Goal: Task Accomplishment & Management: Manage account settings

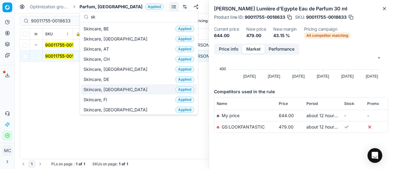
type input "sk"
click at [123, 85] on div "Skincare, DK Applied" at bounding box center [138, 89] width 115 height 10
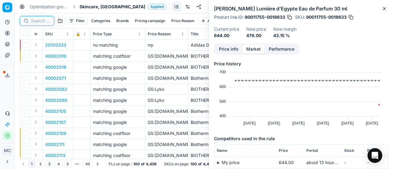
click at [41, 20] on input at bounding box center [40, 21] width 19 height 6
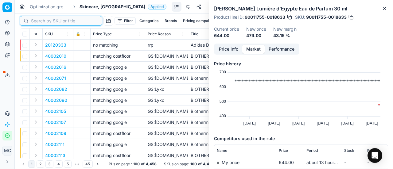
paste input "90011198-0017722"
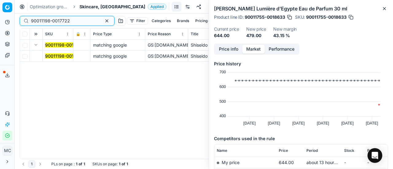
type input "90011198-0017722"
click at [49, 54] on mark "90011198-0017722" at bounding box center [64, 55] width 39 height 5
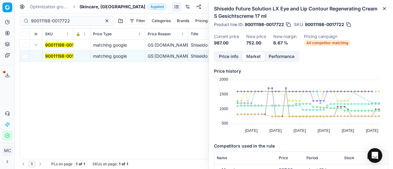
click at [233, 54] on button "Price info" at bounding box center [228, 56] width 27 height 9
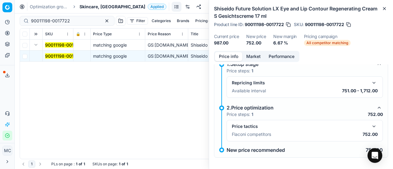
scroll to position [12, 0]
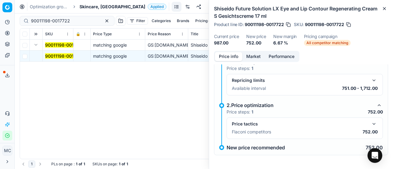
click at [370, 127] on button "button" at bounding box center [373, 123] width 7 height 7
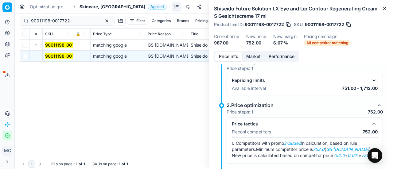
click at [259, 52] on button "Market" at bounding box center [253, 56] width 22 height 9
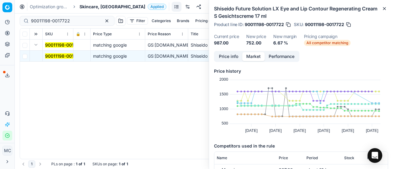
scroll to position [92, 0]
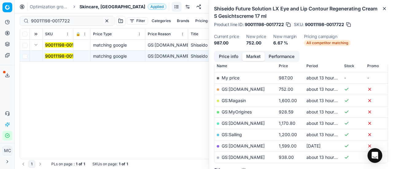
click at [244, 88] on link "GS:Deloox.dk" at bounding box center [243, 89] width 43 height 5
click at [100, 7] on span "Skincare, [GEOGRAPHIC_DATA]" at bounding box center [113, 7] width 66 height 6
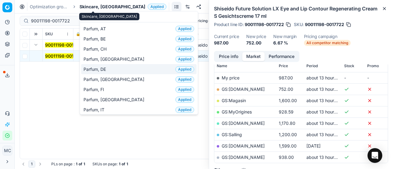
type input "par"
click at [130, 73] on div "Parfum, DE Applied" at bounding box center [138, 69] width 115 height 10
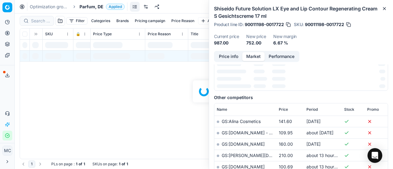
click at [86, 6] on span "Parfum, DE" at bounding box center [92, 7] width 24 height 6
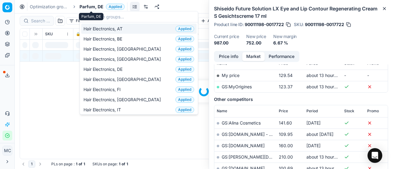
scroll to position [92, 0]
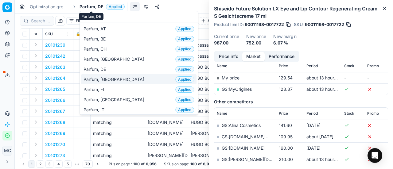
type input "par"
click at [112, 75] on div "Parfum, DK Applied" at bounding box center [138, 79] width 115 height 10
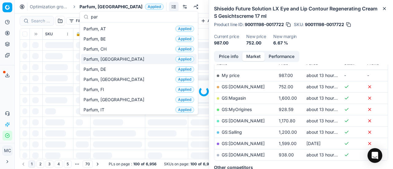
scroll to position [92, 0]
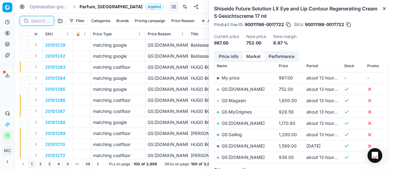
click at [45, 22] on input at bounding box center [40, 21] width 19 height 6
paste input "80052923-200"
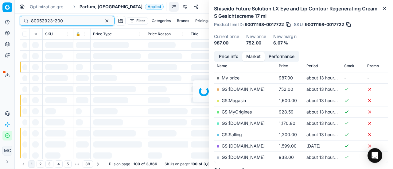
scroll to position [92, 0]
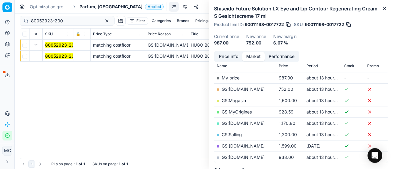
click at [63, 62] on div "80052923-200 matching costfloor GS:Deloox.dk HUGO BOSS Boss Bottled N/A Eau de …" at bounding box center [204, 99] width 368 height 119
click at [63, 56] on mark "80052923-200" at bounding box center [61, 55] width 32 height 5
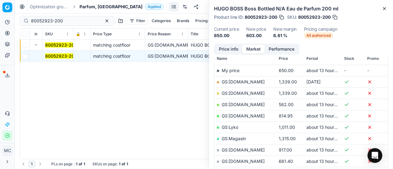
click at [233, 51] on button "Price info" at bounding box center [228, 49] width 27 height 9
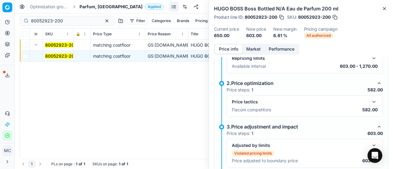
scroll to position [104, 0]
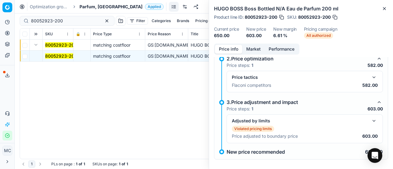
click at [370, 74] on button "button" at bounding box center [373, 77] width 7 height 7
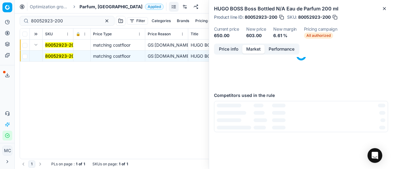
click at [252, 48] on button "Market" at bounding box center [253, 49] width 22 height 9
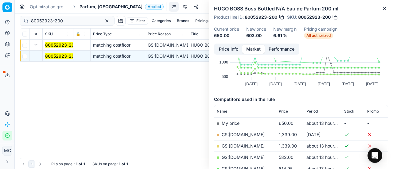
scroll to position [61, 0]
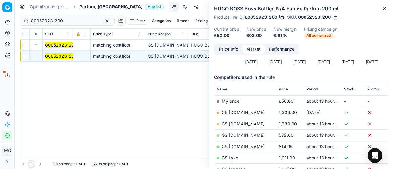
click at [245, 136] on link "GS:Deloox.dk" at bounding box center [243, 135] width 43 height 5
drag, startPoint x: 75, startPoint y: 21, endPoint x: 0, endPoint y: 20, distance: 75.3
click at [0, 18] on div "Pricing platform Analytics Pricing Product portfolio Templates Export service 1…" at bounding box center [196, 84] width 393 height 169
paste input "27787-1"
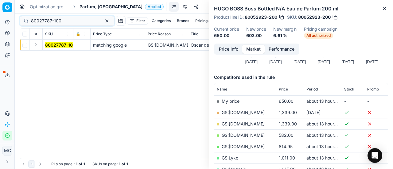
click at [38, 46] on button "Expand" at bounding box center [35, 44] width 7 height 7
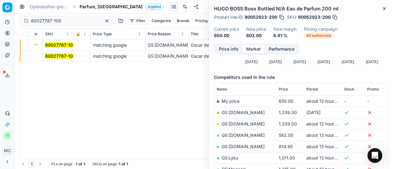
click at [55, 58] on mark "80027787-100" at bounding box center [60, 55] width 30 height 5
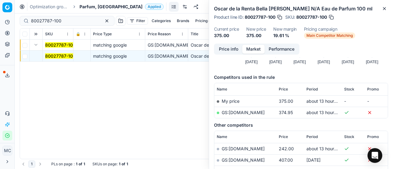
click at [237, 49] on button "Price info" at bounding box center [228, 49] width 27 height 9
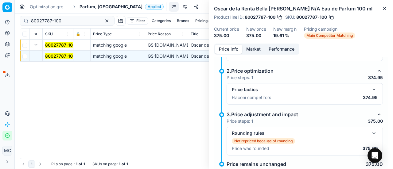
click at [370, 93] on button "button" at bounding box center [373, 89] width 7 height 7
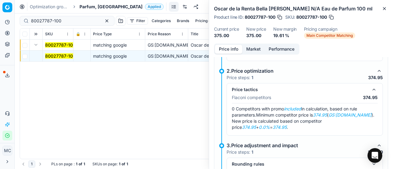
click at [247, 46] on button "Market" at bounding box center [253, 49] width 22 height 9
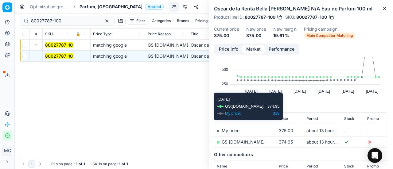
scroll to position [61, 0]
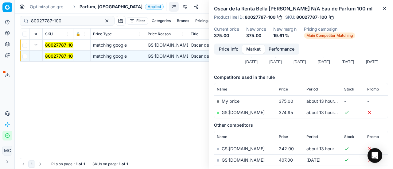
click at [244, 114] on link "GS:Luxplus.dk" at bounding box center [243, 112] width 43 height 5
drag, startPoint x: 76, startPoint y: 21, endPoint x: 0, endPoint y: 2, distance: 77.7
click at [0, 3] on div "Pricing platform Analytics Pricing Product portfolio Templates Export service 1…" at bounding box center [196, 84] width 393 height 169
paste input "05206-75"
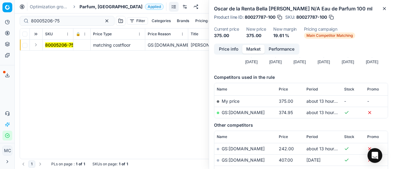
click at [37, 44] on button "Expand" at bounding box center [35, 44] width 7 height 7
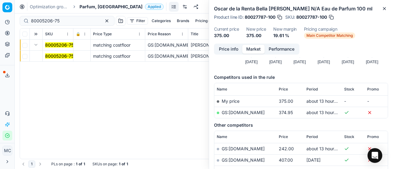
click at [56, 53] on span "80005206-75" at bounding box center [59, 56] width 29 height 6
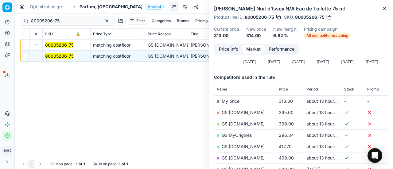
click at [231, 51] on button "Price info" at bounding box center [228, 49] width 27 height 9
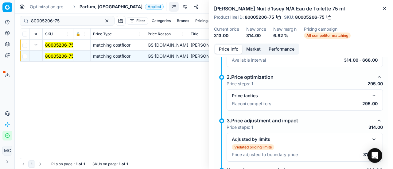
click at [372, 96] on button "button" at bounding box center [373, 95] width 7 height 7
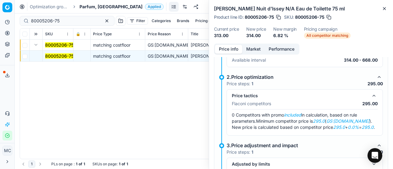
click at [253, 48] on button "Market" at bounding box center [253, 49] width 22 height 9
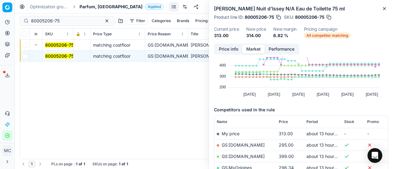
scroll to position [61, 0]
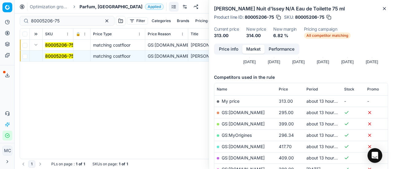
click at [255, 113] on link "GS:Beautycos.dk" at bounding box center [243, 112] width 43 height 5
drag, startPoint x: 73, startPoint y: 19, endPoint x: 0, endPoint y: 11, distance: 73.9
click at [0, 5] on div "Pricing platform Analytics Pricing Product portfolio Templates Export service 1…" at bounding box center [196, 84] width 393 height 169
paste input "66274-12"
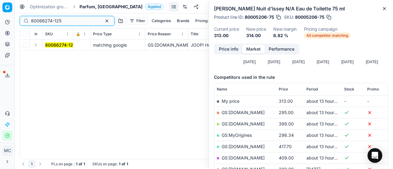
type input "80066274-125"
click at [37, 44] on button "Expand" at bounding box center [35, 44] width 7 height 7
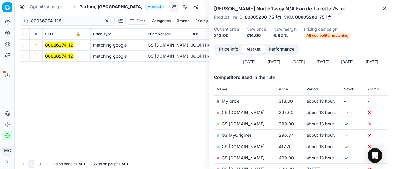
click at [49, 55] on mark "80066274-125" at bounding box center [60, 55] width 30 height 5
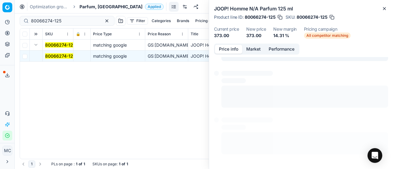
drag, startPoint x: 221, startPoint y: 47, endPoint x: 231, endPoint y: 54, distance: 11.5
click at [221, 48] on button "Price info" at bounding box center [228, 49] width 27 height 9
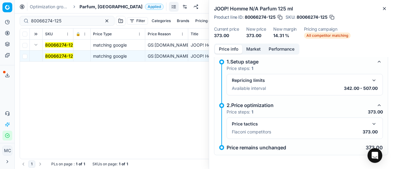
click at [370, 125] on button "button" at bounding box center [373, 123] width 7 height 7
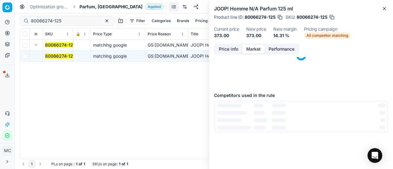
click at [251, 46] on button "Market" at bounding box center [253, 49] width 22 height 9
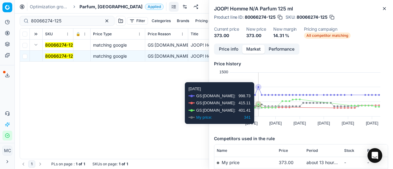
scroll to position [92, 0]
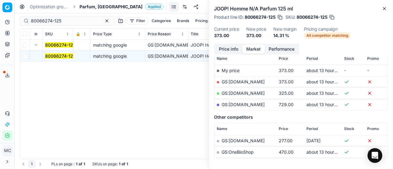
click at [260, 81] on link "GS:ComputerSalg.dk" at bounding box center [243, 81] width 43 height 5
click at [93, 6] on span "Parfum, [GEOGRAPHIC_DATA]" at bounding box center [111, 7] width 63 height 6
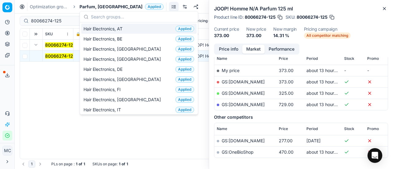
click at [100, 17] on input "text" at bounding box center [142, 17] width 103 height 12
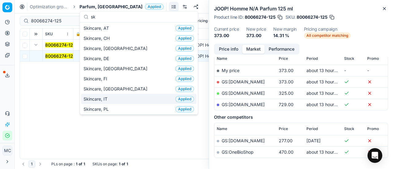
scroll to position [0, 0]
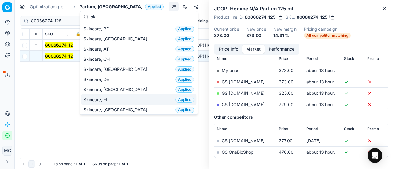
type input "sk"
click at [124, 97] on div "Skincare, FI Applied" at bounding box center [138, 100] width 115 height 10
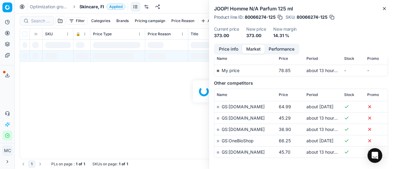
scroll to position [92, 0]
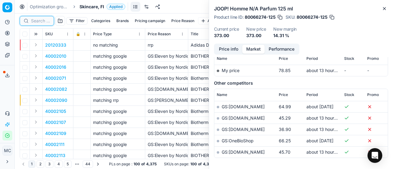
click at [45, 22] on input at bounding box center [40, 21] width 19 height 6
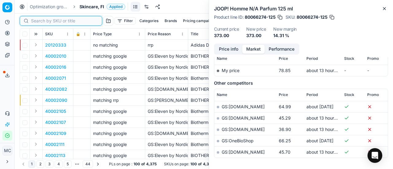
paste input "90011198-0017722"
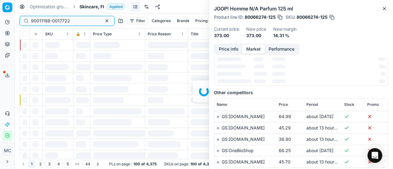
scroll to position [92, 0]
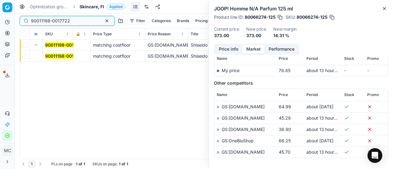
type input "90011198-0017722"
click at [35, 47] on button "Expand" at bounding box center [35, 44] width 7 height 7
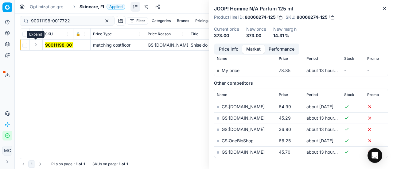
click at [36, 45] on button "Expand" at bounding box center [35, 44] width 7 height 7
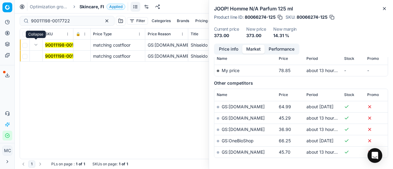
click at [61, 54] on mark "90011198-0017722" at bounding box center [64, 55] width 39 height 5
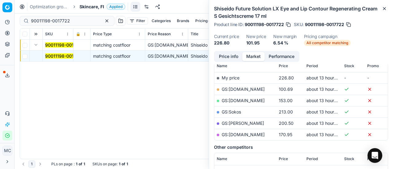
click at [232, 55] on button "Price info" at bounding box center [228, 56] width 27 height 9
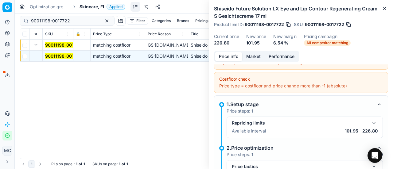
scroll to position [66, 0]
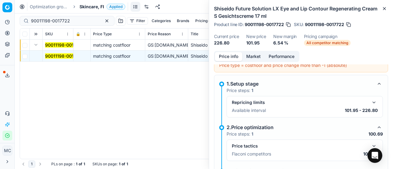
click at [372, 145] on button "button" at bounding box center [373, 146] width 7 height 7
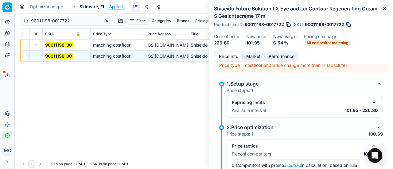
scroll to position [127, 0]
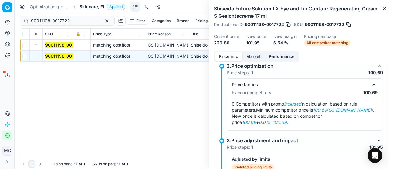
click at [260, 57] on button "Market" at bounding box center [253, 56] width 22 height 9
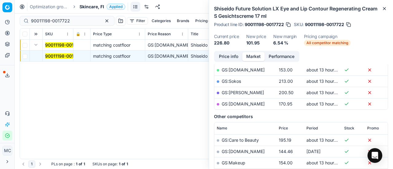
scroll to position [92, 0]
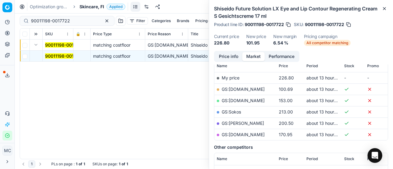
click at [237, 89] on link "GS:Deloox.fi" at bounding box center [243, 89] width 43 height 5
click at [84, 5] on span "Skincare, FI" at bounding box center [92, 7] width 25 height 6
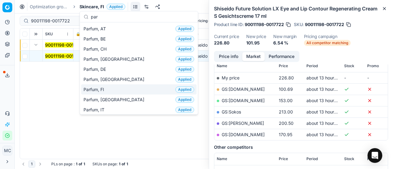
type input "par"
click at [123, 85] on div "Parfum, FI Applied" at bounding box center [138, 89] width 115 height 10
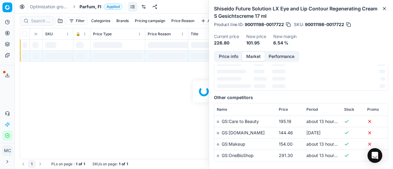
scroll to position [92, 0]
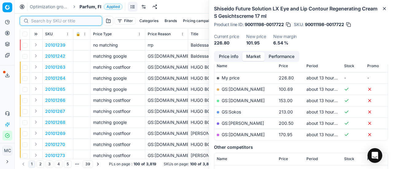
click at [43, 19] on input at bounding box center [64, 21] width 67 height 6
paste input "80052923-200"
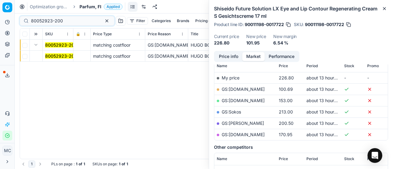
click at [49, 56] on mark "80052923-200" at bounding box center [61, 55] width 32 height 5
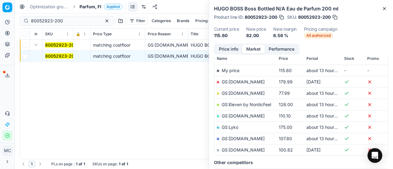
click at [228, 49] on button "Price info" at bounding box center [228, 49] width 27 height 9
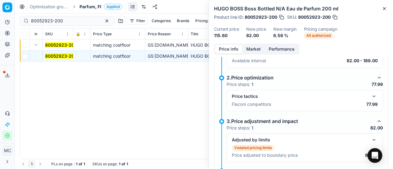
click at [370, 93] on button "button" at bounding box center [373, 96] width 7 height 7
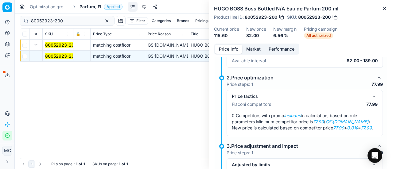
click at [249, 49] on button "Market" at bounding box center [253, 49] width 22 height 9
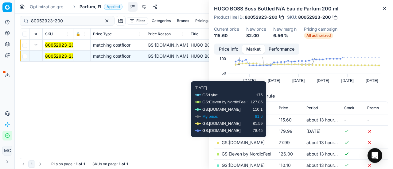
scroll to position [61, 0]
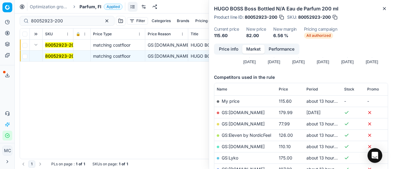
click at [69, 55] on mark "80052923-200" at bounding box center [61, 55] width 32 height 5
click at [229, 47] on button "Price info" at bounding box center [228, 49] width 27 height 9
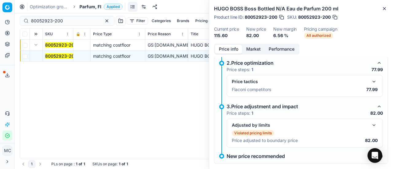
scroll to position [131, 0]
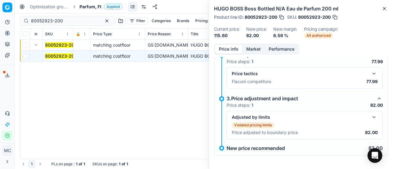
click at [370, 72] on button "button" at bounding box center [373, 73] width 7 height 7
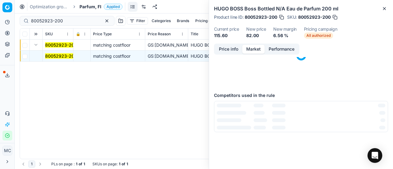
click at [256, 49] on button "Market" at bounding box center [253, 49] width 22 height 9
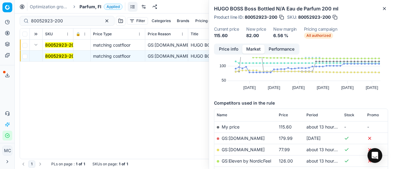
scroll to position [92, 0]
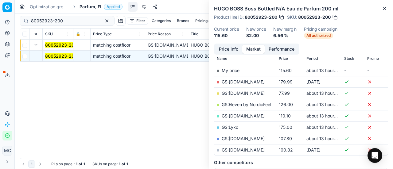
click at [246, 91] on link "GS:Deloox.fi" at bounding box center [243, 93] width 43 height 5
drag, startPoint x: 71, startPoint y: 22, endPoint x: 0, endPoint y: 19, distance: 70.7
click at [0, 19] on div "Pricing platform Analytics Pricing Product portfolio Templates Export service 1…" at bounding box center [196, 84] width 393 height 169
paste input "27787-1"
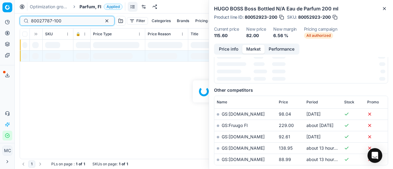
scroll to position [92, 0]
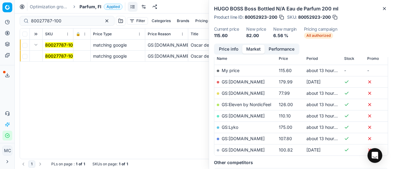
click at [35, 46] on button "Expand" at bounding box center [35, 44] width 7 height 7
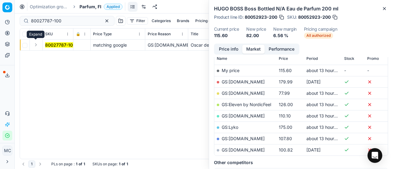
click at [37, 45] on button "Expand" at bounding box center [35, 44] width 7 height 7
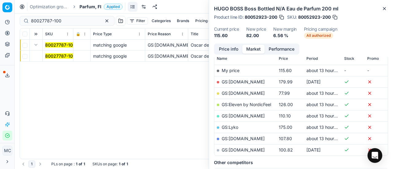
click at [52, 54] on mark "80027787-100" at bounding box center [60, 55] width 30 height 5
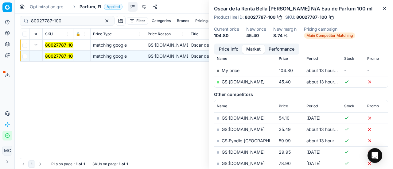
click at [217, 46] on button "Price info" at bounding box center [228, 49] width 27 height 9
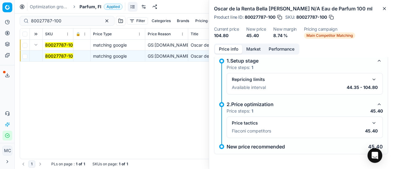
scroll to position [28, 0]
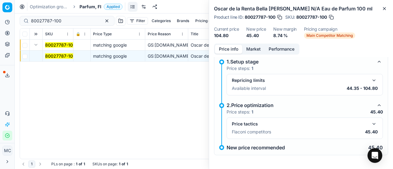
click at [373, 124] on button "button" at bounding box center [373, 123] width 7 height 7
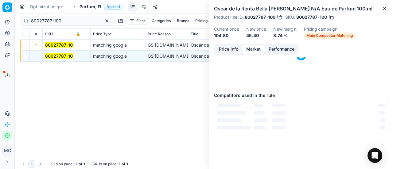
click at [255, 48] on button "Market" at bounding box center [253, 49] width 22 height 9
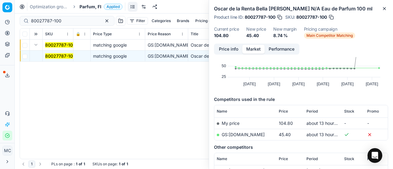
scroll to position [61, 0]
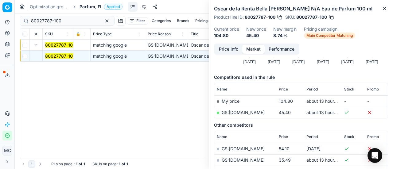
click at [244, 113] on link "GS:Luxplus.fi" at bounding box center [243, 112] width 43 height 5
drag, startPoint x: 78, startPoint y: 22, endPoint x: 0, endPoint y: 27, distance: 78.5
click at [0, 27] on div "Pricing platform Analytics Pricing Product portfolio Templates Export service 1…" at bounding box center [196, 84] width 393 height 169
paste input "05206-75"
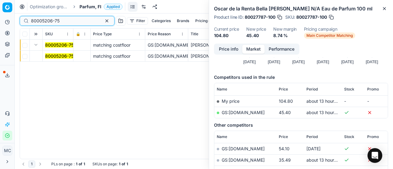
type input "80005206-75"
drag, startPoint x: 57, startPoint y: 56, endPoint x: 209, endPoint y: 44, distance: 152.2
click at [58, 56] on mark "80005206-75" at bounding box center [59, 55] width 29 height 5
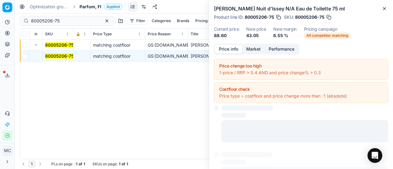
click at [229, 47] on button "Price info" at bounding box center [228, 49] width 27 height 9
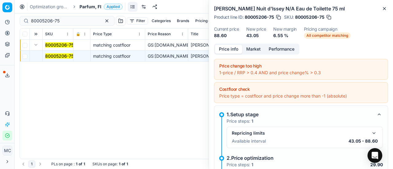
scroll to position [89, 0]
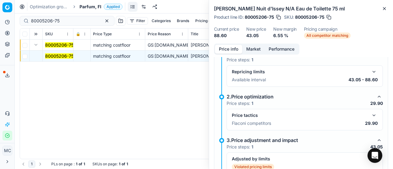
click at [371, 115] on button "button" at bounding box center [373, 115] width 7 height 7
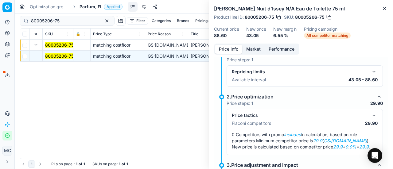
click at [256, 49] on button "Market" at bounding box center [253, 49] width 22 height 9
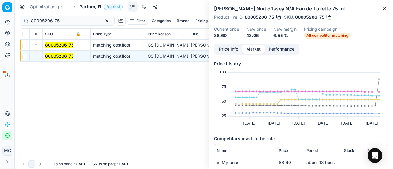
scroll to position [92, 0]
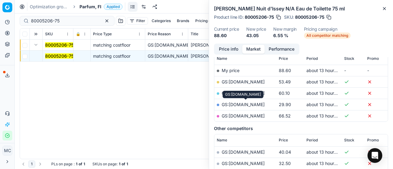
click at [261, 104] on link "GS:Parfyymi-Klikkaus.fi" at bounding box center [243, 104] width 43 height 5
click at [88, 6] on span "Parfum, FI" at bounding box center [91, 7] width 22 height 6
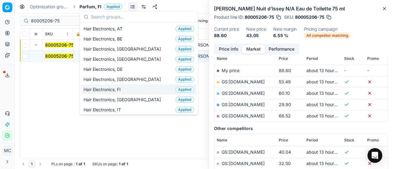
click at [128, 88] on div "Hair Electronics, FI Applied" at bounding box center [138, 89] width 115 height 10
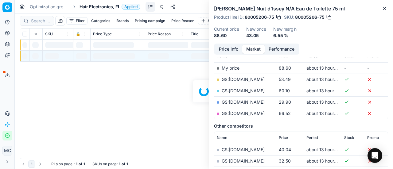
scroll to position [92, 0]
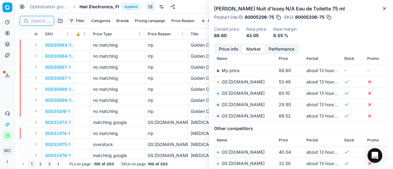
click at [40, 19] on input at bounding box center [40, 21] width 19 height 6
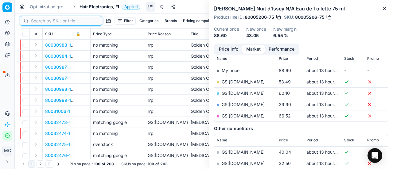
paste input "90010677-0016759"
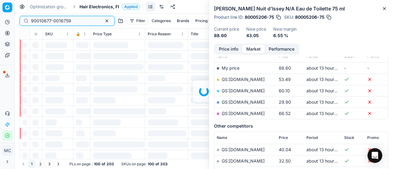
scroll to position [92, 0]
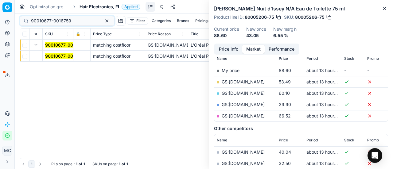
drag, startPoint x: 63, startPoint y: 53, endPoint x: 210, endPoint y: 53, distance: 147.1
click at [63, 53] on span "90010677-0016759" at bounding box center [65, 56] width 40 height 6
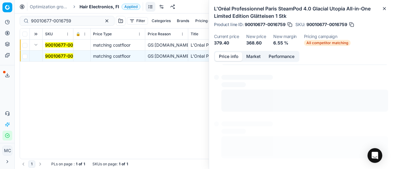
click at [236, 53] on button "Price info" at bounding box center [228, 56] width 27 height 9
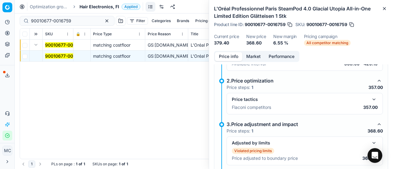
scroll to position [115, 0]
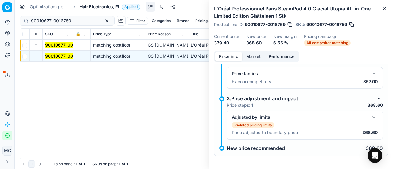
click at [372, 73] on button "button" at bounding box center [373, 73] width 7 height 7
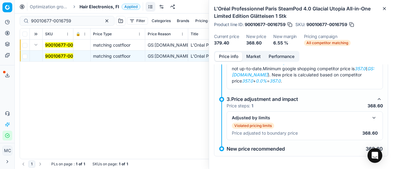
scroll to position [158, 0]
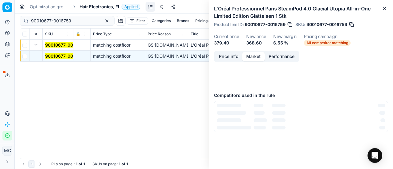
click at [257, 57] on button "Market" at bounding box center [253, 56] width 22 height 9
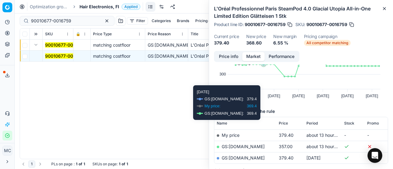
scroll to position [61, 0]
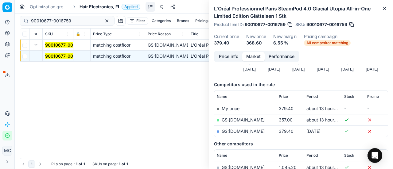
click at [241, 120] on link "GS:Notino.fi" at bounding box center [243, 119] width 43 height 5
drag, startPoint x: 71, startPoint y: 20, endPoint x: 0, endPoint y: 22, distance: 71.3
click at [0, 21] on div "Pricing platform Analytics Pricing Product portfolio Templates Export service 1…" at bounding box center [196, 84] width 393 height 169
paste input "80072959-1"
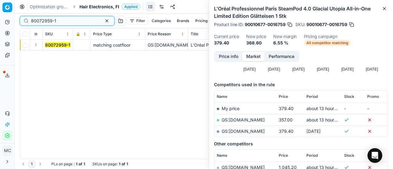
type input "80072959-1"
click at [35, 45] on button "Expand" at bounding box center [35, 44] width 7 height 7
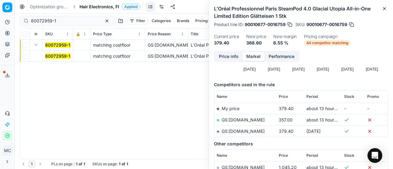
click at [55, 55] on mark "80072959-1" at bounding box center [57, 55] width 25 height 5
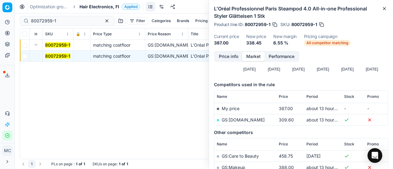
click at [233, 57] on button "Price info" at bounding box center [228, 56] width 27 height 9
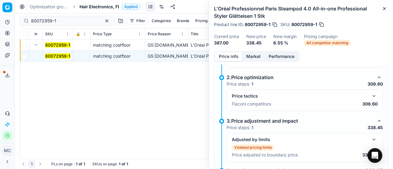
click at [370, 98] on button "button" at bounding box center [373, 95] width 7 height 7
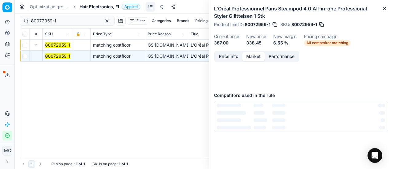
click at [258, 53] on button "Market" at bounding box center [253, 56] width 22 height 9
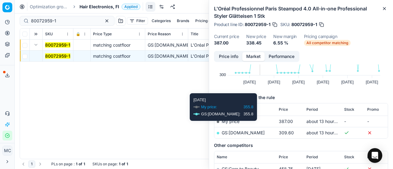
scroll to position [92, 0]
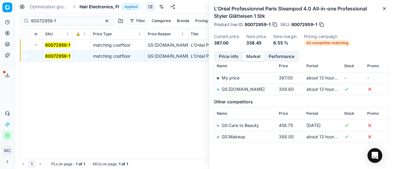
click at [239, 90] on link "GS:parfumdreams.FI" at bounding box center [243, 89] width 43 height 5
click at [104, 8] on span "Hair Electronics, FI" at bounding box center [100, 7] width 40 height 6
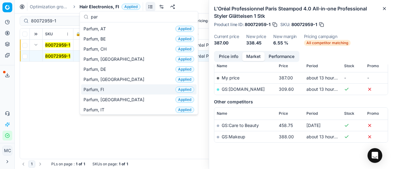
type input "par"
click at [116, 91] on div "Parfum, FI Applied" at bounding box center [138, 89] width 115 height 10
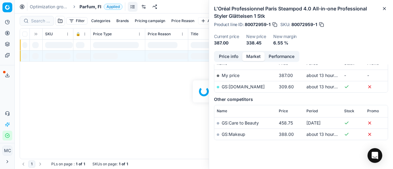
scroll to position [92, 0]
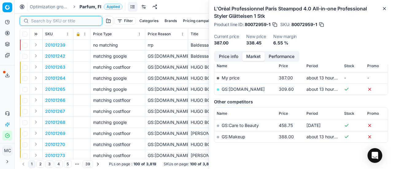
click at [39, 21] on input at bounding box center [64, 21] width 67 height 6
paste input "90004628-0006955"
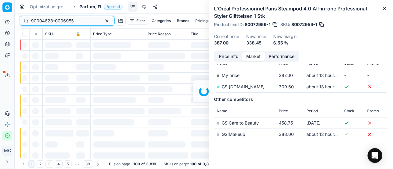
scroll to position [92, 0]
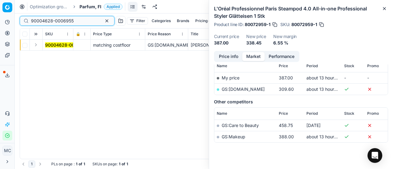
type input "90004628-0006955"
click at [37, 44] on button "Expand" at bounding box center [35, 44] width 7 height 7
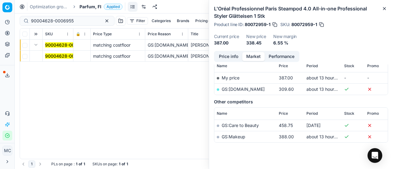
click at [53, 56] on mark "90004628-0006955" at bounding box center [66, 55] width 43 height 5
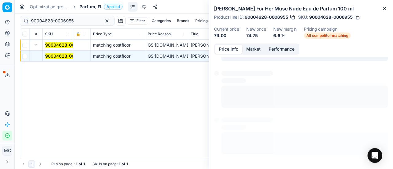
click at [231, 48] on button "Price info" at bounding box center [228, 49] width 27 height 9
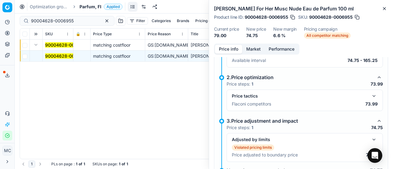
scroll to position [108, 0]
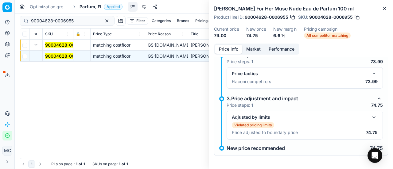
click at [370, 74] on button "button" at bounding box center [373, 73] width 7 height 7
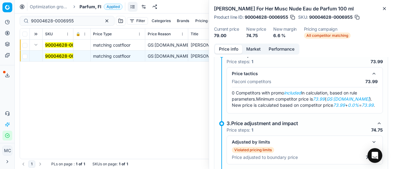
click at [259, 51] on button "Market" at bounding box center [253, 49] width 22 height 9
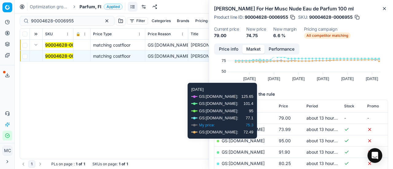
scroll to position [61, 0]
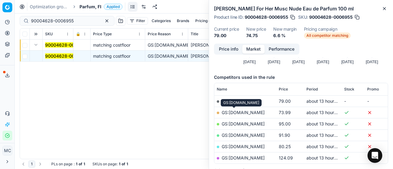
click at [240, 113] on link "GS:Deloox.fi" at bounding box center [243, 112] width 43 height 5
click at [88, 8] on span "Parfum, FI" at bounding box center [91, 7] width 22 height 6
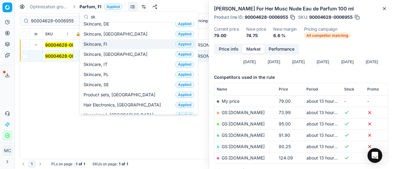
scroll to position [46, 0]
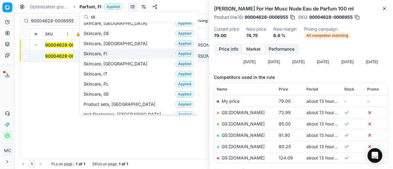
type input "sk"
click at [124, 54] on div "Skincare, FI Applied" at bounding box center [138, 54] width 115 height 10
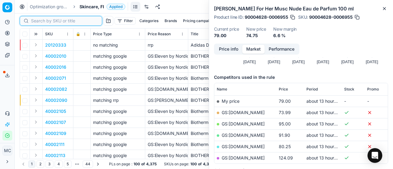
click at [44, 20] on input at bounding box center [64, 21] width 67 height 6
paste input "80036962-50"
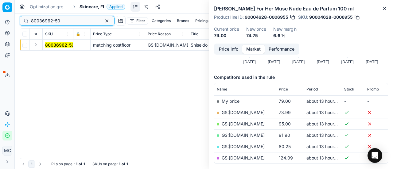
type input "80036962-50"
click at [35, 44] on button "Expand" at bounding box center [35, 44] width 7 height 7
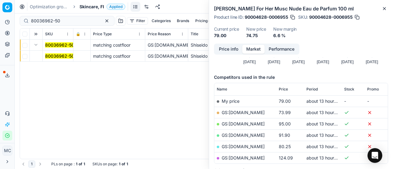
click at [63, 57] on mark "80036962-50" at bounding box center [59, 55] width 29 height 5
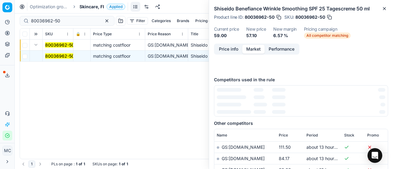
click at [223, 43] on div "Shiseido Benefiance Wrinkle Smoothing SPF 25 Tagescreme 50 ml Product line ID :…" at bounding box center [301, 22] width 184 height 44
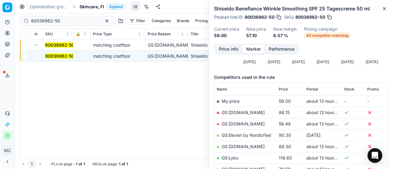
click at [227, 49] on button "Price info" at bounding box center [228, 49] width 27 height 9
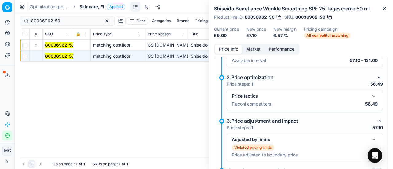
click at [372, 95] on button "button" at bounding box center [373, 95] width 7 height 7
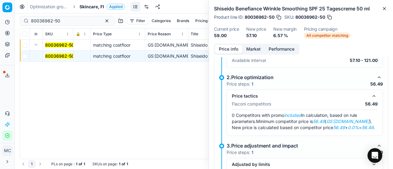
click at [254, 48] on button "Market" at bounding box center [253, 49] width 22 height 9
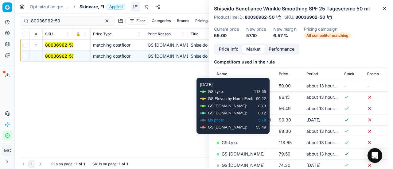
scroll to position [92, 0]
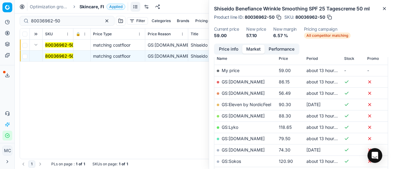
click at [244, 92] on link "GS:Deloox.fi" at bounding box center [243, 93] width 43 height 5
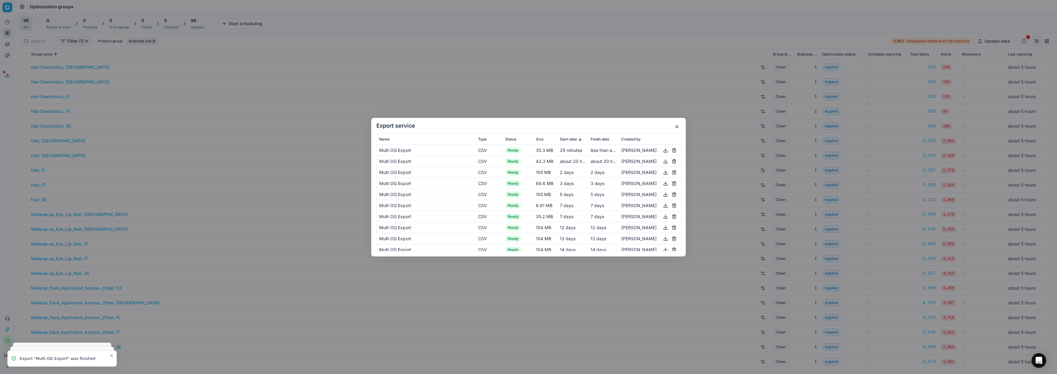
click at [676, 125] on button "button" at bounding box center [676, 126] width 7 height 7
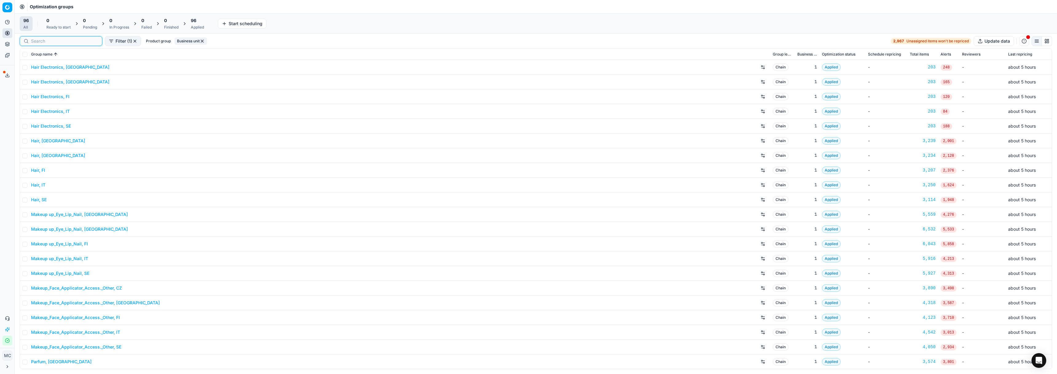
click at [40, 42] on input at bounding box center [64, 41] width 67 height 6
click at [49, 69] on link "Hair Electronics, [GEOGRAPHIC_DATA]" at bounding box center [70, 67] width 78 height 6
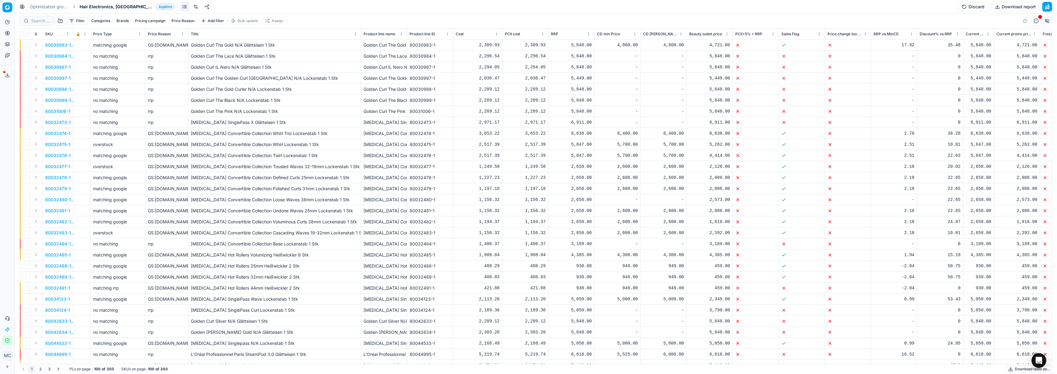
click at [100, 8] on span "Hair Electronics, [GEOGRAPHIC_DATA]" at bounding box center [117, 7] width 74 height 6
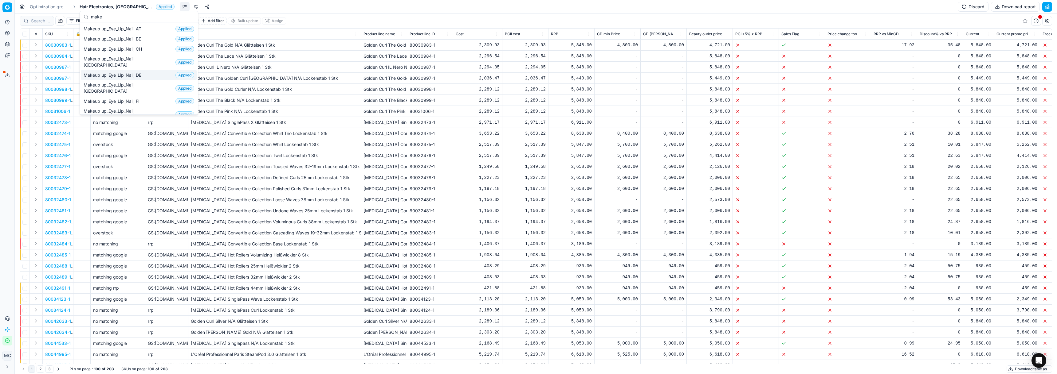
type input "make"
click at [144, 70] on div "Makeup up_Eye_Lip_Nail, DE Applied" at bounding box center [138, 75] width 115 height 10
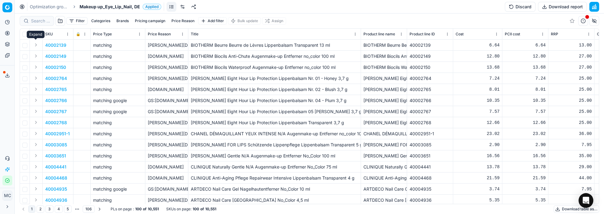
click at [34, 43] on button "Expand" at bounding box center [35, 44] width 7 height 7
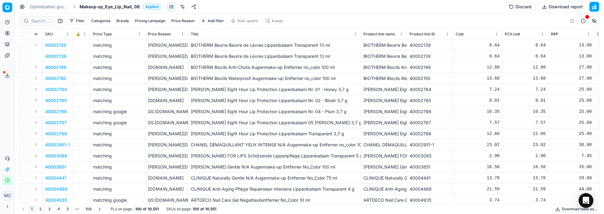
click at [50, 53] on p "40002139" at bounding box center [55, 56] width 21 height 6
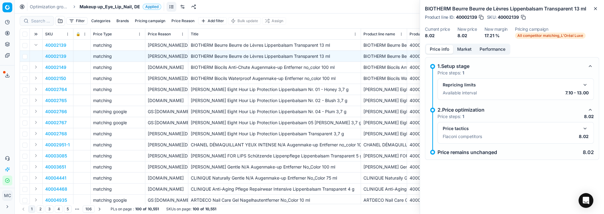
click at [585, 84] on button "button" at bounding box center [584, 84] width 7 height 7
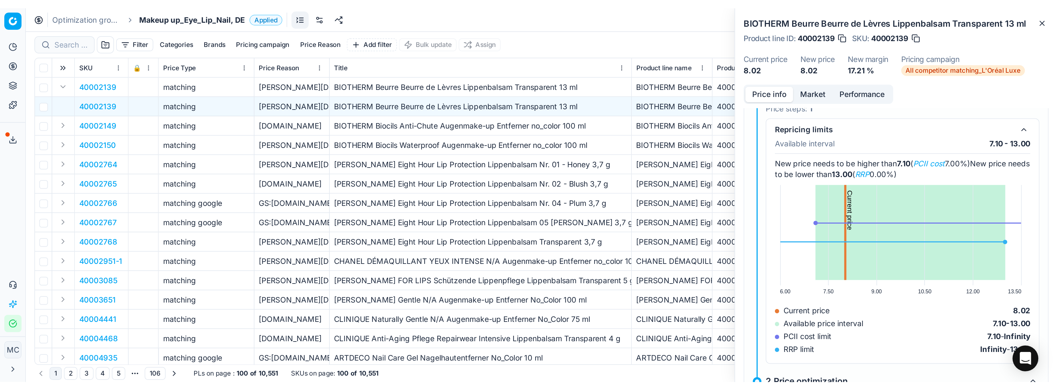
scroll to position [18, 0]
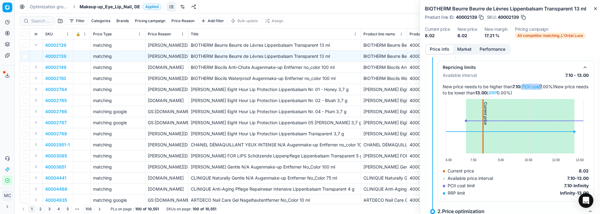
drag, startPoint x: 525, startPoint y: 86, endPoint x: 543, endPoint y: 87, distance: 18.8
click at [543, 87] on span "New price needs to be higher than 7.10 ( PCII cost 7.00%)" at bounding box center [498, 86] width 111 height 5
click at [596, 9] on icon "button" at bounding box center [595, 8] width 2 height 2
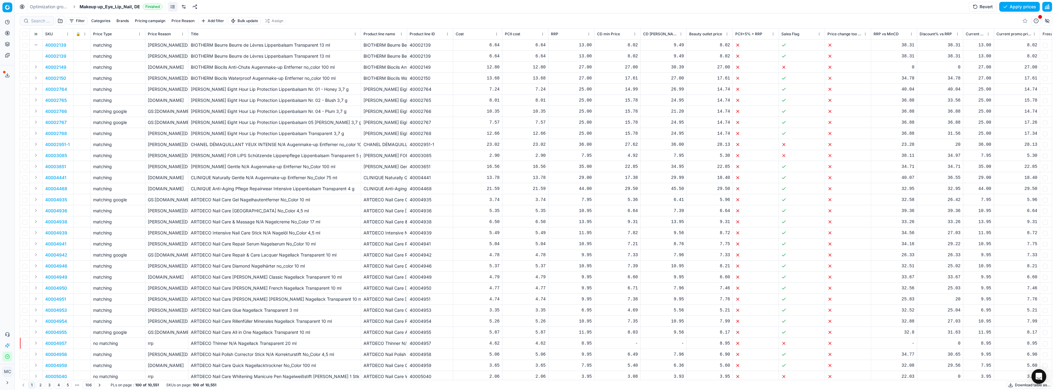
click at [45, 6] on link "Optimization groups" at bounding box center [49, 7] width 39 height 6
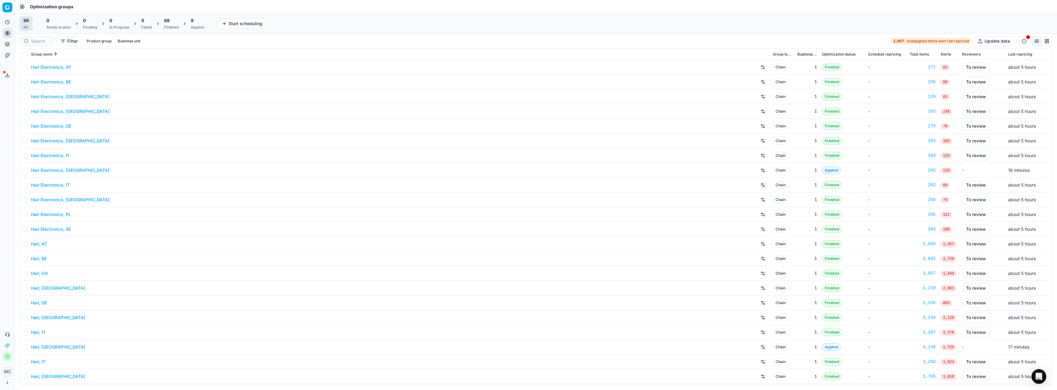
click at [193, 25] on div "Applied" at bounding box center [197, 27] width 13 height 5
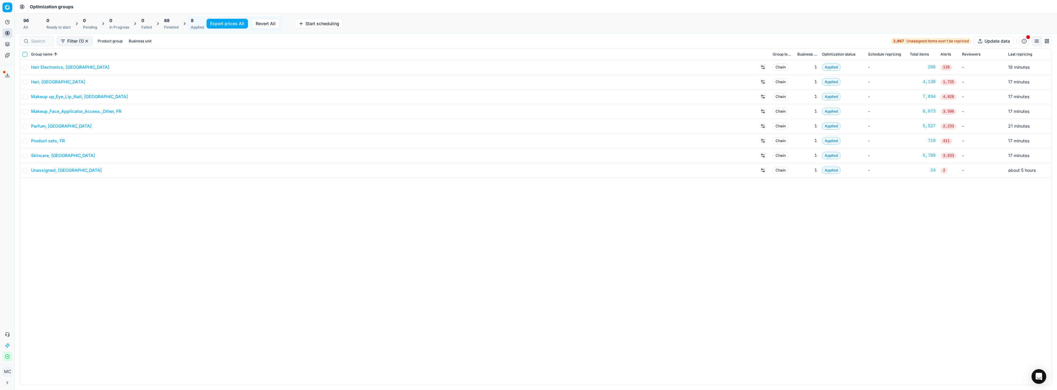
click at [23, 53] on input "checkbox" at bounding box center [24, 54] width 5 height 5
checkbox input "true"
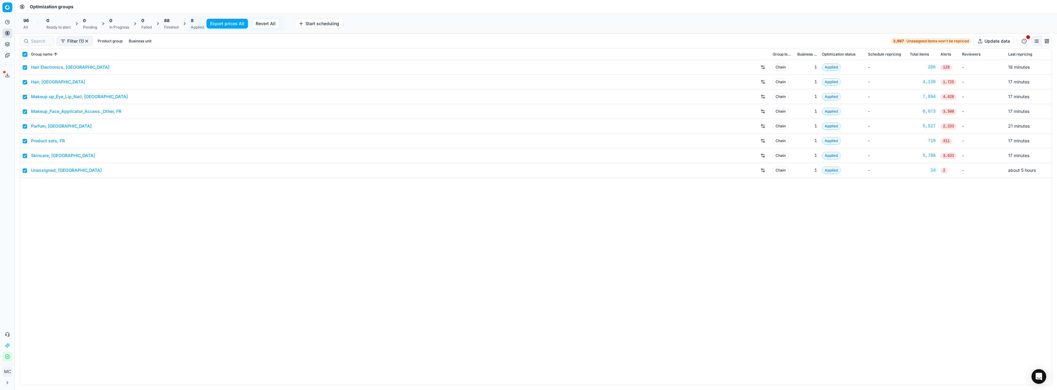
checkbox input "true"
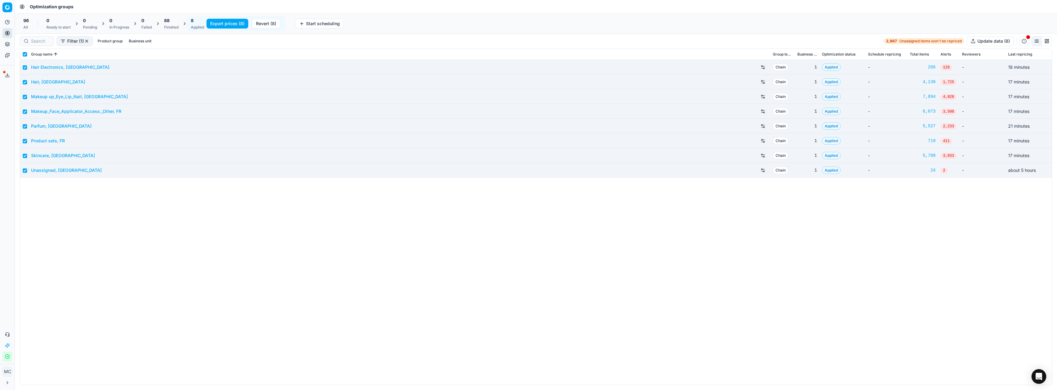
click at [234, 21] on button "Export prices (8)" at bounding box center [227, 24] width 42 height 10
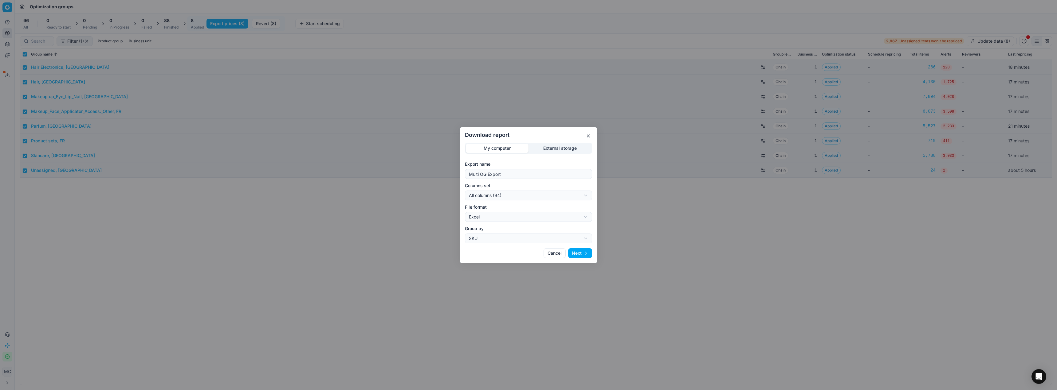
click at [523, 195] on div "Download report My computer External storage Export name Multi OG Export Column…" at bounding box center [528, 195] width 1057 height 390
select select "custom"
click at [492, 217] on div "Download report My computer External storage Export name Multi OG Export Column…" at bounding box center [528, 195] width 1057 height 390
select select "csv"
click at [579, 250] on button "Next" at bounding box center [580, 253] width 24 height 10
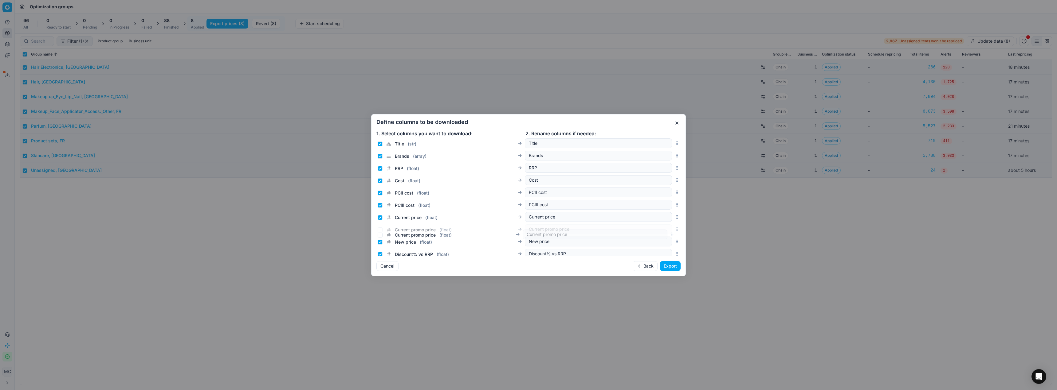
scroll to position [47, 0]
drag, startPoint x: 672, startPoint y: 197, endPoint x: 961, endPoint y: 67, distance: 316.6
click at [657, 221] on div "Current promo price ( float ) Current promo price" at bounding box center [528, 220] width 304 height 12
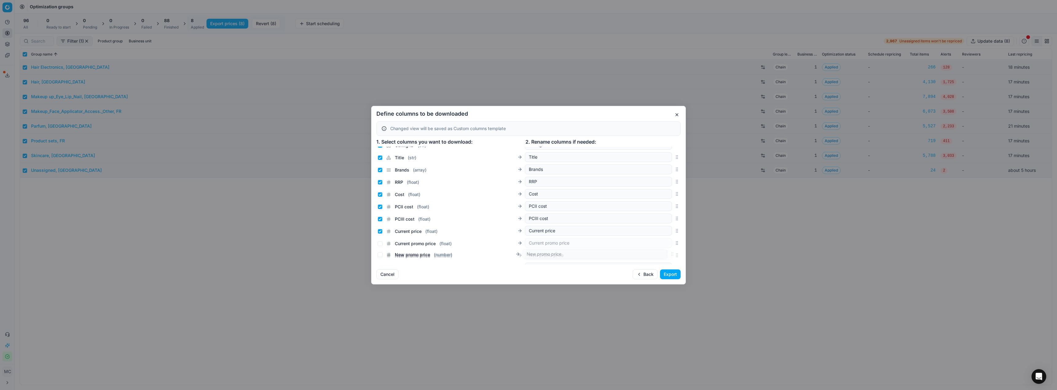
scroll to position [65, 0]
drag, startPoint x: 671, startPoint y: 206, endPoint x: 657, endPoint y: 237, distance: 34.6
click at [657, 237] on div "New promo price ( number ) New promo price" at bounding box center [528, 235] width 304 height 12
click at [378, 210] on input "Current promo price ( float )" at bounding box center [379, 211] width 5 height 5
checkbox input "true"
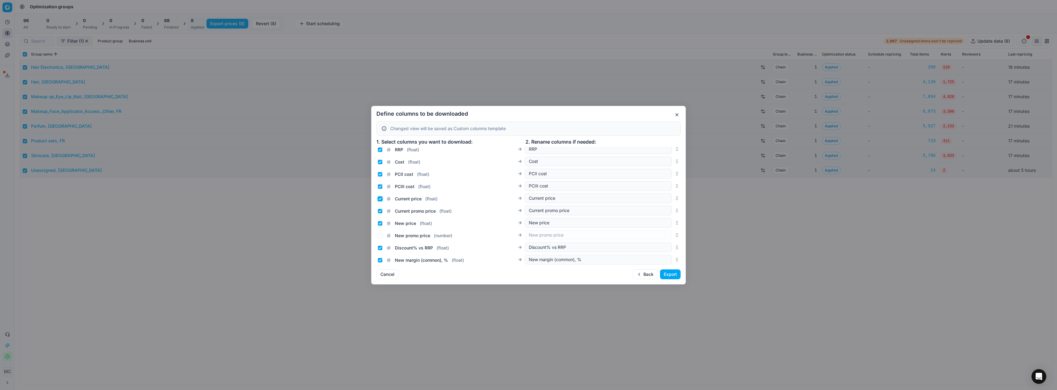
click at [379, 200] on input "Current price ( float )" at bounding box center [379, 199] width 5 height 5
checkbox input "false"
drag, startPoint x: 379, startPoint y: 222, endPoint x: 380, endPoint y: 234, distance: 12.0
click at [379, 223] on input "New price ( float )" at bounding box center [379, 223] width 5 height 5
checkbox input "false"
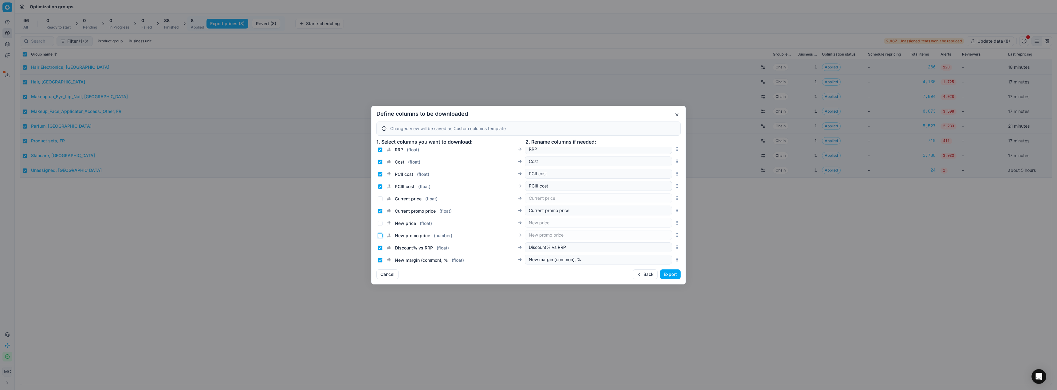
click at [381, 237] on input "New promo price ( number )" at bounding box center [379, 235] width 5 height 5
checkbox input "true"
click at [672, 275] on button "Export" at bounding box center [670, 275] width 21 height 10
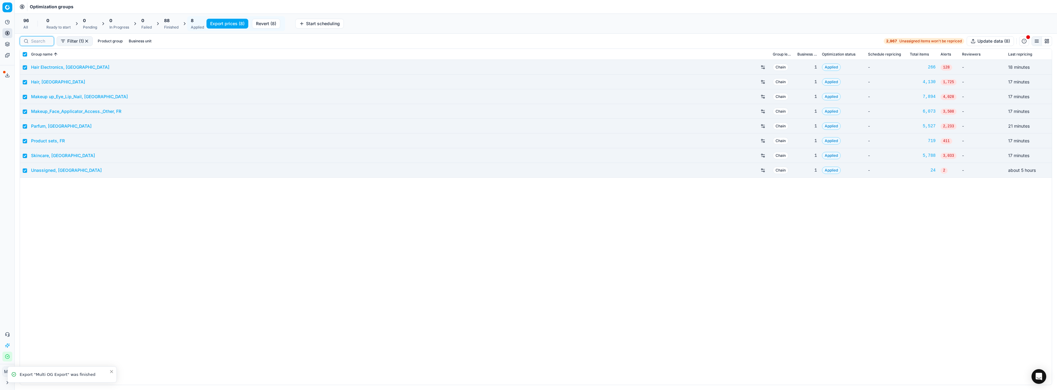
click at [44, 42] on input at bounding box center [40, 41] width 19 height 6
click at [33, 71] on link "Products" at bounding box center [59, 74] width 72 height 9
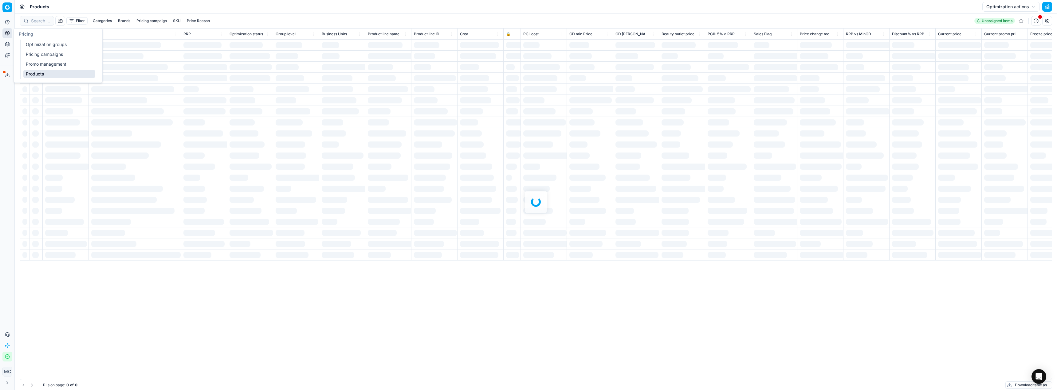
click at [39, 21] on div at bounding box center [536, 202] width 1042 height 377
click at [43, 22] on div at bounding box center [536, 202] width 1042 height 377
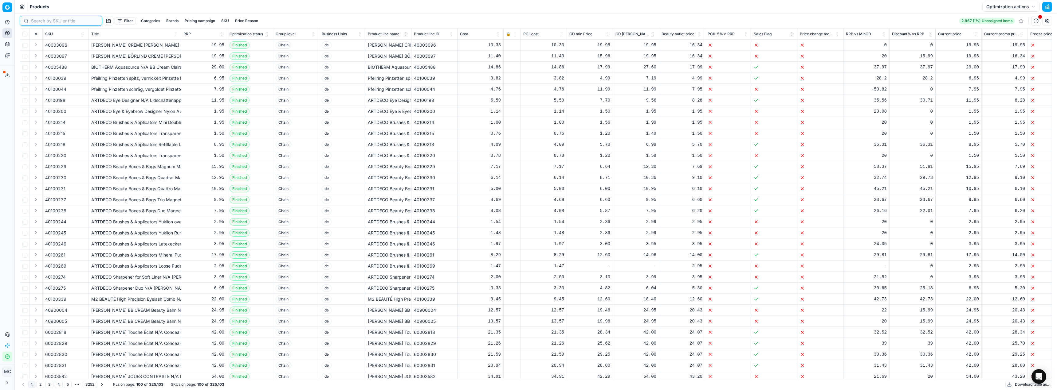
click at [43, 22] on input at bounding box center [64, 21] width 67 height 6
paste input "90013757-0021932"
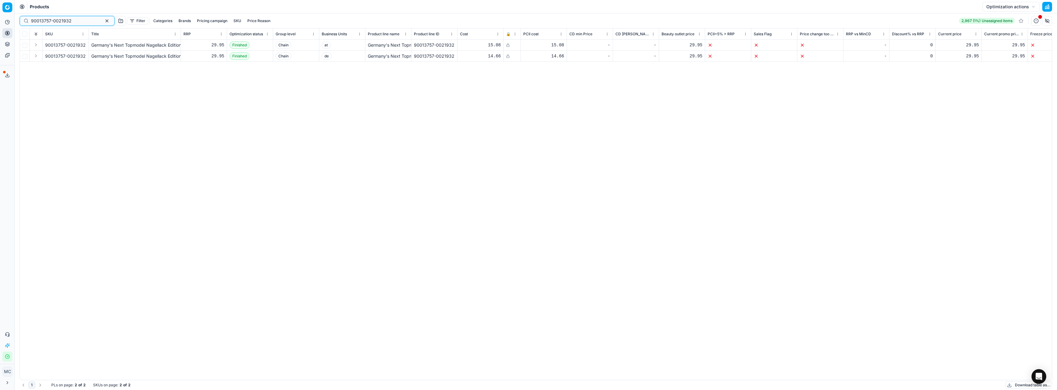
type input "90013757-0021932"
click at [8, 75] on icon at bounding box center [7, 75] width 5 height 5
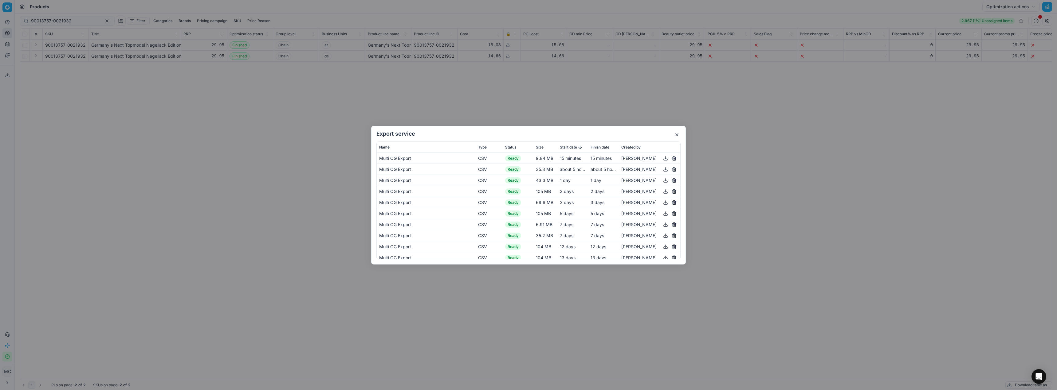
click at [662, 155] on button "button" at bounding box center [665, 157] width 7 height 7
click at [727, 56] on div "Export service Name Type Status Size Start date Finish date Created by Multi OG…" at bounding box center [528, 195] width 1057 height 390
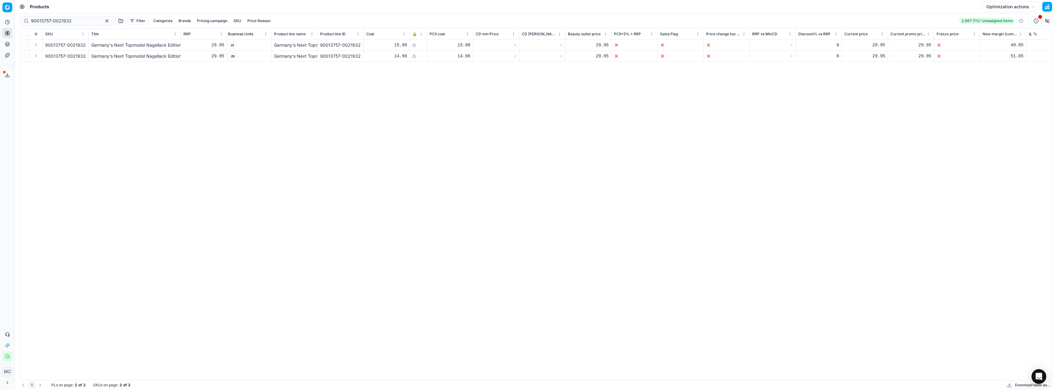
scroll to position [0, 45]
drag, startPoint x: 74, startPoint y: 22, endPoint x: 0, endPoint y: -2, distance: 77.5
click at [0, 0] on html "Pricing platform Analytics Pricing Product portfolio Templates Export service 1…" at bounding box center [528, 195] width 1057 height 390
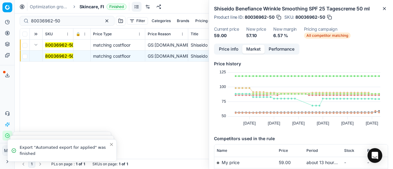
scroll to position [92, 0]
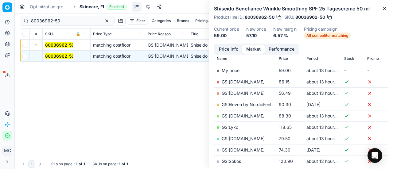
click at [99, 11] on div "Optimization groups Skincare, FI Finished Revert Apply prices" at bounding box center [204, 7] width 378 height 14
click at [98, 11] on div "Optimization groups Skincare, FI Finished Revert Apply prices" at bounding box center [204, 7] width 378 height 14
click at [98, 10] on div "Optimization groups Skincare, FI Finished Revert Apply prices" at bounding box center [204, 7] width 378 height 14
click at [96, 6] on span "Skincare, FI" at bounding box center [92, 7] width 25 height 6
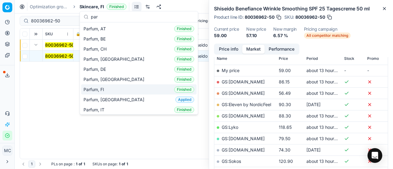
type input "par"
click at [122, 86] on div "Parfum, FI Finished" at bounding box center [138, 89] width 115 height 10
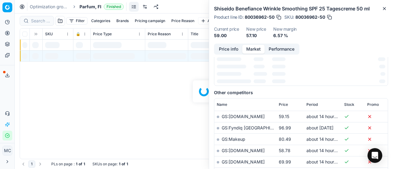
scroll to position [92, 0]
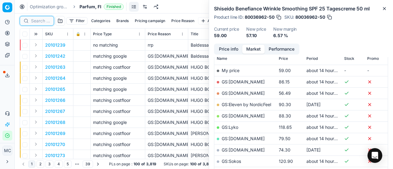
click at [44, 22] on input at bounding box center [40, 21] width 19 height 6
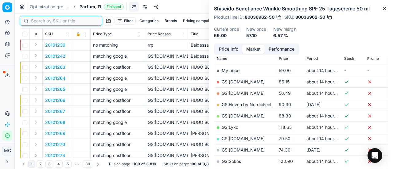
paste input "90004709-0007070"
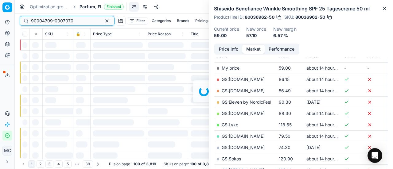
scroll to position [92, 0]
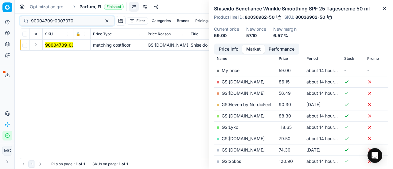
click at [38, 47] on button "Expand" at bounding box center [35, 44] width 7 height 7
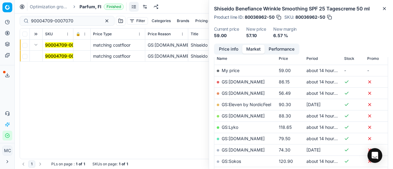
click at [53, 57] on mark "90004709-0007070" at bounding box center [66, 55] width 42 height 5
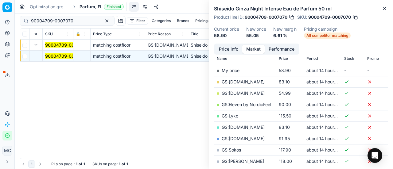
click at [240, 49] on button "Price info" at bounding box center [228, 49] width 27 height 9
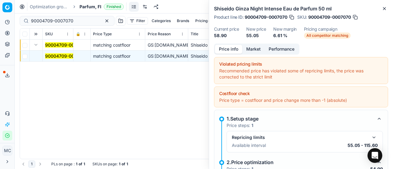
click at [250, 47] on button "Market" at bounding box center [253, 49] width 22 height 9
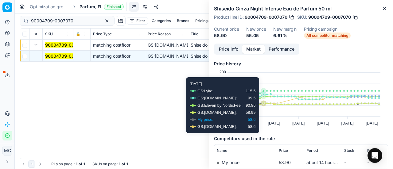
scroll to position [61, 0]
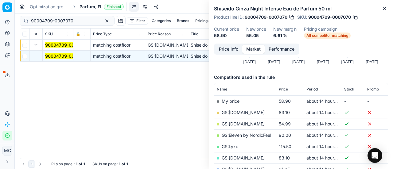
click at [241, 121] on link "GS:Deloox.fi" at bounding box center [243, 123] width 43 height 5
drag, startPoint x: 77, startPoint y: 19, endPoint x: 0, endPoint y: 20, distance: 77.4
click at [0, 22] on div "Pricing platform Analytics Pricing Product portfolio Templates Export service 1…" at bounding box center [196, 84] width 393 height 169
paste input "20101263"
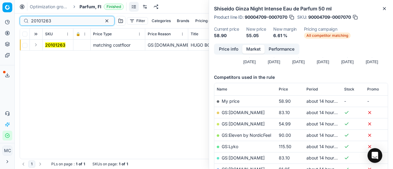
type input "20101263"
click at [36, 45] on button "Expand" at bounding box center [35, 44] width 7 height 7
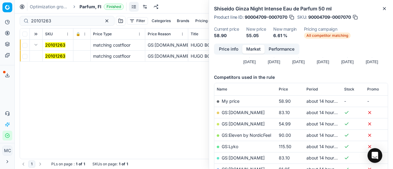
click at [60, 51] on td "20101263" at bounding box center [58, 56] width 31 height 11
click at [57, 54] on mark "20101263" at bounding box center [55, 55] width 20 height 5
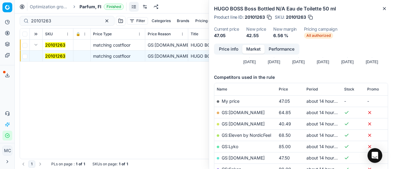
click at [214, 46] on div "Price info Market Performance" at bounding box center [256, 49] width 85 height 11
click at [224, 54] on div "Price info Market Performance" at bounding box center [256, 49] width 85 height 11
click at [226, 51] on button "Price info" at bounding box center [228, 49] width 27 height 9
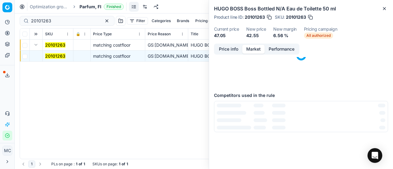
click at [263, 47] on button "Market" at bounding box center [253, 49] width 22 height 9
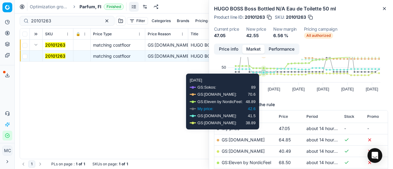
scroll to position [61, 0]
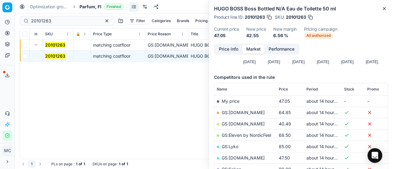
click at [244, 124] on link "GS:Deloox.fi" at bounding box center [243, 123] width 43 height 5
click at [88, 8] on span "Parfum, FI" at bounding box center [91, 7] width 22 height 6
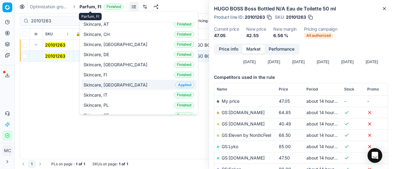
scroll to position [0, 0]
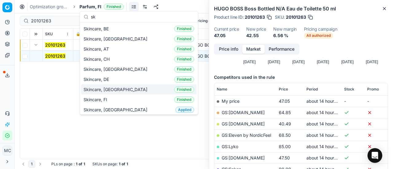
type input "sk"
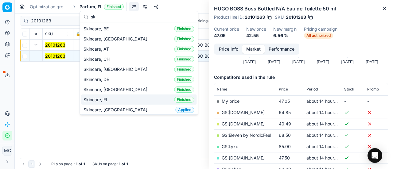
click at [112, 100] on div "Skincare, FI Finished" at bounding box center [138, 100] width 115 height 10
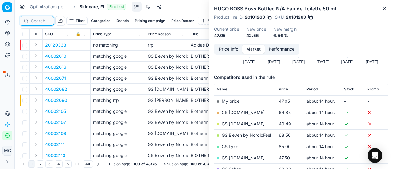
click at [36, 22] on input at bounding box center [40, 21] width 19 height 6
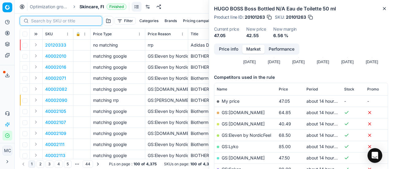
paste input "80075395-150"
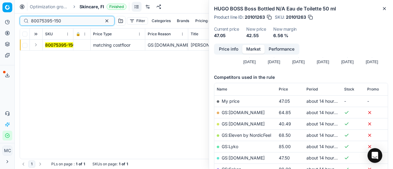
type input "80075395-150"
click at [38, 49] on td at bounding box center [36, 45] width 13 height 11
click at [38, 46] on button "Expand" at bounding box center [35, 44] width 7 height 7
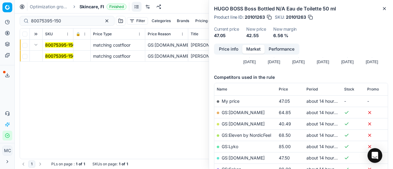
click at [48, 57] on mark "80075395-150" at bounding box center [60, 55] width 30 height 5
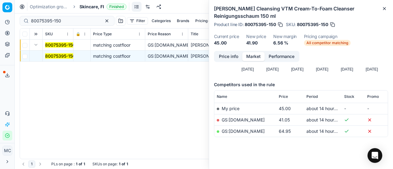
click at [238, 56] on button "Price info" at bounding box center [228, 56] width 27 height 9
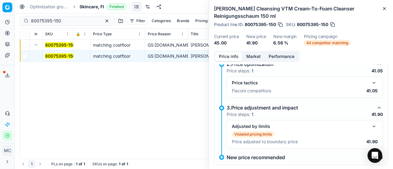
scroll to position [115, 0]
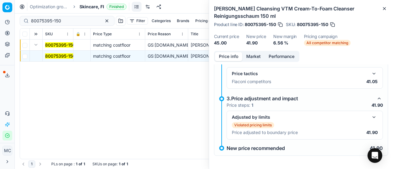
click at [370, 73] on button "button" at bounding box center [373, 73] width 7 height 7
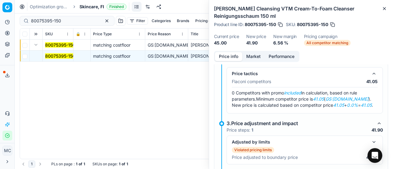
click at [258, 54] on button "Market" at bounding box center [253, 56] width 22 height 9
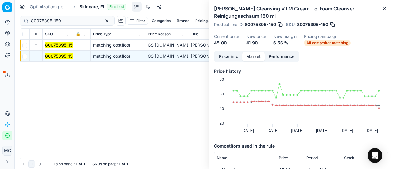
scroll to position [61, 0]
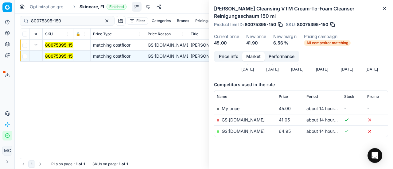
click at [245, 120] on link "GS:Parfyymi-Klikkaus.fi" at bounding box center [243, 119] width 43 height 5
click at [95, 2] on div "Optimization groups Skincare, FI Finished Revert Apply prices" at bounding box center [204, 7] width 378 height 14
click at [95, 5] on span "Skincare, FI" at bounding box center [92, 7] width 25 height 6
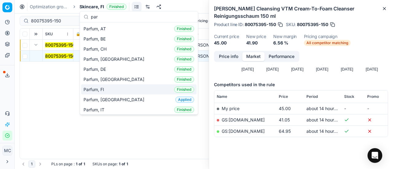
type input "par"
click at [120, 91] on div "Parfum, FI Finished" at bounding box center [138, 89] width 115 height 10
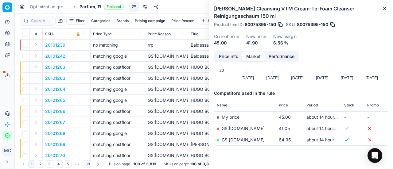
scroll to position [61, 0]
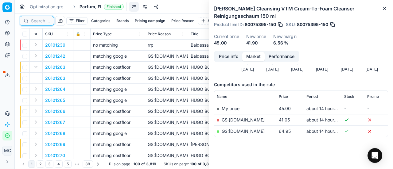
click at [39, 21] on input at bounding box center [40, 21] width 19 height 6
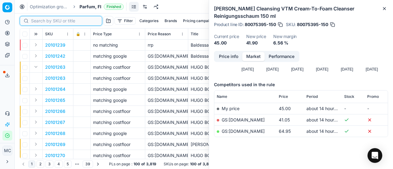
paste input "90007237-0010991"
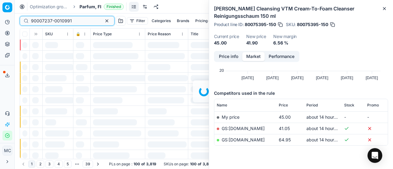
scroll to position [61, 0]
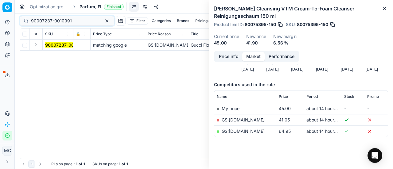
click at [35, 48] on button "Expand" at bounding box center [35, 44] width 7 height 7
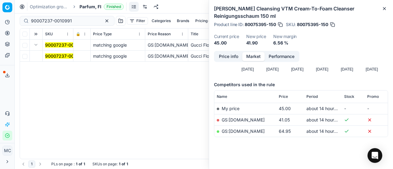
click at [49, 54] on mark "90007237-0010991" at bounding box center [65, 55] width 41 height 5
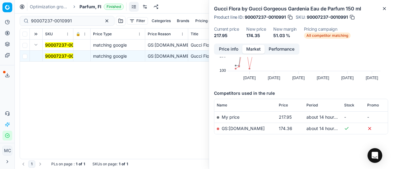
scroll to position [0, 0]
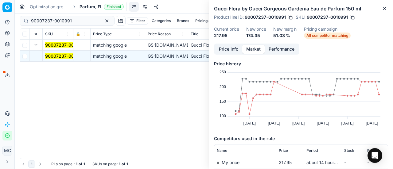
click at [222, 54] on div "Price info Market Performance" at bounding box center [256, 49] width 85 height 11
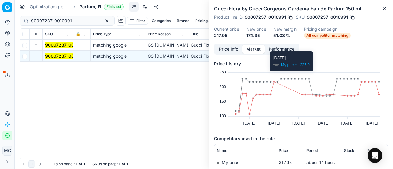
click at [225, 49] on button "Price info" at bounding box center [228, 49] width 27 height 9
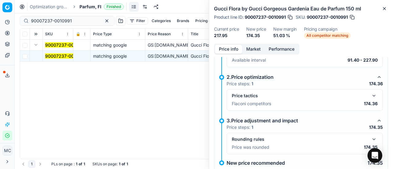
scroll to position [48, 0]
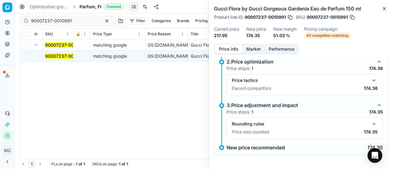
click at [373, 82] on button "button" at bounding box center [373, 80] width 7 height 7
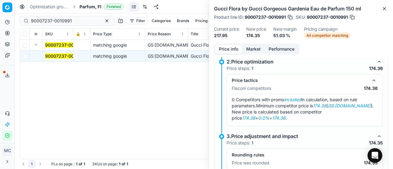
click at [254, 53] on button "Market" at bounding box center [253, 49] width 22 height 9
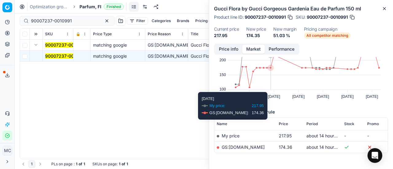
scroll to position [47, 0]
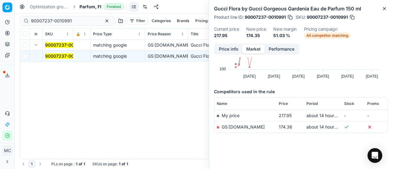
click at [257, 126] on link "GS:parfumdreams.FI" at bounding box center [243, 126] width 43 height 5
drag, startPoint x: 79, startPoint y: 22, endPoint x: 0, endPoint y: 14, distance: 79.6
click at [0, 7] on div "Pricing platform Analytics Pricing Product portfolio Templates Export service 1…" at bounding box center [196, 84] width 393 height 169
paste input "80066206-0005782"
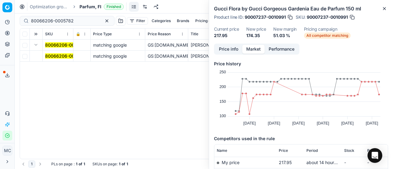
click at [36, 44] on button "Expand" at bounding box center [35, 44] width 7 height 7
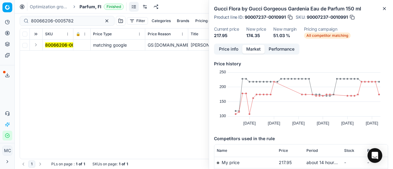
click at [36, 45] on button "Expand" at bounding box center [35, 44] width 7 height 7
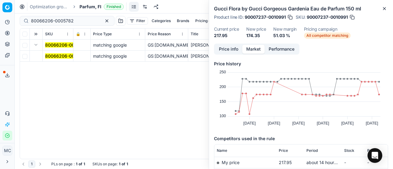
click at [58, 56] on mark "80066206-0005782" at bounding box center [66, 55] width 43 height 5
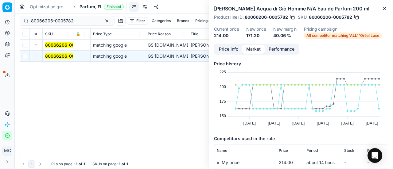
click at [233, 46] on button "Price info" at bounding box center [228, 49] width 27 height 9
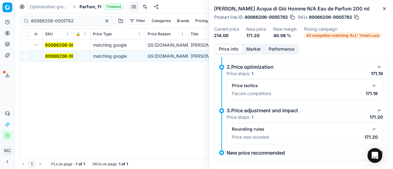
scroll to position [48, 0]
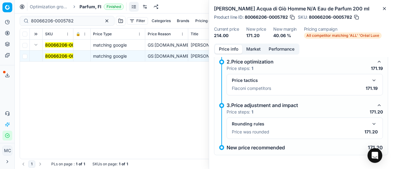
click at [371, 83] on button "button" at bounding box center [373, 80] width 7 height 7
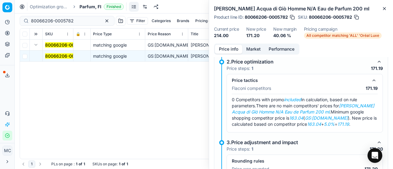
click at [257, 45] on button "Market" at bounding box center [253, 49] width 22 height 9
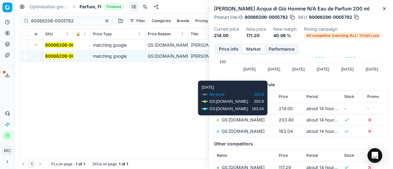
scroll to position [92, 0]
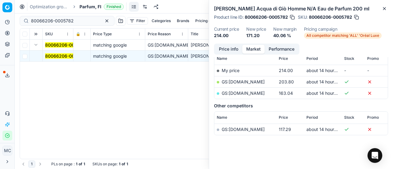
click at [245, 93] on link "GS:parfumdreams.FI" at bounding box center [243, 93] width 43 height 5
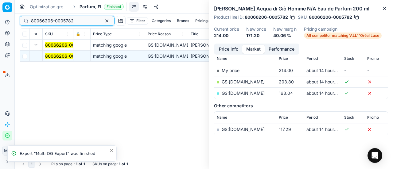
drag, startPoint x: 76, startPoint y: 22, endPoint x: 29, endPoint y: 28, distance: 47.1
click at [0, 22] on div "Pricing platform Analytics Pricing Product portfolio Templates Export service 1…" at bounding box center [196, 84] width 393 height 169
paste input "20102489"
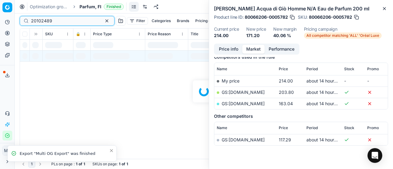
scroll to position [92, 0]
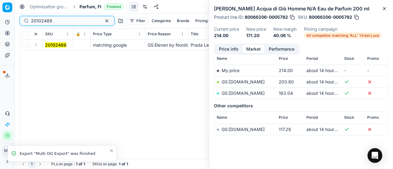
type input "20102489"
click at [35, 44] on button "Expand" at bounding box center [35, 44] width 7 height 7
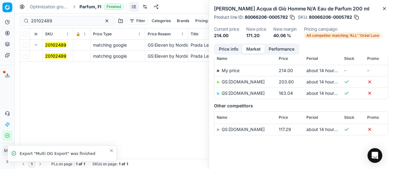
click at [57, 54] on mark "20102489" at bounding box center [55, 55] width 21 height 5
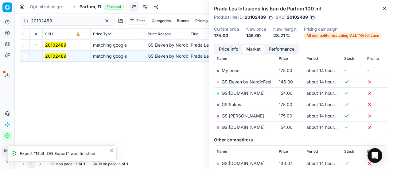
click at [223, 53] on button "Price info" at bounding box center [228, 49] width 27 height 9
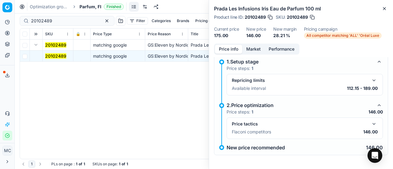
click at [370, 125] on button "button" at bounding box center [373, 123] width 7 height 7
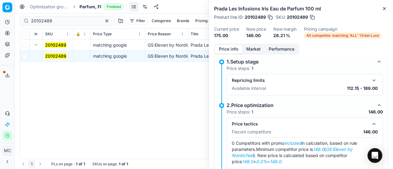
click at [255, 53] on button "Market" at bounding box center [253, 49] width 22 height 9
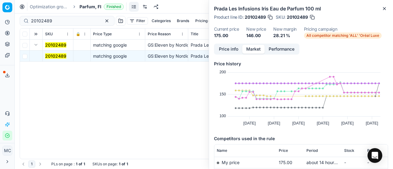
scroll to position [92, 0]
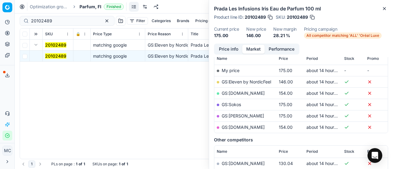
click at [257, 83] on link "GS:Eleven by NordicFeel" at bounding box center [246, 81] width 49 height 5
click at [87, 6] on span "Parfum, FI" at bounding box center [91, 7] width 22 height 6
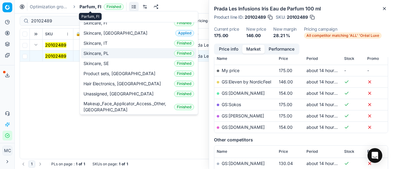
scroll to position [0, 0]
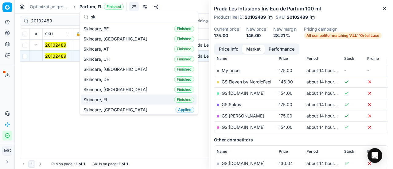
type input "sk"
click at [120, 97] on div "Skincare, FI Finished" at bounding box center [138, 100] width 115 height 10
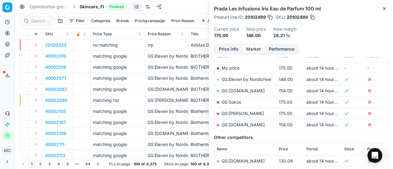
scroll to position [92, 0]
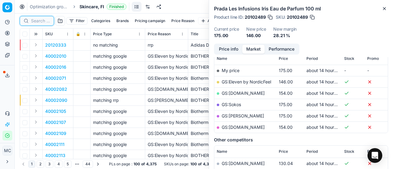
click at [44, 23] on input at bounding box center [40, 21] width 19 height 6
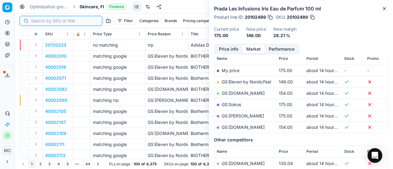
paste input "90015089-0023593"
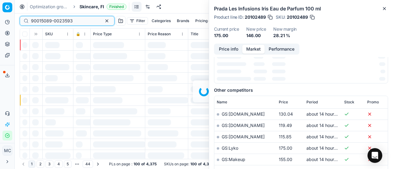
scroll to position [92, 0]
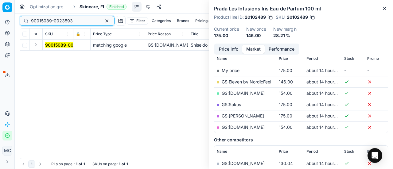
type input "90015089-0023593"
click at [37, 45] on button "Expand" at bounding box center [35, 44] width 7 height 7
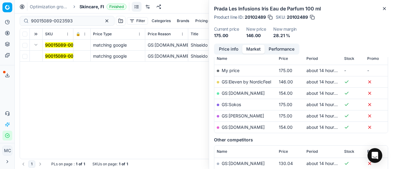
click at [57, 58] on mark "90015089-0023593" at bounding box center [66, 55] width 42 height 5
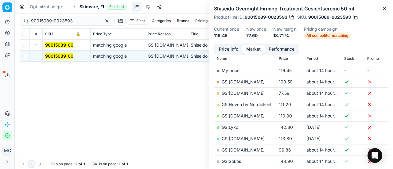
click at [228, 53] on button "Price info" at bounding box center [228, 49] width 27 height 9
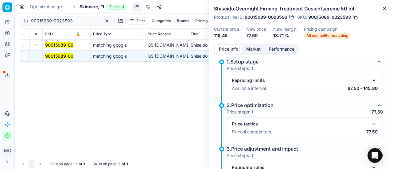
click at [370, 121] on button "button" at bounding box center [373, 123] width 7 height 7
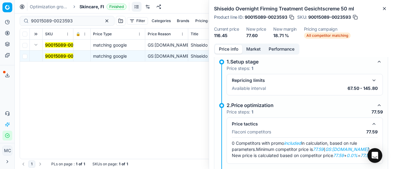
click at [252, 52] on button "Market" at bounding box center [253, 49] width 22 height 9
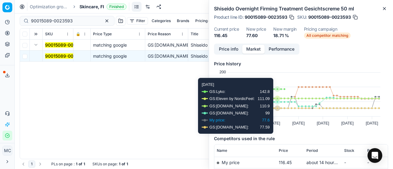
scroll to position [61, 0]
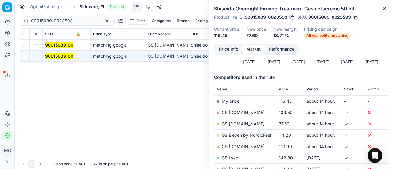
click at [240, 124] on link "GS:Deloox.fi" at bounding box center [243, 123] width 43 height 5
click at [82, 6] on span "Skincare, FI" at bounding box center [92, 7] width 25 height 6
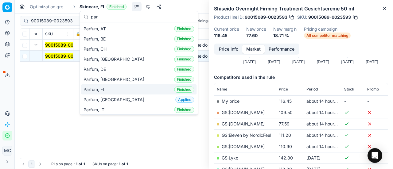
type input "par"
click at [122, 92] on div "Parfum, FI Finished" at bounding box center [138, 89] width 115 height 10
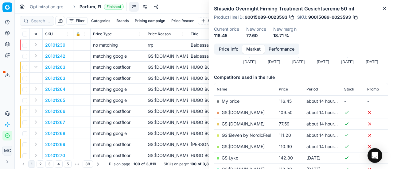
click at [34, 17] on div at bounding box center [37, 21] width 34 height 10
paste input "20102137"
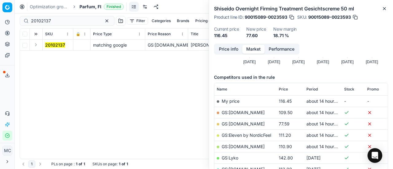
click at [36, 47] on button "Expand" at bounding box center [35, 44] width 7 height 7
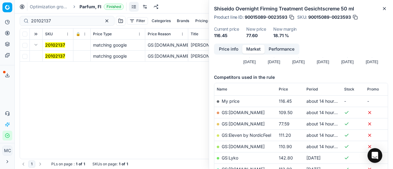
click at [50, 56] on mark "20102137" at bounding box center [55, 55] width 20 height 5
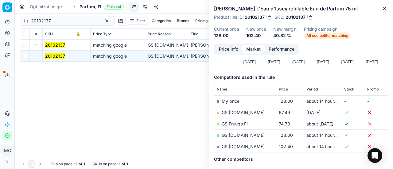
click at [233, 49] on button "Price info" at bounding box center [228, 49] width 27 height 9
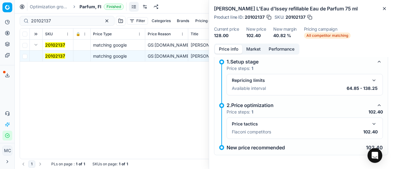
click at [370, 121] on button "button" at bounding box center [373, 123] width 7 height 7
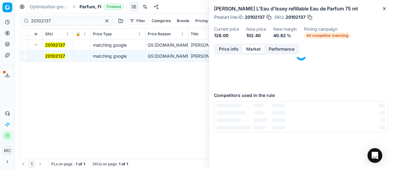
click at [259, 46] on button "Market" at bounding box center [253, 49] width 22 height 9
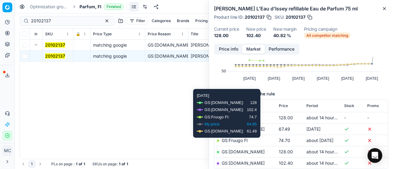
scroll to position [61, 0]
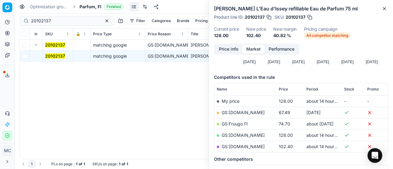
click at [260, 147] on link "GS:parfumdreams.FI" at bounding box center [243, 146] width 43 height 5
drag, startPoint x: 69, startPoint y: 21, endPoint x: 0, endPoint y: 3, distance: 71.4
click at [0, 3] on div "Pricing platform Analytics Pricing Product portfolio Templates Export service 1…" at bounding box center [196, 84] width 393 height 169
paste input "90007634-0011721"
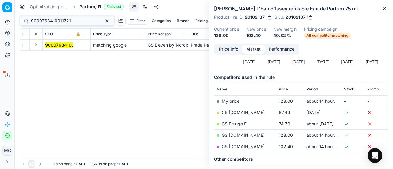
click at [36, 45] on button "Expand" at bounding box center [35, 44] width 7 height 7
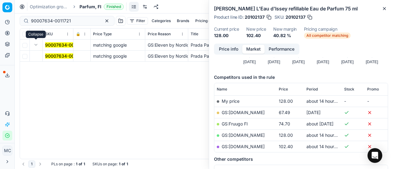
click at [50, 54] on mark "90007634-0011721" at bounding box center [65, 55] width 40 height 5
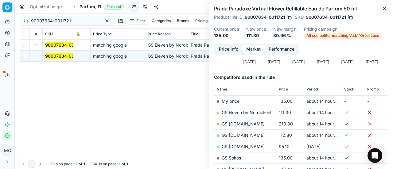
click at [239, 52] on button "Price info" at bounding box center [228, 49] width 27 height 9
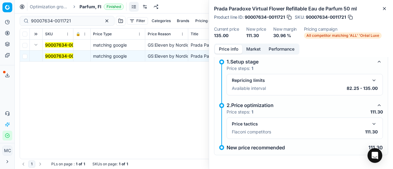
click at [370, 126] on button "button" at bounding box center [373, 123] width 7 height 7
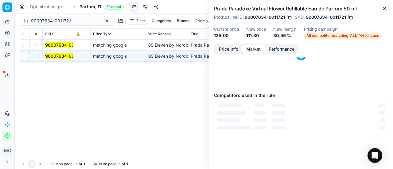
click at [258, 48] on button "Market" at bounding box center [253, 49] width 22 height 9
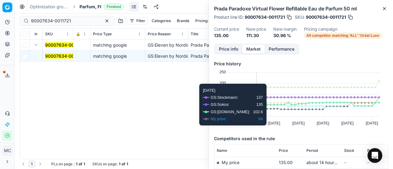
scroll to position [92, 0]
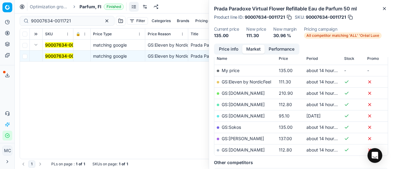
click at [252, 81] on link "GS:Eleven by NordicFeel" at bounding box center [246, 81] width 49 height 5
drag, startPoint x: 74, startPoint y: 21, endPoint x: 0, endPoint y: 0, distance: 77.0
click at [0, 4] on div "Pricing platform Analytics Pricing Product portfolio Templates Export service 1…" at bounding box center [196, 84] width 393 height 169
paste input "20101853"
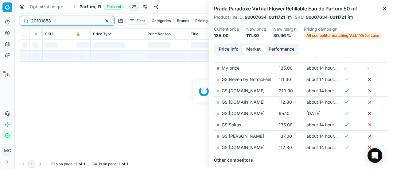
scroll to position [92, 0]
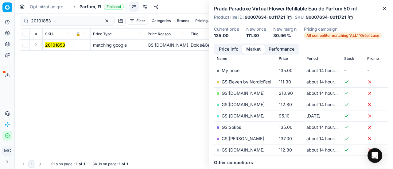
drag, startPoint x: 34, startPoint y: 44, endPoint x: 40, endPoint y: 49, distance: 7.6
click at [35, 44] on button "Expand" at bounding box center [35, 44] width 7 height 7
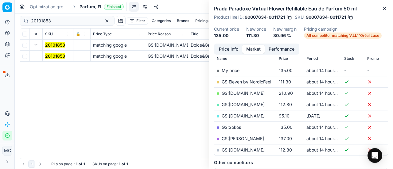
click at [56, 57] on mark "20101853" at bounding box center [55, 55] width 20 height 5
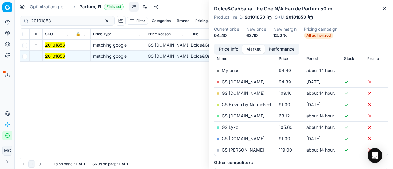
click at [232, 47] on button "Price info" at bounding box center [228, 49] width 27 height 9
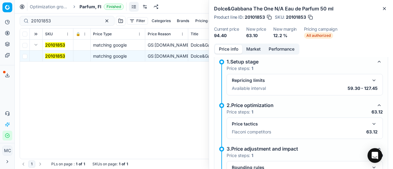
click at [373, 122] on div "Price tactics Flaconi competitors 63.12" at bounding box center [305, 129] width 156 height 22
click at [370, 125] on button "button" at bounding box center [373, 123] width 7 height 7
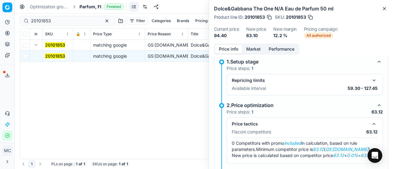
drag, startPoint x: 249, startPoint y: 47, endPoint x: 257, endPoint y: 56, distance: 12.2
click at [252, 51] on button "Market" at bounding box center [253, 49] width 22 height 9
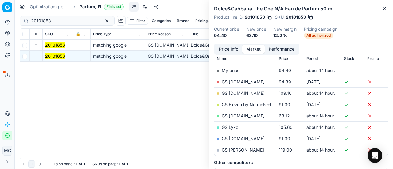
click at [245, 114] on link "GS:Luxplus.fi" at bounding box center [243, 115] width 43 height 5
drag, startPoint x: 71, startPoint y: 22, endPoint x: 0, endPoint y: 27, distance: 70.9
click at [0, 28] on div "Pricing platform Analytics Pricing Product portfolio Templates Export service 1…" at bounding box center [196, 84] width 393 height 169
paste input "80053767-50"
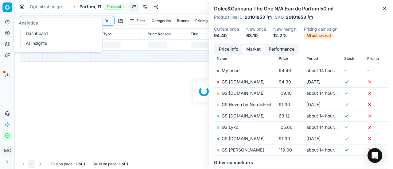
scroll to position [92, 0]
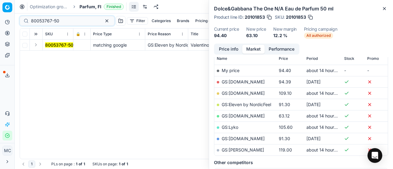
click at [40, 45] on td at bounding box center [36, 45] width 13 height 11
click at [37, 44] on button "Expand" at bounding box center [35, 44] width 7 height 7
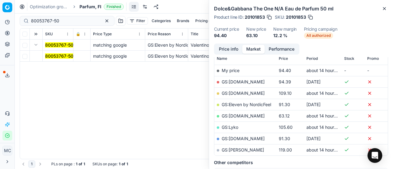
click at [56, 57] on mark "80053767-50" at bounding box center [59, 55] width 28 height 5
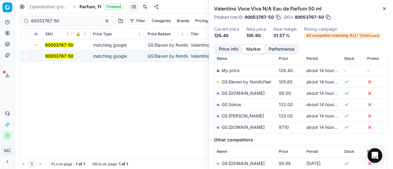
click at [231, 48] on button "Price info" at bounding box center [228, 49] width 27 height 9
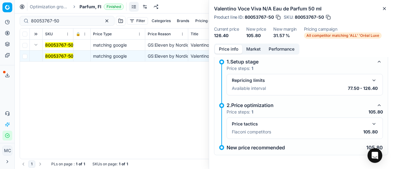
click at [370, 121] on button "button" at bounding box center [373, 123] width 7 height 7
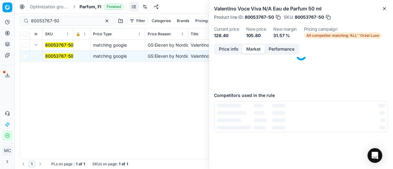
click at [253, 51] on button "Market" at bounding box center [253, 49] width 22 height 9
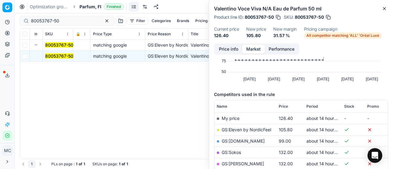
scroll to position [61, 0]
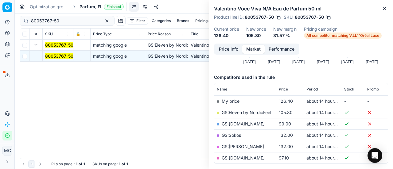
click at [254, 111] on link "GS:Eleven by NordicFeel" at bounding box center [246, 112] width 49 height 5
drag, startPoint x: 46, startPoint y: 25, endPoint x: 0, endPoint y: 40, distance: 48.7
click at [0, 34] on div "Pricing platform Analytics Pricing Product portfolio Templates Export service 1…" at bounding box center [196, 84] width 393 height 169
paste input "76080-75"
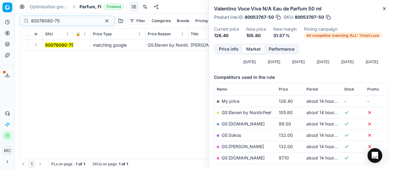
drag, startPoint x: 36, startPoint y: 45, endPoint x: 44, endPoint y: 49, distance: 9.2
click at [37, 45] on button "Expand" at bounding box center [35, 44] width 7 height 7
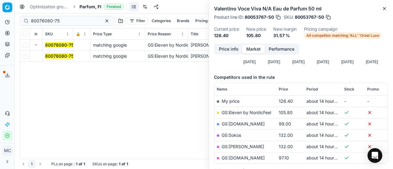
click at [57, 56] on mark "80076080-75" at bounding box center [59, 55] width 29 height 5
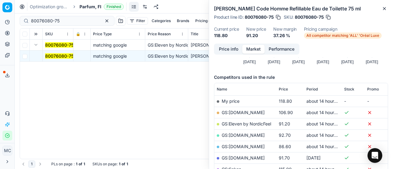
click at [219, 49] on button "Price info" at bounding box center [228, 49] width 27 height 9
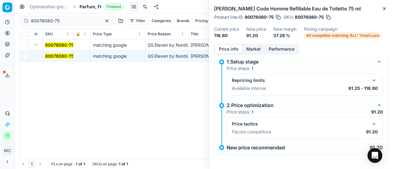
click at [370, 122] on button "button" at bounding box center [373, 123] width 7 height 7
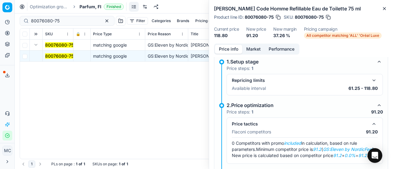
click at [253, 49] on button "Market" at bounding box center [253, 49] width 22 height 9
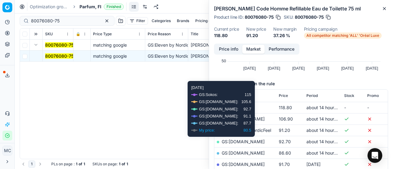
scroll to position [92, 0]
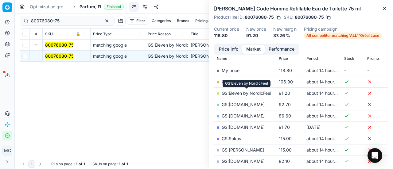
click at [258, 95] on link "GS:Eleven by NordicFeel" at bounding box center [246, 93] width 49 height 5
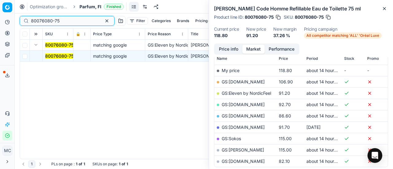
drag, startPoint x: 71, startPoint y: 22, endPoint x: 0, endPoint y: 2, distance: 73.2
click at [0, 7] on div "Pricing platform Analytics Pricing Product portfolio Templates Export service 1…" at bounding box center [196, 84] width 393 height 169
paste input "24760-50"
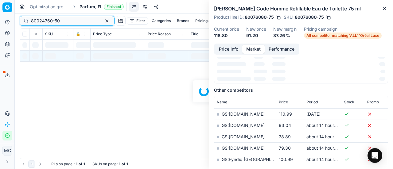
scroll to position [92, 0]
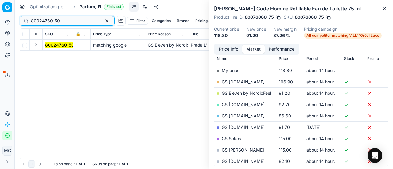
type input "80024760-50"
click at [38, 43] on button "Expand" at bounding box center [35, 44] width 7 height 7
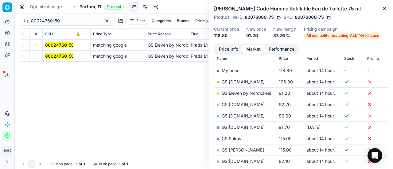
click at [65, 57] on mark "80024760-50" at bounding box center [59, 55] width 29 height 5
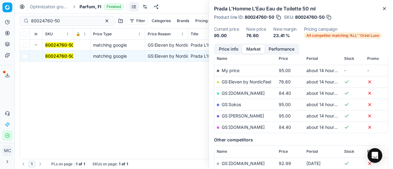
click at [233, 49] on button "Price info" at bounding box center [228, 49] width 27 height 9
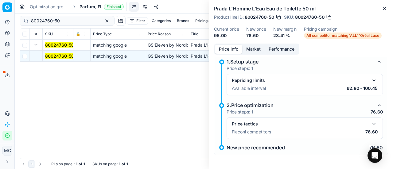
click at [370, 125] on button "button" at bounding box center [373, 123] width 7 height 7
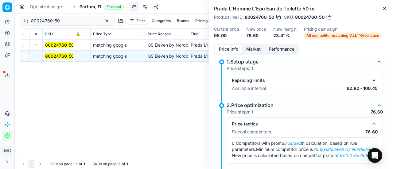
click at [251, 51] on button "Market" at bounding box center [253, 49] width 22 height 9
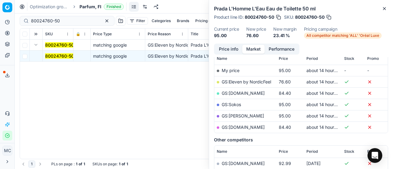
click at [255, 79] on link "GS:Eleven by NordicFeel" at bounding box center [246, 81] width 49 height 5
click at [87, 8] on span "Parfum, FI" at bounding box center [91, 7] width 22 height 6
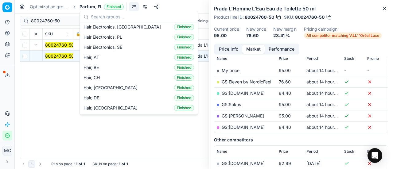
scroll to position [123, 0]
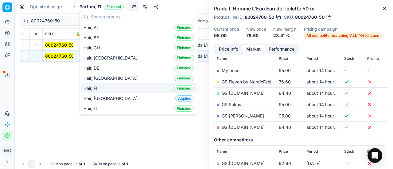
click at [111, 88] on div "Hair, FI Finished" at bounding box center [138, 88] width 115 height 10
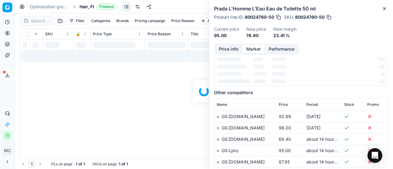
scroll to position [92, 0]
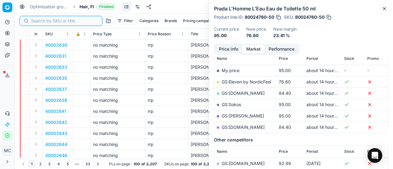
click at [37, 20] on input at bounding box center [64, 21] width 67 height 6
paste input "90009560-0014609"
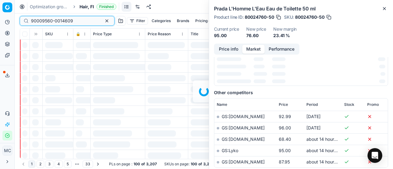
scroll to position [92, 0]
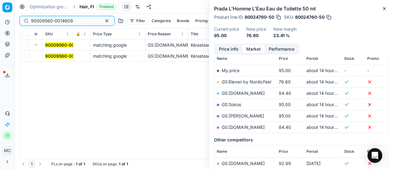
type input "90009560-0014609"
click at [51, 55] on mark "90009560-0014609" at bounding box center [66, 55] width 42 height 5
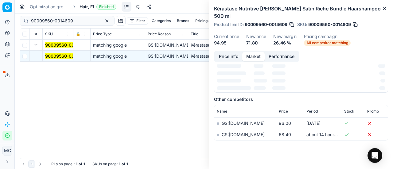
scroll to position [0, 0]
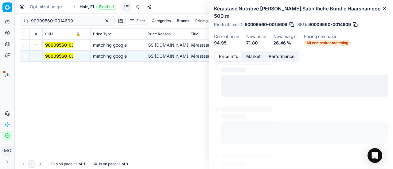
click at [233, 52] on button "Price info" at bounding box center [228, 56] width 27 height 9
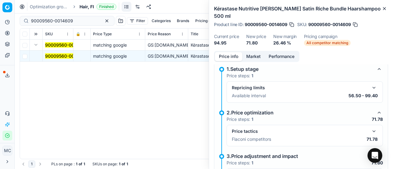
click at [370, 128] on button "button" at bounding box center [373, 131] width 7 height 7
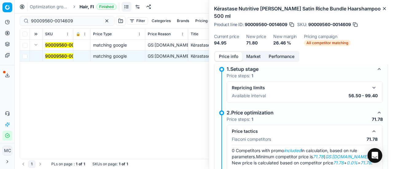
click at [252, 52] on button "Market" at bounding box center [253, 56] width 22 height 9
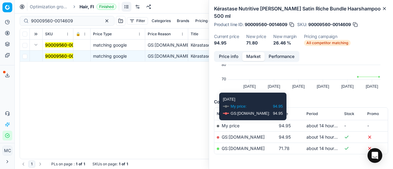
scroll to position [58, 0]
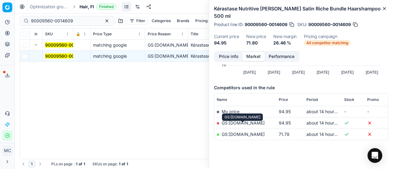
click at [253, 132] on link "GS:parfumdreams.FI" at bounding box center [243, 134] width 43 height 5
click at [84, 7] on span "Hair, FI" at bounding box center [87, 7] width 14 height 6
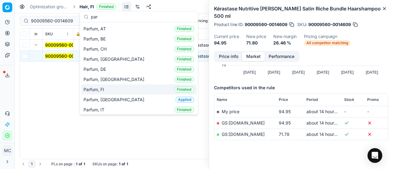
type input "par"
click at [126, 87] on div "Parfum, FI Finished" at bounding box center [138, 89] width 115 height 10
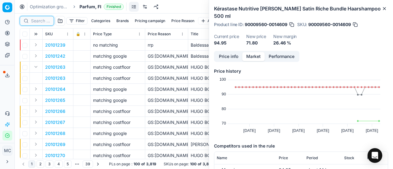
click at [46, 21] on input at bounding box center [40, 21] width 19 height 6
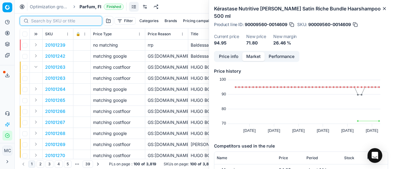
paste input "80053767-30"
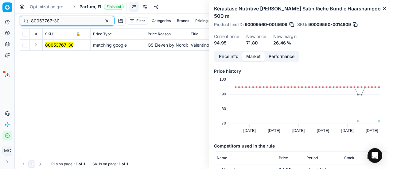
type input "80053767-30"
click at [39, 47] on button "Expand" at bounding box center [35, 44] width 7 height 7
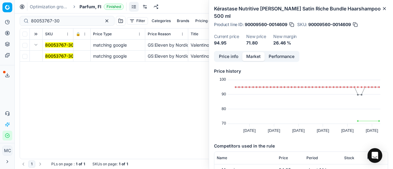
click at [50, 53] on mark "80053767-30" at bounding box center [59, 55] width 29 height 5
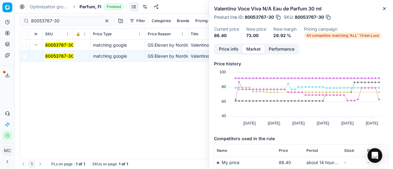
drag, startPoint x: 233, startPoint y: 48, endPoint x: 238, endPoint y: 54, distance: 8.2
click at [233, 48] on button "Price info" at bounding box center [228, 49] width 27 height 9
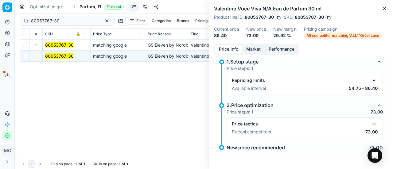
click at [370, 123] on button "button" at bounding box center [373, 123] width 7 height 7
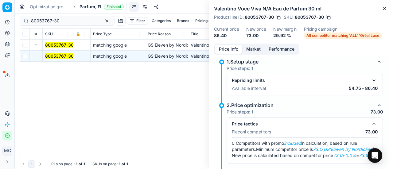
click at [256, 47] on button "Market" at bounding box center [253, 49] width 22 height 9
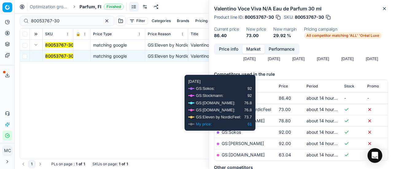
scroll to position [92, 0]
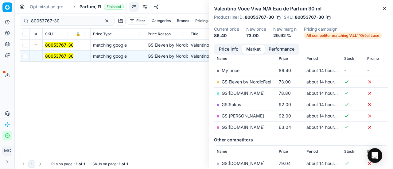
drag, startPoint x: 244, startPoint y: 84, endPoint x: 224, endPoint y: 102, distance: 26.3
click at [244, 84] on td "GS:Eleven by NordicFeel" at bounding box center [245, 81] width 62 height 11
click at [258, 83] on link "GS:Eleven by NordicFeel" at bounding box center [246, 81] width 49 height 5
click at [88, 6] on span "Parfum, FI" at bounding box center [91, 7] width 22 height 6
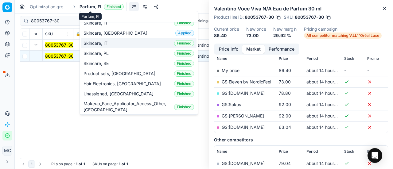
scroll to position [0, 0]
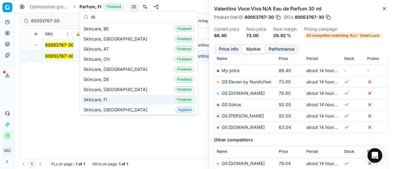
type input "sk"
click at [116, 100] on div "Skincare, FI Finished" at bounding box center [138, 100] width 115 height 10
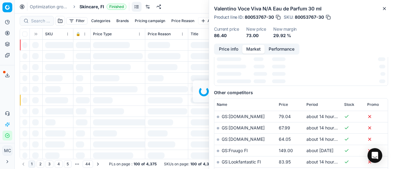
scroll to position [92, 0]
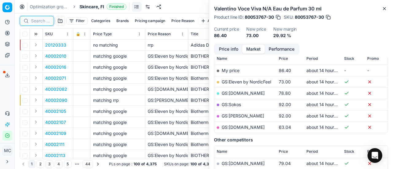
click at [42, 20] on input at bounding box center [40, 21] width 19 height 6
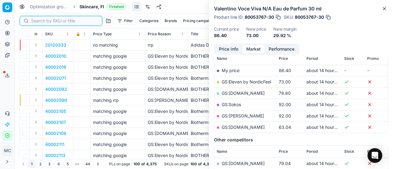
paste input "80024525-500"
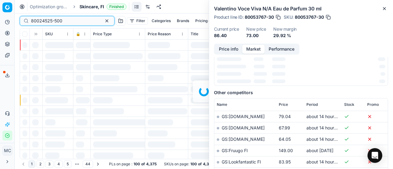
scroll to position [92, 0]
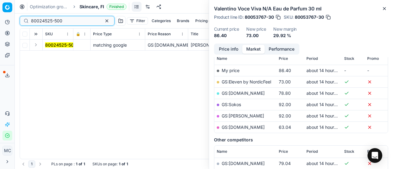
type input "80024525-500"
click at [34, 47] on button "Expand" at bounding box center [35, 44] width 7 height 7
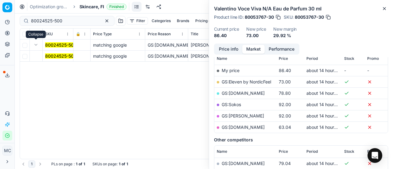
click at [44, 53] on td "80024525-500" at bounding box center [58, 56] width 31 height 11
click at [65, 58] on mark "80024525-500" at bounding box center [60, 55] width 31 height 5
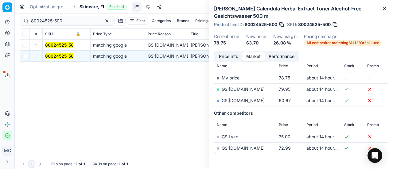
drag, startPoint x: 227, startPoint y: 53, endPoint x: 235, endPoint y: 62, distance: 12.2
click at [228, 55] on button "Price info" at bounding box center [228, 56] width 27 height 9
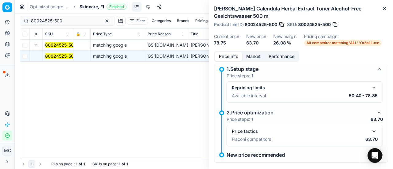
click at [372, 132] on button "button" at bounding box center [373, 131] width 7 height 7
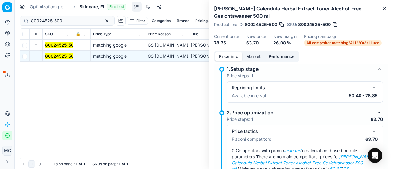
scroll to position [55, 0]
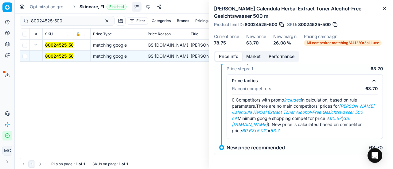
click at [246, 50] on div "Kiehl's Calendula Herbal Extract Toner Alcohol-Free Gesichtswasser 500 ml Produ…" at bounding box center [301, 25] width 184 height 51
click at [251, 60] on button "Market" at bounding box center [253, 56] width 22 height 9
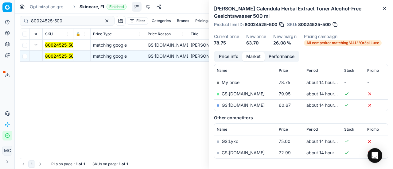
scroll to position [113, 0]
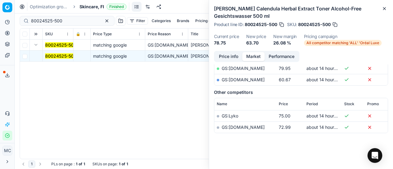
click at [259, 81] on link "GS:parfumdreams.FI" at bounding box center [243, 79] width 43 height 5
click at [83, 6] on span "Skincare, FI" at bounding box center [92, 7] width 25 height 6
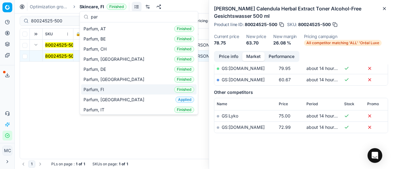
type input "par"
click at [126, 86] on div "Parfum, FI Finished" at bounding box center [138, 89] width 115 height 10
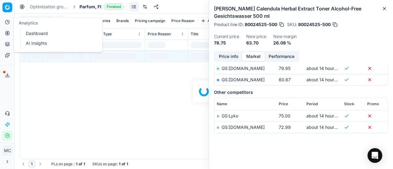
scroll to position [113, 0]
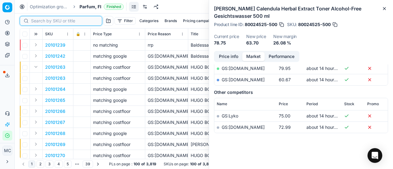
click at [39, 21] on input at bounding box center [64, 21] width 67 height 6
paste input "20101928"
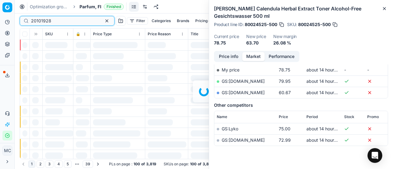
scroll to position [113, 0]
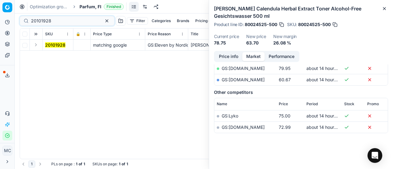
click at [36, 47] on button "Expand" at bounding box center [35, 44] width 7 height 7
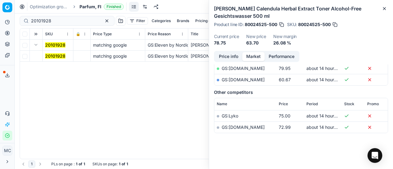
click at [49, 56] on mark "20101928" at bounding box center [55, 55] width 20 height 5
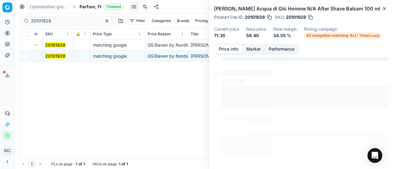
click at [226, 50] on button "Price info" at bounding box center [228, 49] width 27 height 9
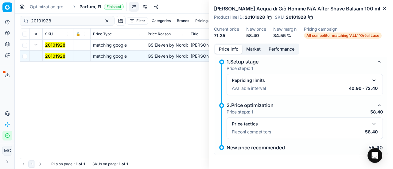
click at [370, 122] on button "button" at bounding box center [373, 123] width 7 height 7
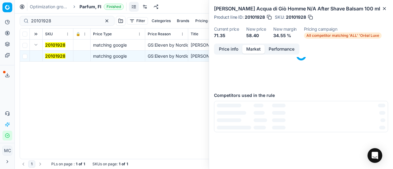
click at [259, 48] on button "Market" at bounding box center [253, 49] width 22 height 9
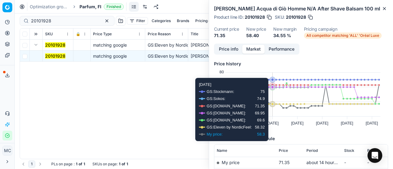
scroll to position [92, 0]
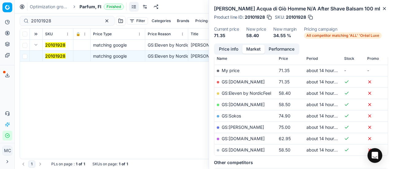
click at [246, 92] on link "GS:Eleven by NordicFeel" at bounding box center [246, 93] width 49 height 5
drag, startPoint x: 75, startPoint y: 22, endPoint x: 0, endPoint y: 16, distance: 74.9
click at [0, 13] on div "Pricing platform Analytics Pricing Product portfolio Templates Export service 1…" at bounding box center [196, 84] width 393 height 169
paste input "80073182-90"
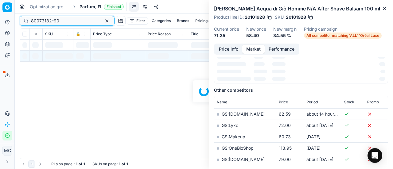
scroll to position [92, 0]
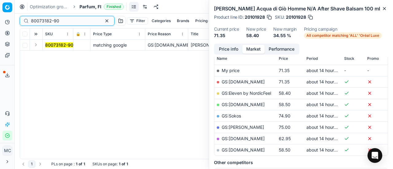
type input "80073182-90"
click at [33, 43] on button "Expand" at bounding box center [35, 44] width 7 height 7
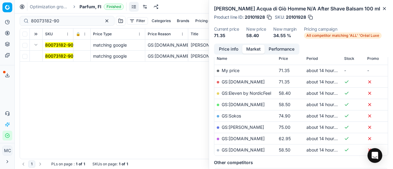
click at [53, 57] on mark "80073182-90" at bounding box center [59, 55] width 28 height 5
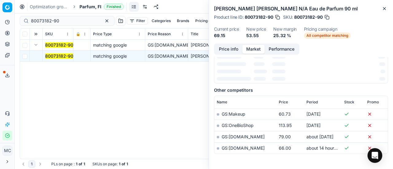
scroll to position [0, 0]
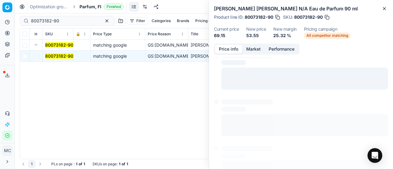
click at [229, 49] on button "Price info" at bounding box center [228, 49] width 27 height 9
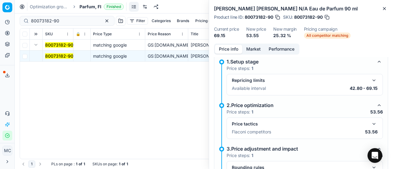
click at [373, 123] on button "button" at bounding box center [373, 123] width 7 height 7
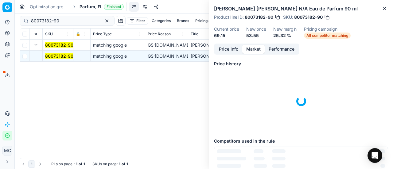
drag, startPoint x: 254, startPoint y: 49, endPoint x: 280, endPoint y: 137, distance: 90.9
click at [254, 49] on button "Market" at bounding box center [253, 49] width 22 height 9
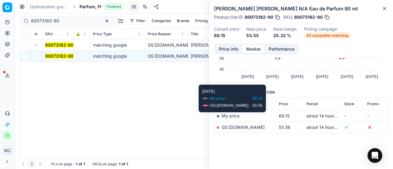
scroll to position [47, 0]
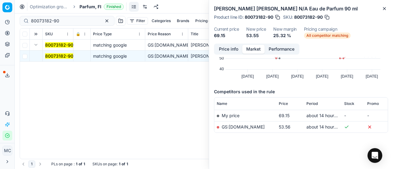
click at [253, 123] on td "GS:parfumdreams.FI" at bounding box center [245, 126] width 62 height 11
click at [253, 127] on link "GS:parfumdreams.FI" at bounding box center [243, 126] width 43 height 5
click at [81, 6] on span "Parfum, FI" at bounding box center [91, 7] width 22 height 6
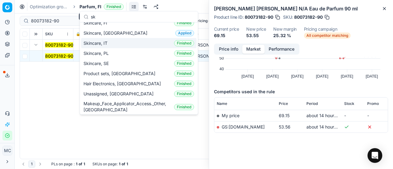
scroll to position [0, 0]
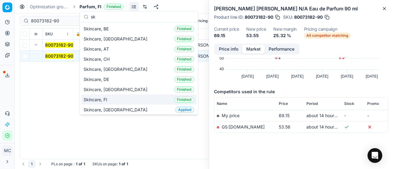
type input "sk"
click at [121, 95] on div "Skincare, FI Finished" at bounding box center [138, 100] width 115 height 10
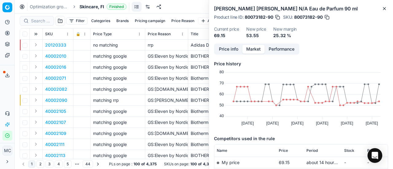
click at [45, 17] on div at bounding box center [37, 21] width 34 height 10
paste input "80059245-100"
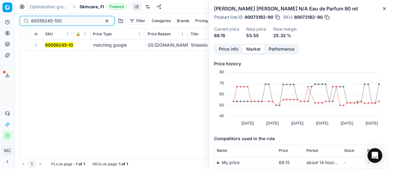
type input "80059245-100"
click at [37, 46] on button "Expand" at bounding box center [35, 44] width 7 height 7
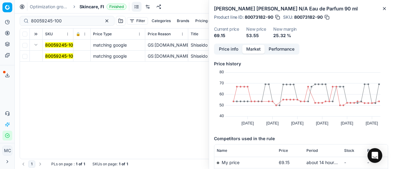
click at [58, 57] on mark "80059245-100" at bounding box center [60, 55] width 31 height 5
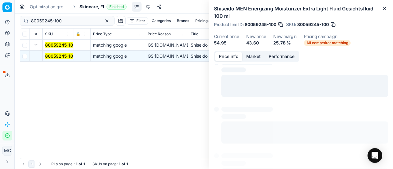
drag, startPoint x: 235, startPoint y: 56, endPoint x: 246, endPoint y: 58, distance: 11.3
click at [234, 56] on button "Price info" at bounding box center [228, 56] width 27 height 9
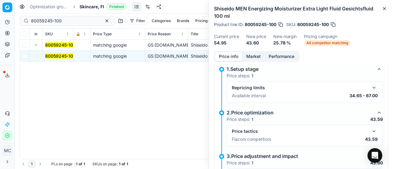
scroll to position [35, 0]
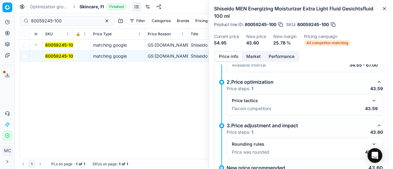
click at [370, 104] on button "button" at bounding box center [373, 100] width 7 height 7
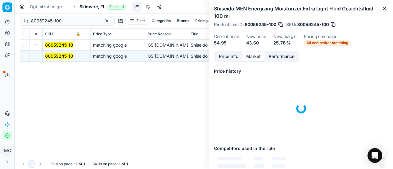
click at [253, 55] on button "Market" at bounding box center [253, 56] width 22 height 9
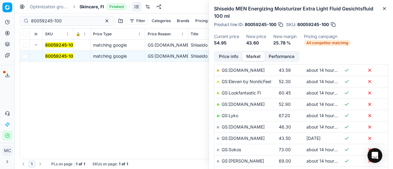
scroll to position [123, 0]
click at [237, 71] on link "GS:Deloox.fi" at bounding box center [243, 69] width 43 height 5
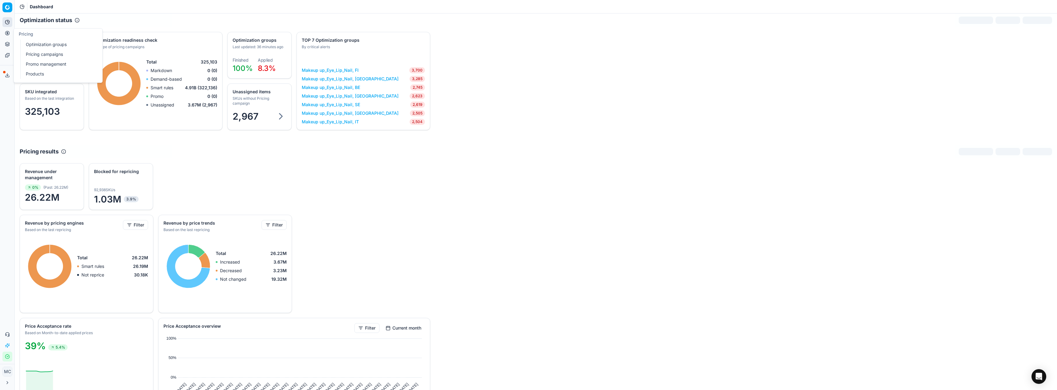
click at [6, 31] on circle at bounding box center [7, 33] width 4 height 4
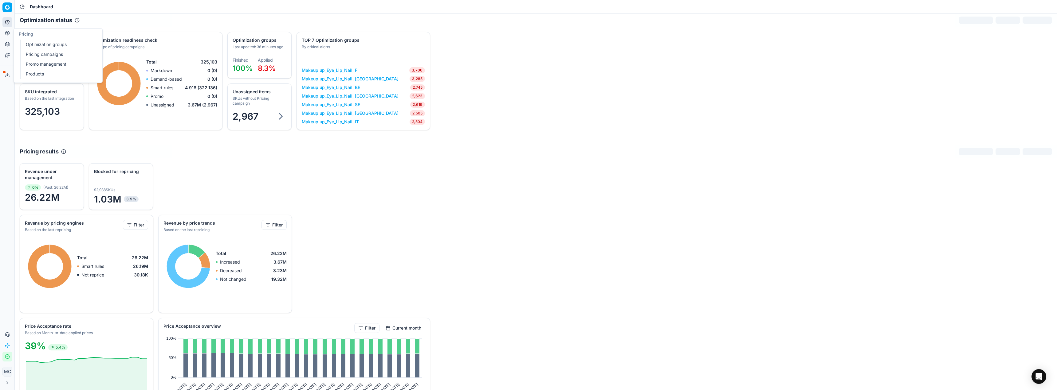
click at [29, 43] on link "Optimization groups" at bounding box center [59, 44] width 72 height 9
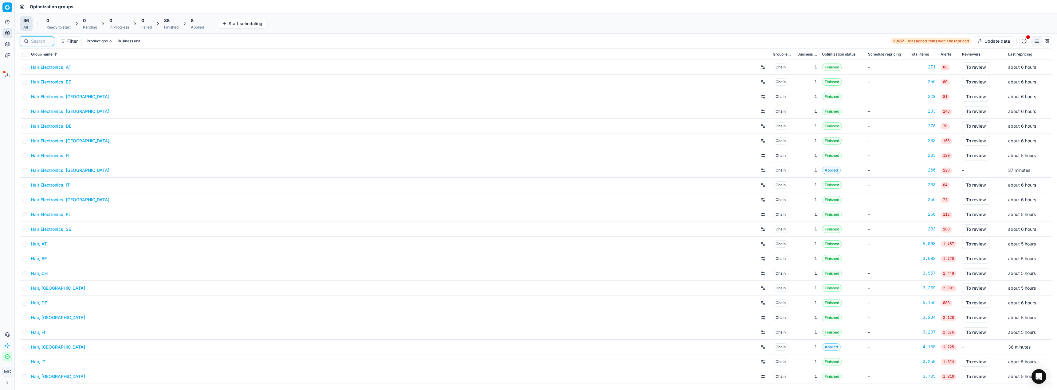
click at [44, 42] on input at bounding box center [40, 41] width 19 height 6
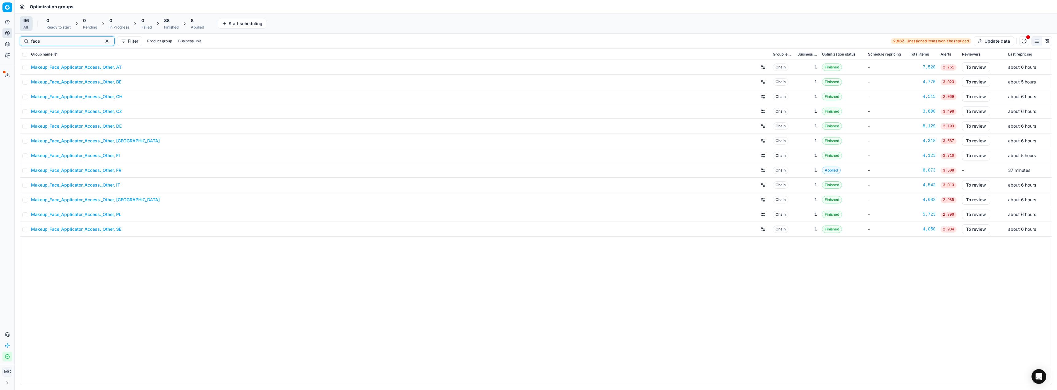
type input "face"
click at [82, 126] on link "Makeup_Face_Applicator_Access._Other, DE" at bounding box center [76, 126] width 91 height 6
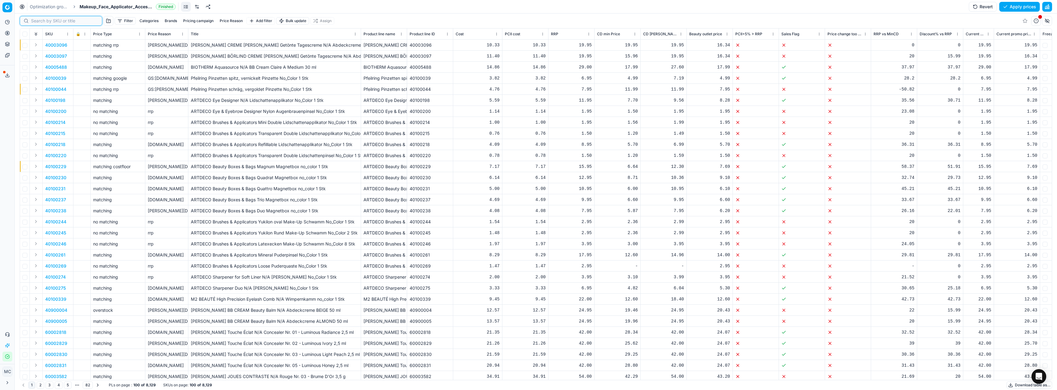
click at [34, 21] on input at bounding box center [64, 21] width 67 height 6
paste input "90013757-0021932"
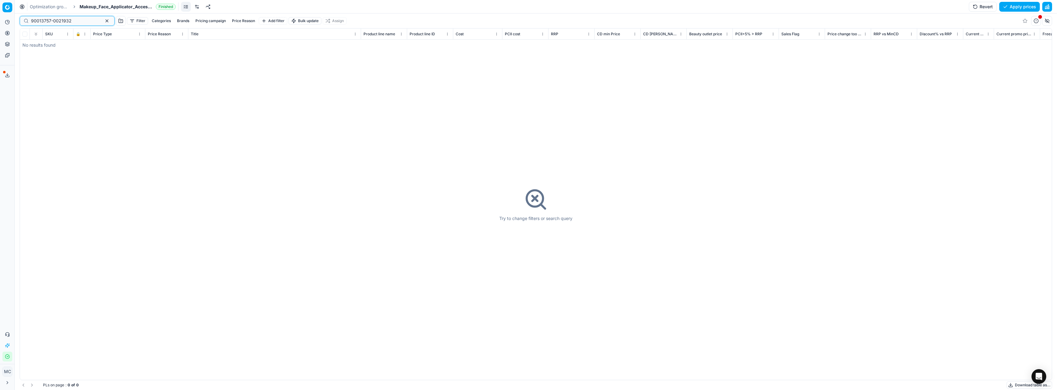
type input "90013757-0021932"
click at [105, 3] on div "Optimization groups Makeup_Face_Applicator_Access._Other, DE Finished Revert Ap…" at bounding box center [536, 7] width 1042 height 14
click at [111, 4] on span "Makeup_Face_Applicator_Access._Other, DE" at bounding box center [117, 7] width 74 height 6
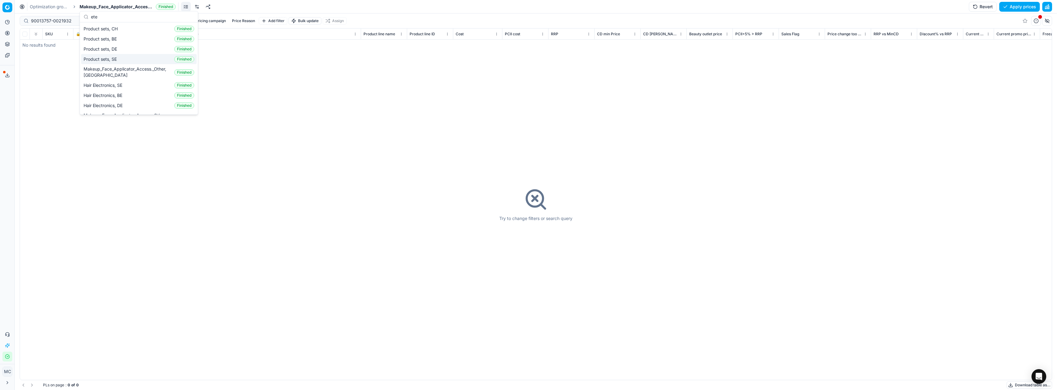
type input "ete"
click at [126, 49] on div "Product sets, DE Finished" at bounding box center [138, 49] width 115 height 10
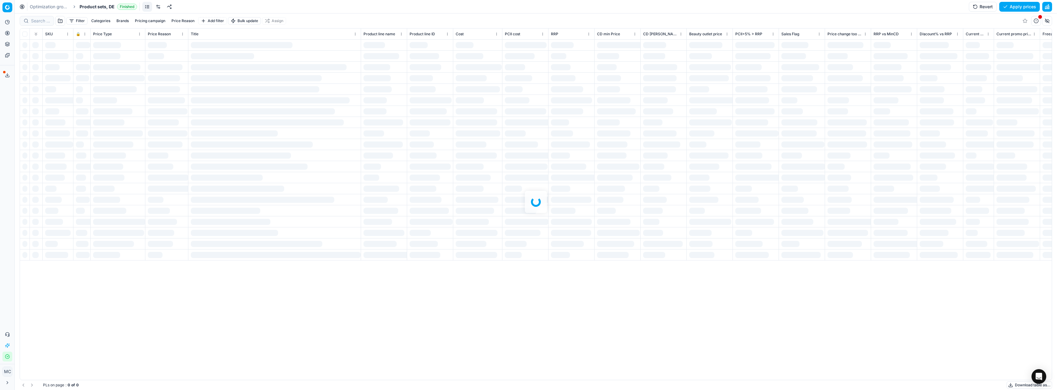
click at [99, 10] on span "Product sets, DE" at bounding box center [97, 7] width 35 height 6
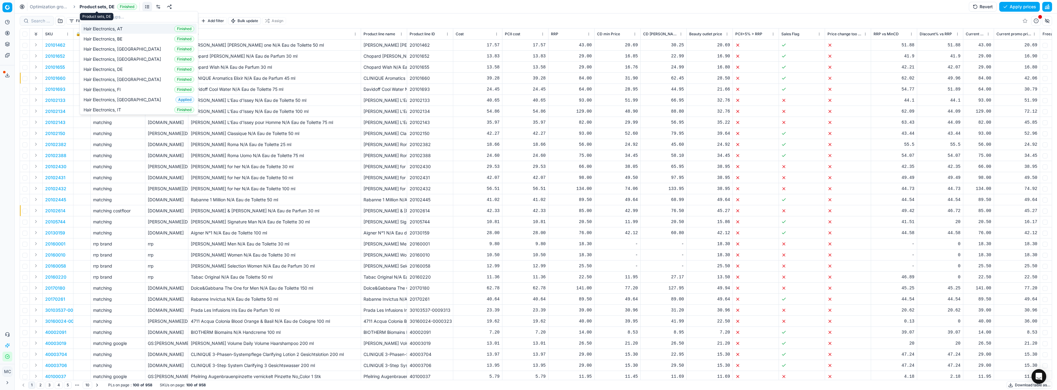
click at [104, 8] on span "Product sets, DE" at bounding box center [97, 7] width 35 height 6
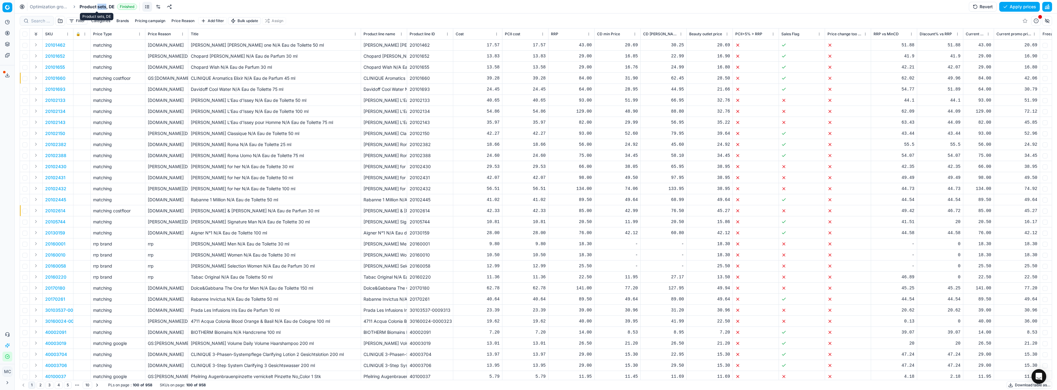
click at [104, 8] on span "Product sets, DE" at bounding box center [97, 7] width 35 height 6
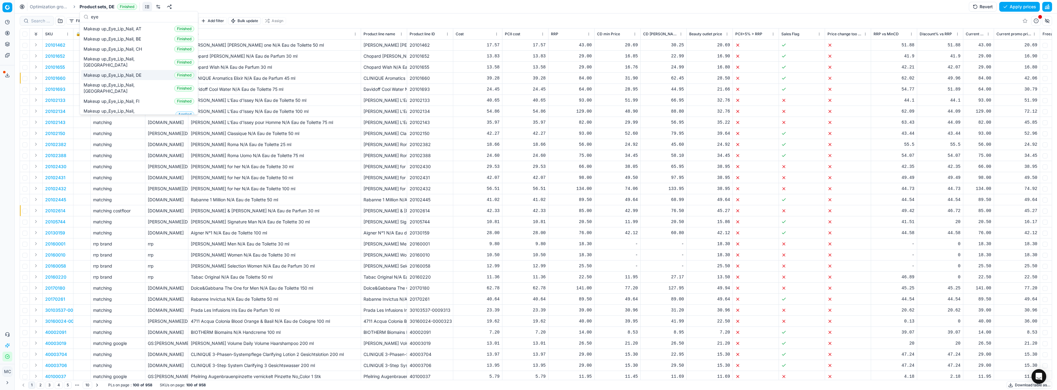
type input "eye"
click at [149, 70] on div "Makeup up_Eye_Lip_Nail, DE Finished" at bounding box center [138, 75] width 115 height 10
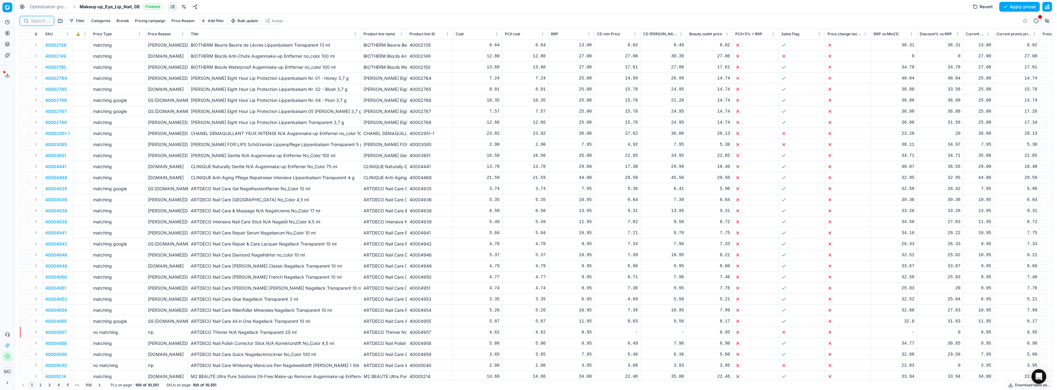
click at [39, 20] on input at bounding box center [40, 21] width 19 height 6
paste input "90013757-0021932"
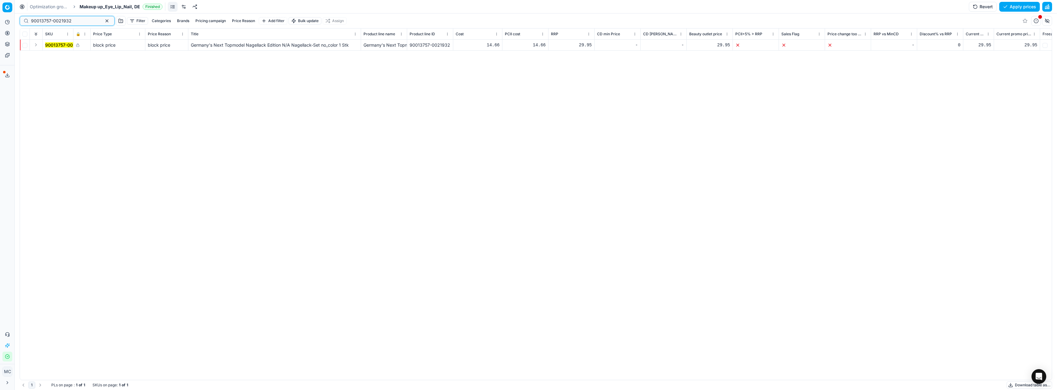
type input "90013757-0021932"
click at [39, 44] on button "Expand" at bounding box center [35, 44] width 7 height 7
click at [49, 56] on mark "90013757-0021932" at bounding box center [65, 55] width 41 height 5
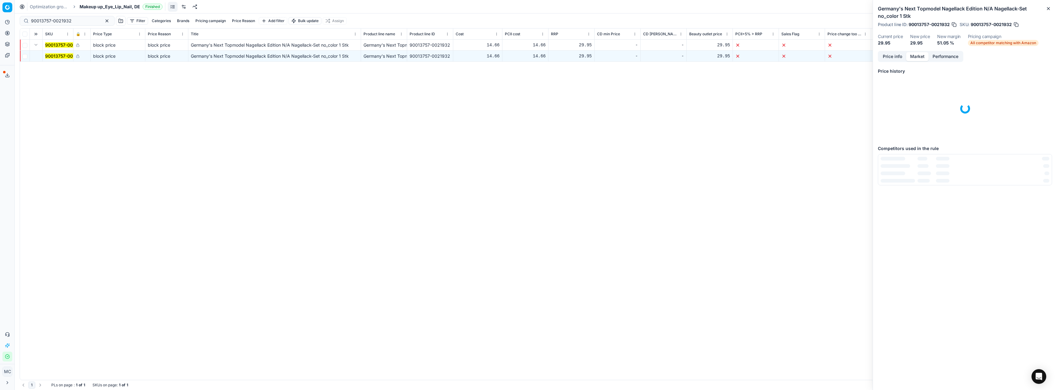
click at [914, 60] on button "Market" at bounding box center [917, 56] width 22 height 9
click at [1047, 7] on icon "button" at bounding box center [1048, 8] width 5 height 5
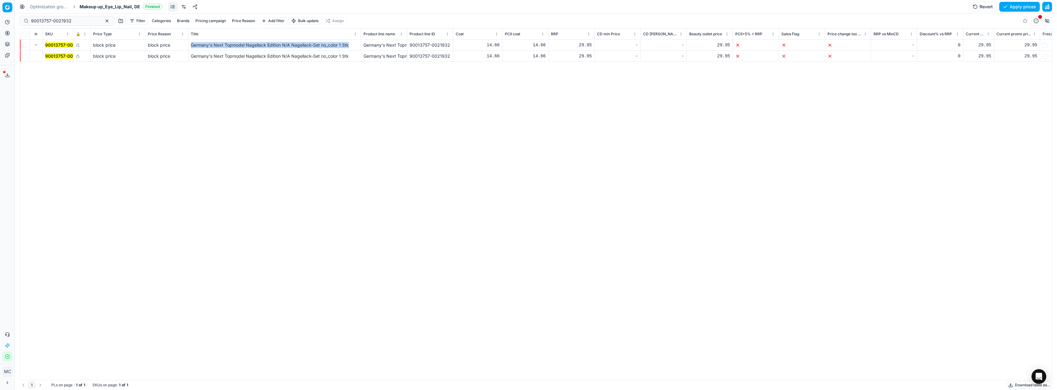
drag, startPoint x: 189, startPoint y: 45, endPoint x: 353, endPoint y: 46, distance: 164.3
click at [353, 46] on td "Germany's Next Topmodel Nagellack Edition N/A Nagellack-Set no_color 1 Stk" at bounding box center [274, 45] width 173 height 11
copy span "Germany's Next Topmodel Nagellack Edition N/A Nagellack-Set no_color 1 Stk"
click at [80, 35] on span "🔒" at bounding box center [78, 34] width 5 height 5
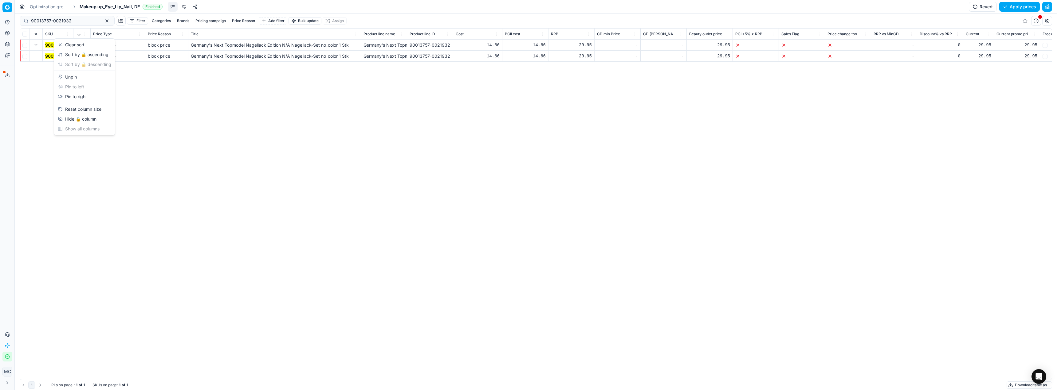
click at [86, 33] on html "Pricing platform Analytics Pricing Product portfolio Templates Export service 1…" at bounding box center [528, 195] width 1057 height 390
click at [472, 240] on html "Pricing platform Analytics Pricing Product portfolio Templates Export service 1…" at bounding box center [528, 195] width 1057 height 390
click at [26, 44] on input "checkbox" at bounding box center [24, 45] width 5 height 5
checkbox input "true"
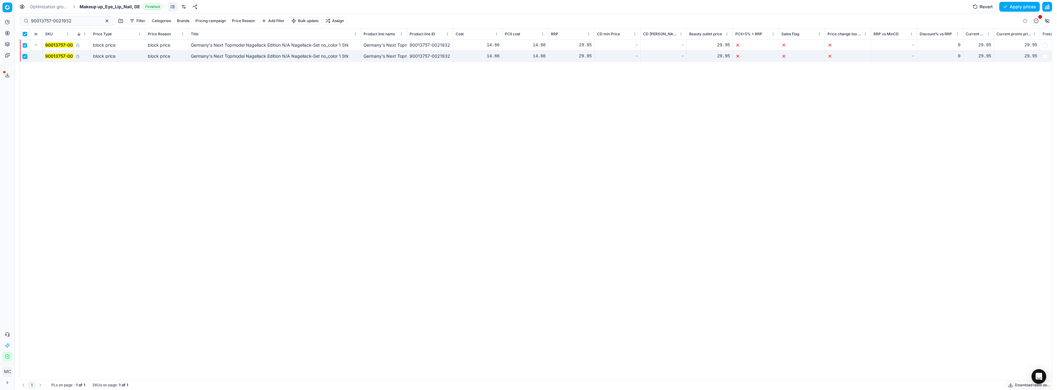
click at [26, 55] on input "checkbox" at bounding box center [24, 56] width 5 height 5
checkbox input "false"
click at [37, 44] on button "Expand" at bounding box center [35, 44] width 7 height 7
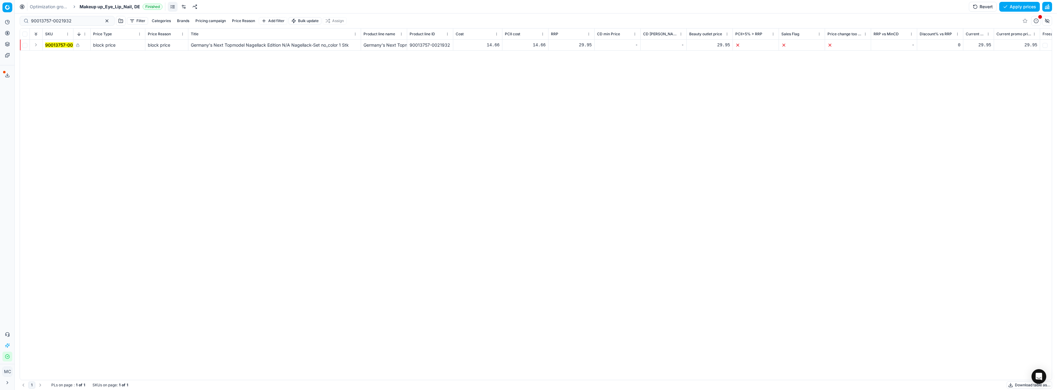
click at [34, 46] on button "Expand" at bounding box center [35, 44] width 7 height 7
click at [58, 93] on div "90013757-0021932 block price block price Germany's Next Topmodel Nagellack Edit…" at bounding box center [535, 210] width 1031 height 341
click at [7, 32] on icon at bounding box center [7, 33] width 5 height 5
drag, startPoint x: 79, startPoint y: 22, endPoint x: 0, endPoint y: 22, distance: 78.6
click at [0, 22] on div "Pricing platform Analytics Pricing Product portfolio Templates Export service 1…" at bounding box center [528, 195] width 1057 height 390
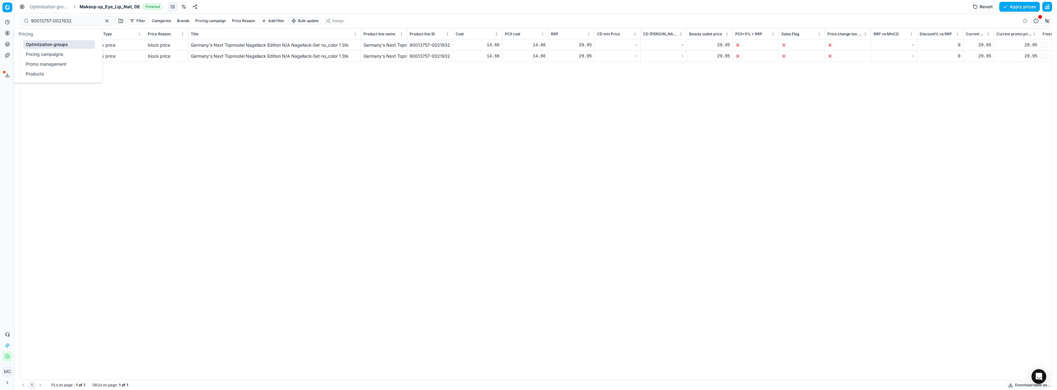
click at [3, 33] on button "Pricing" at bounding box center [7, 33] width 10 height 10
click at [36, 74] on link "Products" at bounding box center [59, 74] width 72 height 9
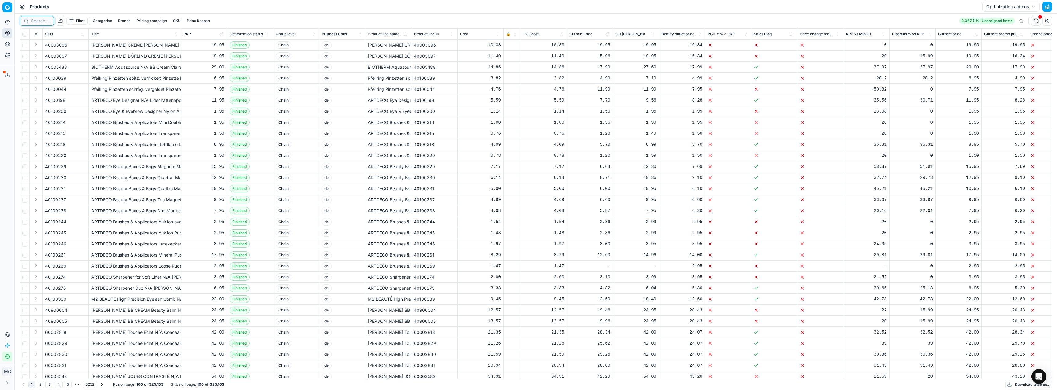
click at [43, 21] on input at bounding box center [40, 21] width 19 height 6
paste input "90013757-0021932"
type input "90013757-0021932"
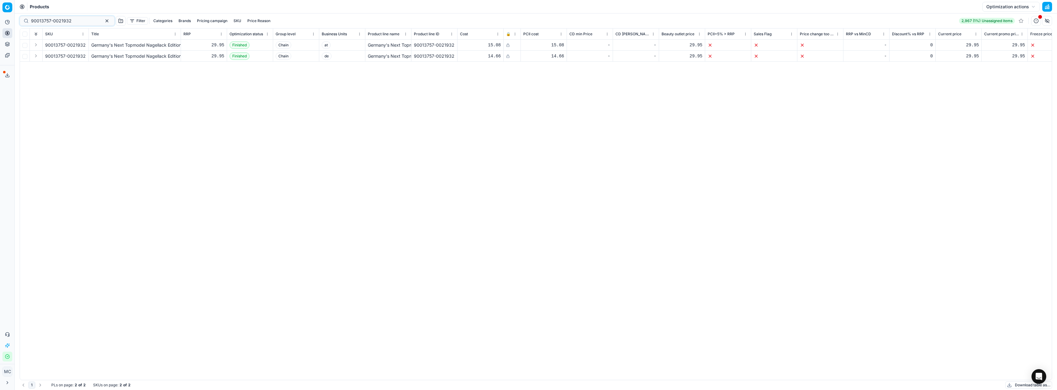
click at [36, 46] on button "Expand" at bounding box center [35, 44] width 7 height 7
click at [37, 69] on button "Expand" at bounding box center [35, 66] width 7 height 7
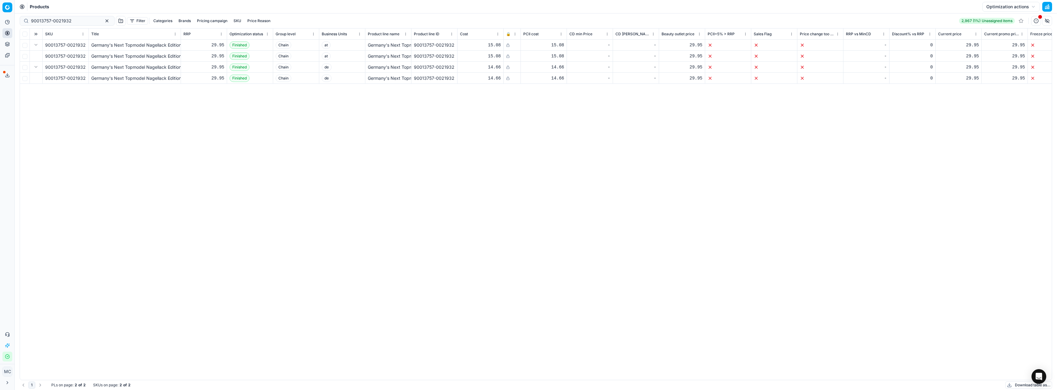
click at [508, 45] on icon at bounding box center [508, 45] width 4 height 4
click at [506, 56] on icon at bounding box center [508, 56] width 4 height 4
click at [515, 33] on html "Pricing platform Analytics Pricing Product portfolio Templates Export service 1…" at bounding box center [528, 195] width 1057 height 390
click at [506, 46] on rect at bounding box center [507, 46] width 3 height 2
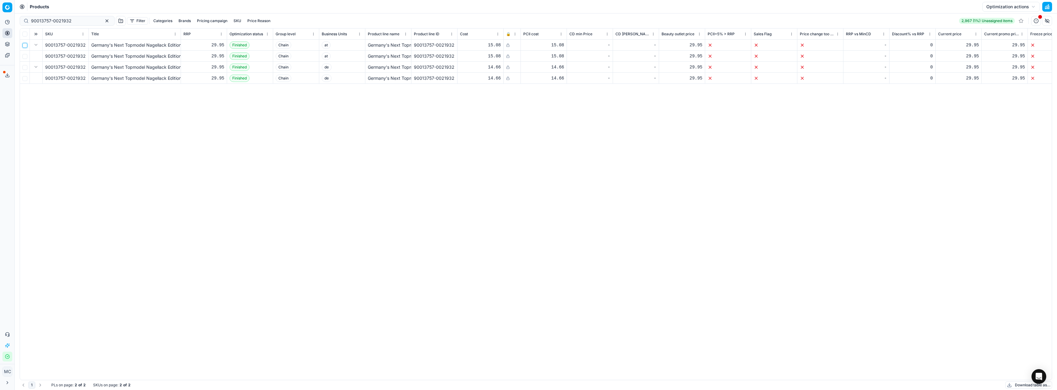
click at [26, 44] on input "checkbox" at bounding box center [24, 45] width 5 height 5
checkbox input "true"
click at [24, 67] on input "checkbox" at bounding box center [24, 67] width 5 height 5
checkbox input "true"
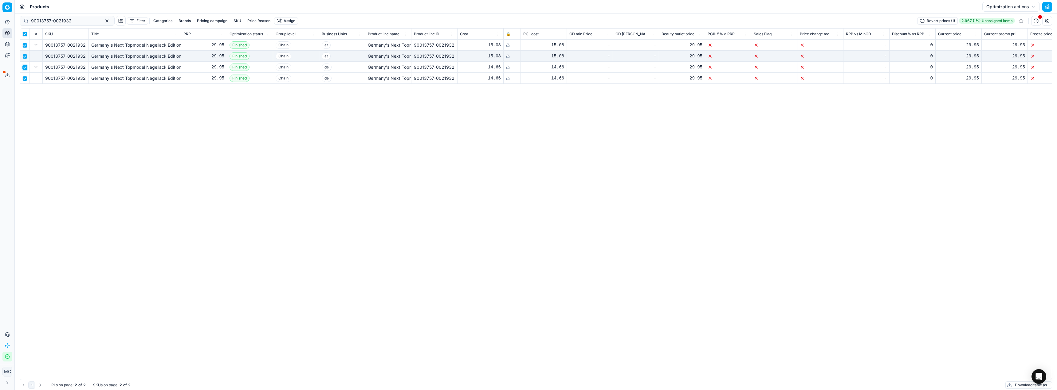
checkbox input "true"
click at [945, 20] on button "Revert prices (2)" at bounding box center [936, 20] width 41 height 7
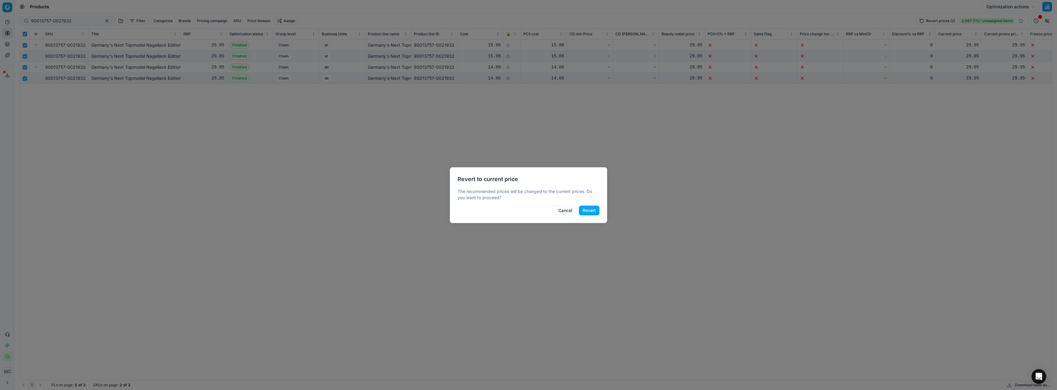
click at [591, 212] on button "Revert" at bounding box center [589, 211] width 21 height 10
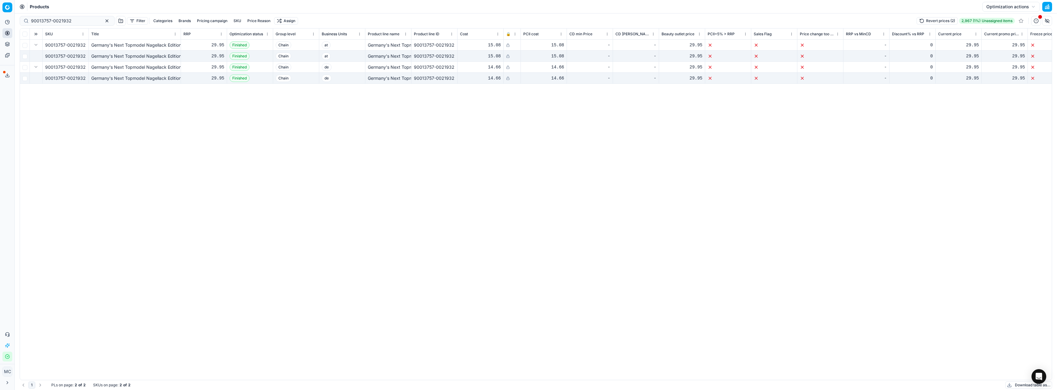
checkbox input "false"
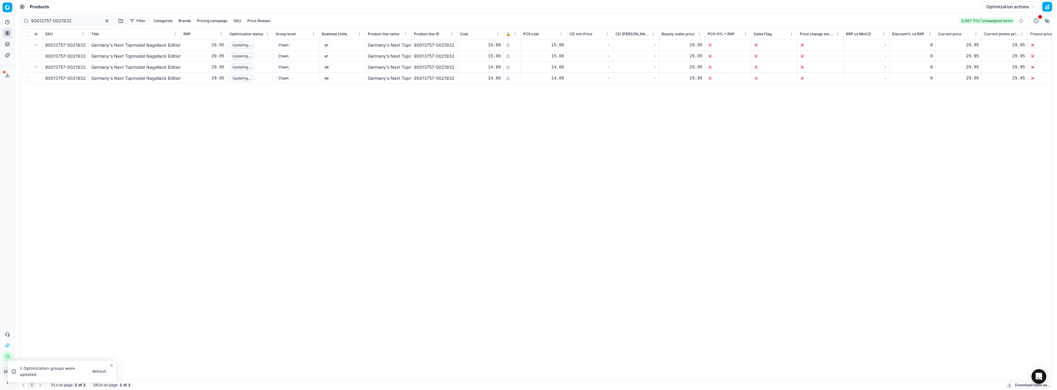
click at [509, 34] on span "🔒" at bounding box center [508, 34] width 5 height 5
click at [26, 57] on input "checkbox" at bounding box center [24, 56] width 5 height 5
checkbox input "true"
click at [506, 57] on icon at bounding box center [508, 56] width 4 height 4
click at [24, 41] on td at bounding box center [25, 45] width 10 height 11
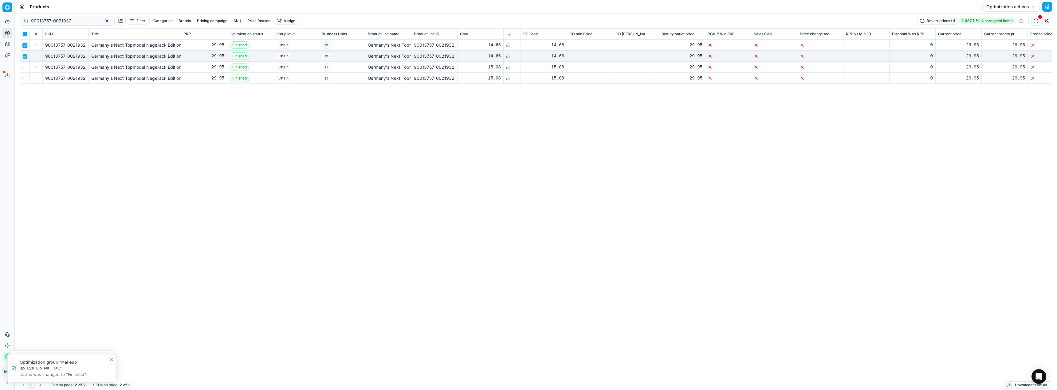
click at [24, 45] on input "checkbox" at bounding box center [24, 45] width 5 height 5
checkbox input "false"
drag, startPoint x: 76, startPoint y: 21, endPoint x: 0, endPoint y: 12, distance: 76.7
click at [0, 12] on div "Pricing platform Analytics Pricing Product portfolio Templates Export service 1…" at bounding box center [528, 195] width 1057 height 390
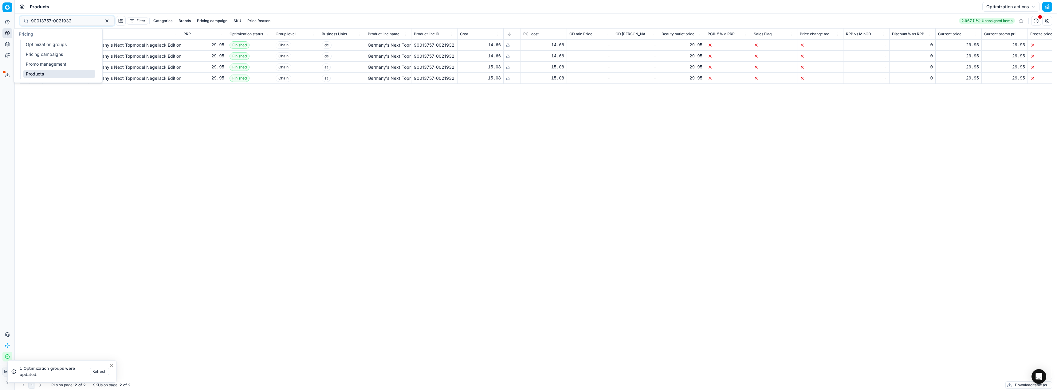
click at [6, 34] on icon at bounding box center [7, 33] width 5 height 5
click at [8, 34] on icon at bounding box center [7, 33] width 2 height 2
click at [29, 42] on link "Optimization groups" at bounding box center [59, 44] width 72 height 9
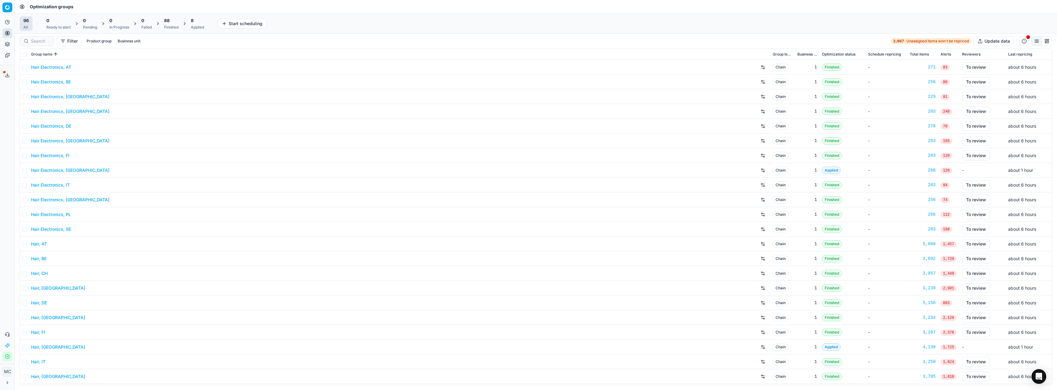
click at [38, 37] on div at bounding box center [37, 41] width 34 height 10
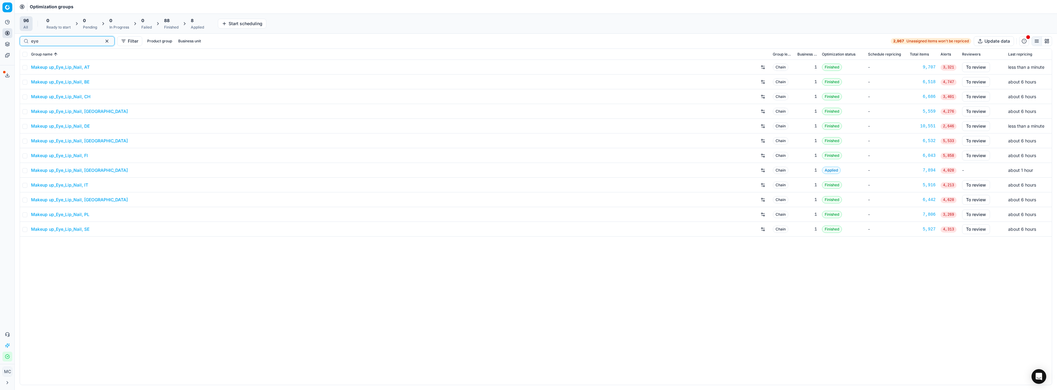
type input "eye"
click at [84, 128] on link "Makeup up_Eye_Lip_Nail, DE" at bounding box center [60, 126] width 59 height 6
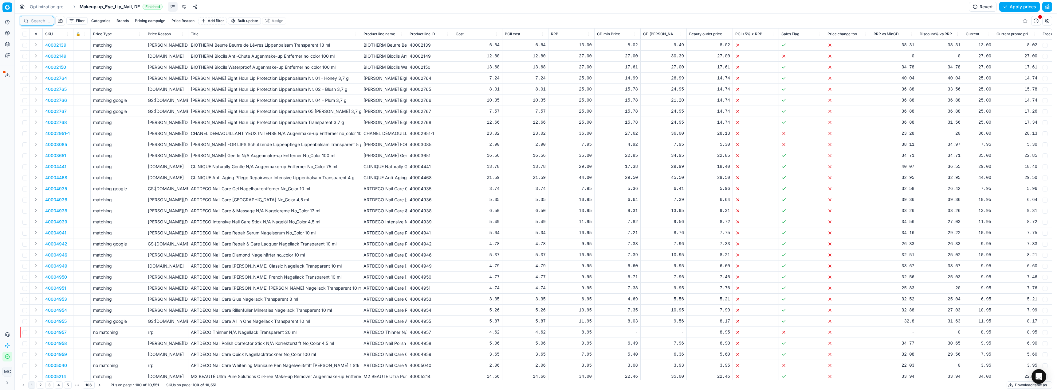
click at [38, 23] on input at bounding box center [40, 21] width 19 height 6
paste input "90013757-0021932"
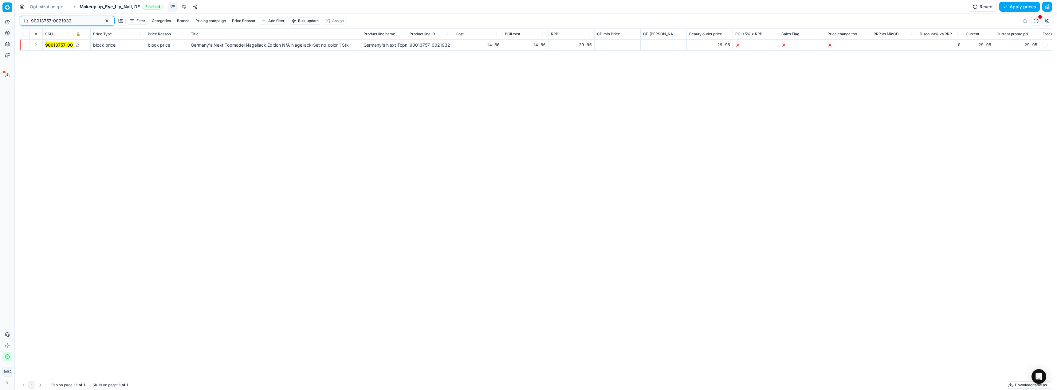
type input "90013757-0021932"
click at [35, 47] on button "Expand" at bounding box center [35, 44] width 7 height 7
click at [52, 56] on mark "90013757-0021932" at bounding box center [65, 55] width 41 height 5
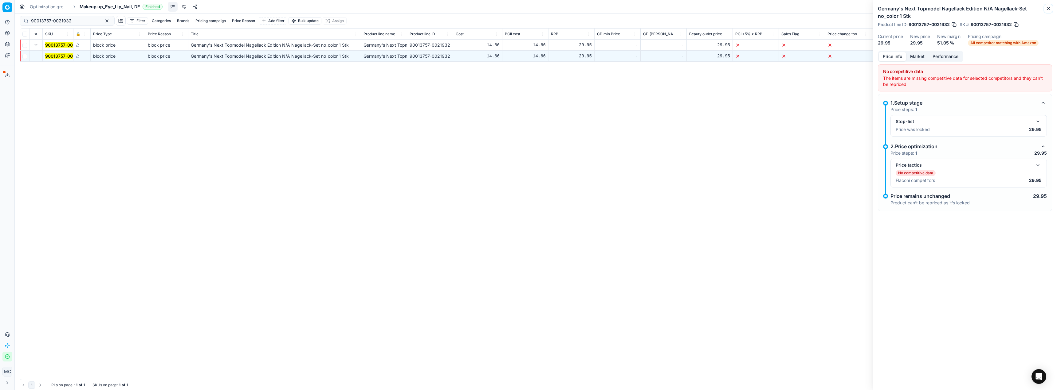
click at [1049, 6] on button "Close" at bounding box center [1047, 8] width 7 height 7
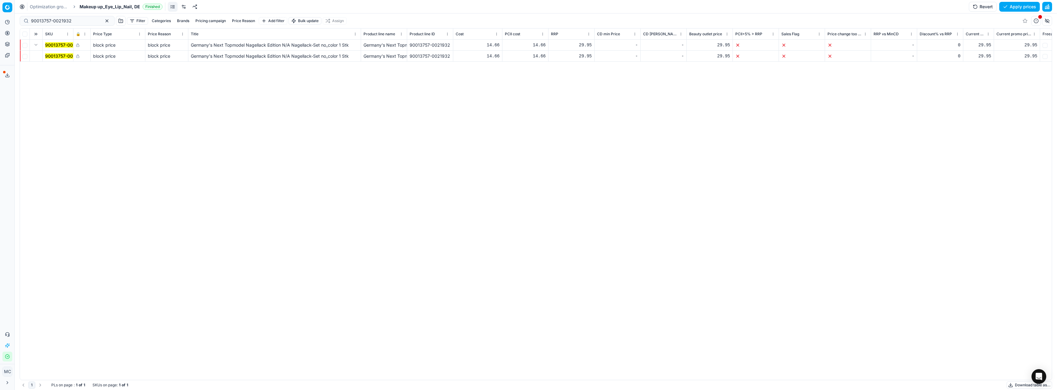
click at [77, 44] on icon at bounding box center [78, 45] width 2 height 2
click at [78, 57] on rect at bounding box center [77, 57] width 3 height 2
click at [988, 58] on div "29.95" at bounding box center [977, 56] width 25 height 6
click at [1016, 54] on div "29.95" at bounding box center [1016, 56] width 41 height 6
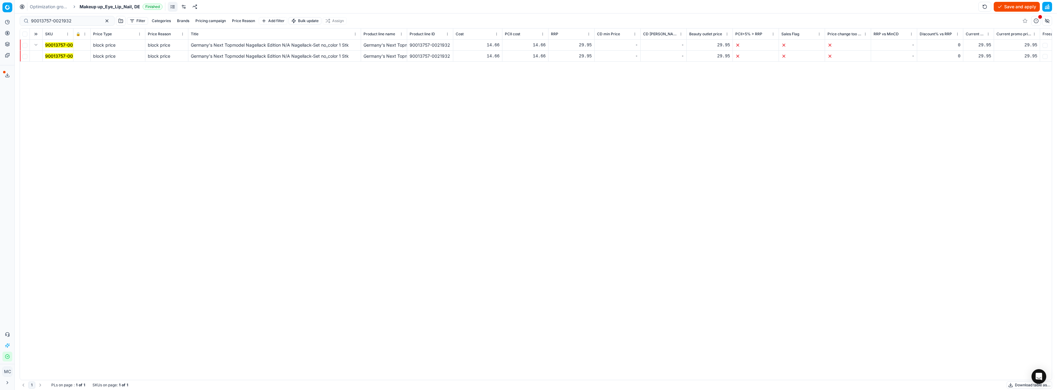
click at [1029, 56] on div "29.95" at bounding box center [1016, 56] width 41 height 6
drag, startPoint x: 1015, startPoint y: 55, endPoint x: 914, endPoint y: 52, distance: 100.5
type input "26.95"
click at [948, 108] on div "90013757-0021932 block price block price Germany's Next Topmodel Nagellack Edit…" at bounding box center [535, 210] width 1031 height 341
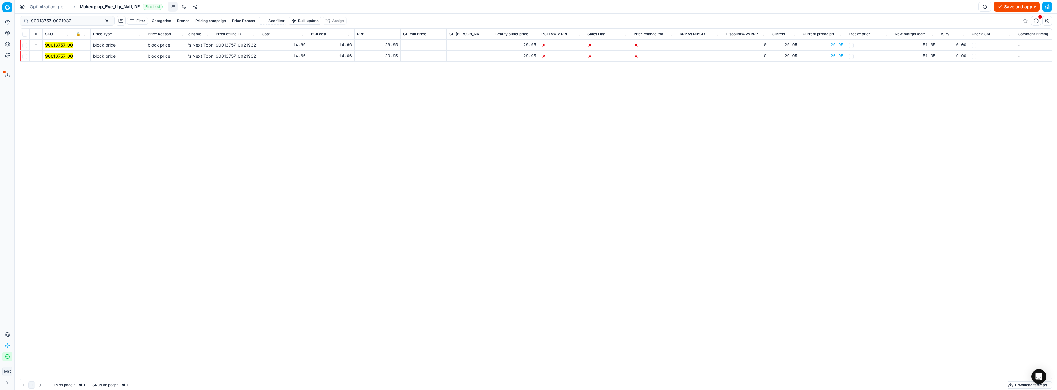
scroll to position [0, 3235]
click at [890, 58] on div "29.95" at bounding box center [880, 56] width 41 height 6
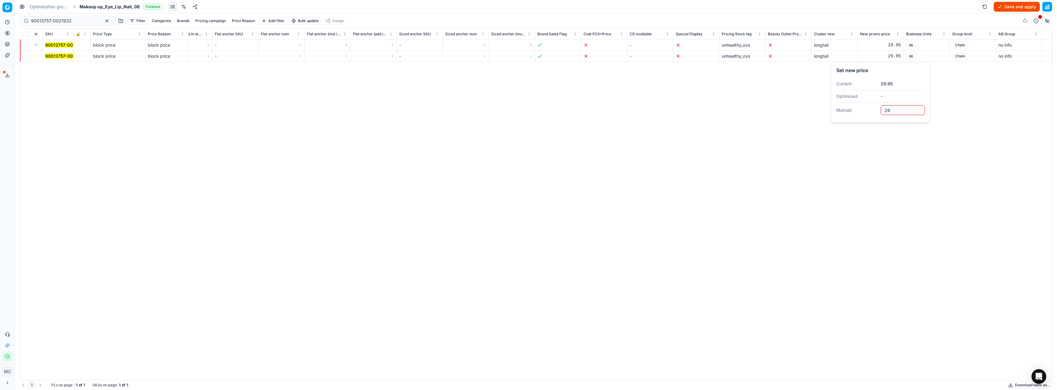
type input "2"
type input "26.95"
click at [890, 164] on div "SKU 🔒 Price Type Price Reason Title Product line name Product line ID Cost PCII…" at bounding box center [535, 205] width 1031 height 352
click at [1016, 5] on button "Save and apply" at bounding box center [1016, 7] width 46 height 10
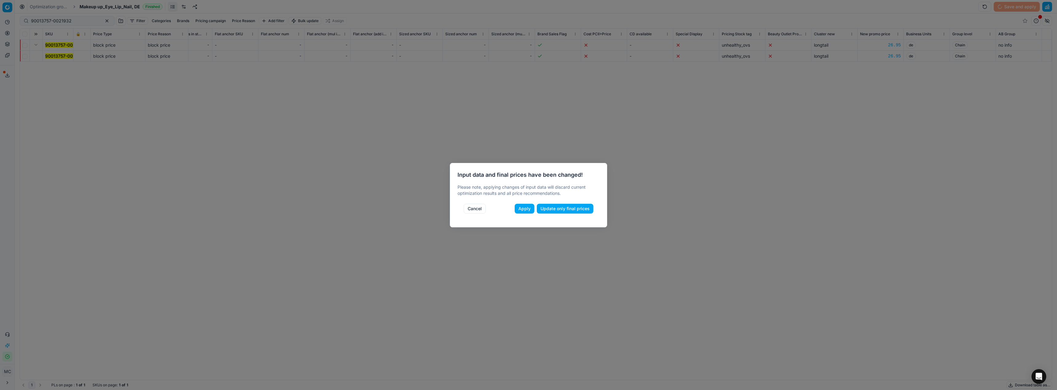
click at [527, 209] on button "Apply" at bounding box center [524, 209] width 20 height 10
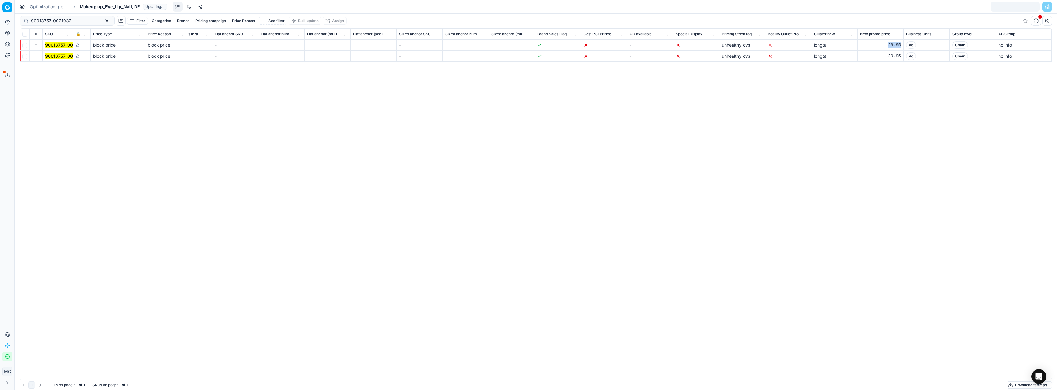
drag, startPoint x: 886, startPoint y: 44, endPoint x: 900, endPoint y: 48, distance: 15.4
click at [900, 48] on div "29.95" at bounding box center [880, 45] width 41 height 6
click at [982, 129] on div "SKU 🔒 Price Type Price Reason Title Product line name Product line ID Cost PCII…" at bounding box center [535, 205] width 1031 height 352
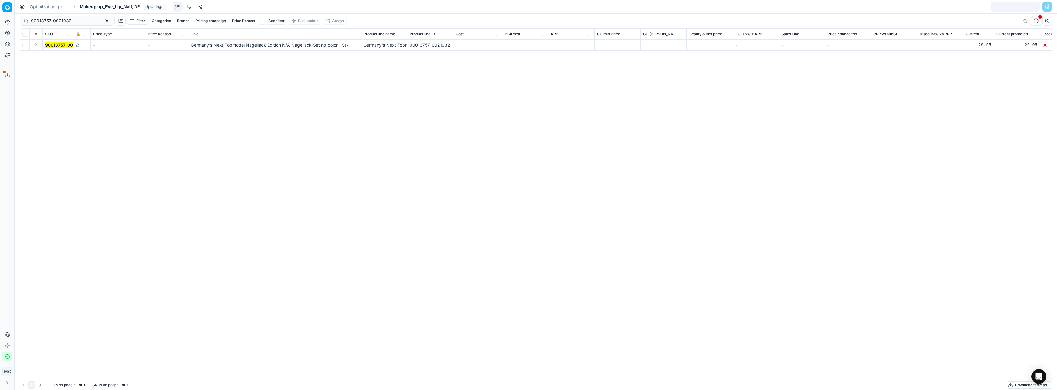
click at [36, 47] on button "Expand" at bounding box center [35, 44] width 7 height 7
click at [90, 33] on th "🔒" at bounding box center [81, 34] width 17 height 11
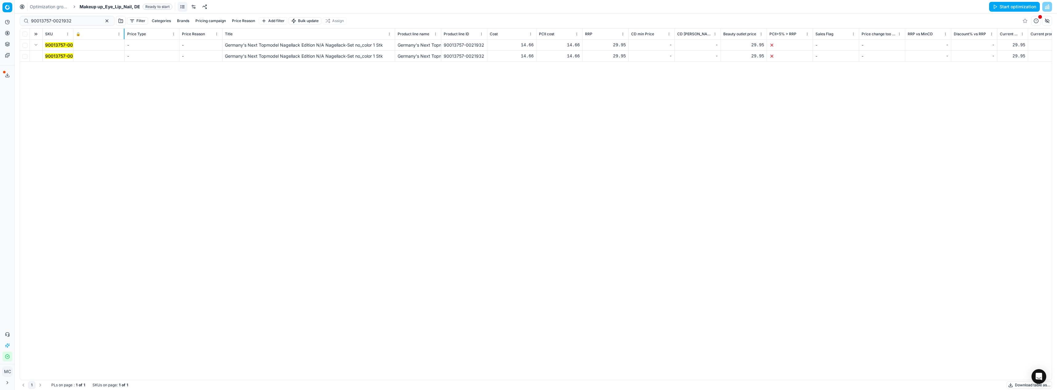
drag, startPoint x: 90, startPoint y: 33, endPoint x: 125, endPoint y: 32, distance: 35.6
click at [124, 32] on div at bounding box center [124, 34] width 1 height 11
click at [108, 111] on div "90013757-0021932 - - [GEOGRAPHIC_DATA]'s Next Topmodel Nagellack Edition N/A Na…" at bounding box center [535, 210] width 1031 height 341
click at [83, 45] on div at bounding box center [100, 45] width 48 height 4
click at [123, 161] on div "90013757-0021932 - - [GEOGRAPHIC_DATA]'s Next Topmodel Nagellack Edition N/A Na…" at bounding box center [535, 210] width 1031 height 341
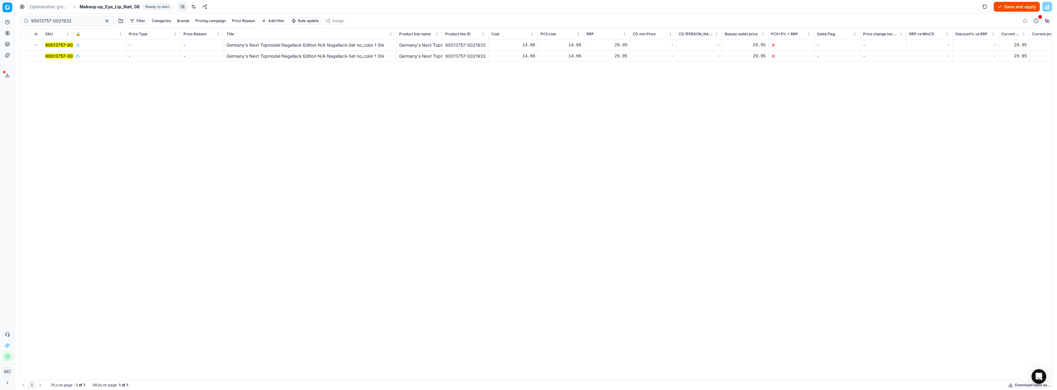
click at [1027, 7] on button "Save and apply" at bounding box center [1016, 7] width 46 height 10
click at [107, 8] on span "Makeup up_Eye_Lip_Nail, DE" at bounding box center [110, 7] width 61 height 6
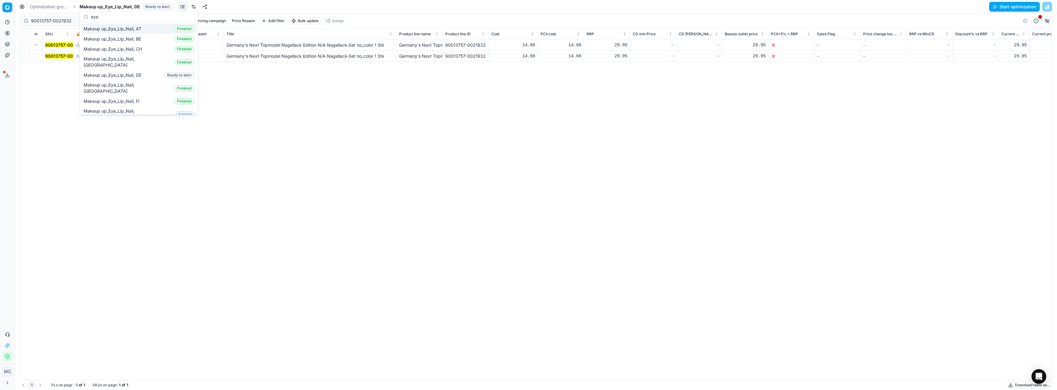
type input "eye"
click at [137, 30] on span "Makeup up_Eye_Lip_Nail, AT" at bounding box center [114, 29] width 60 height 6
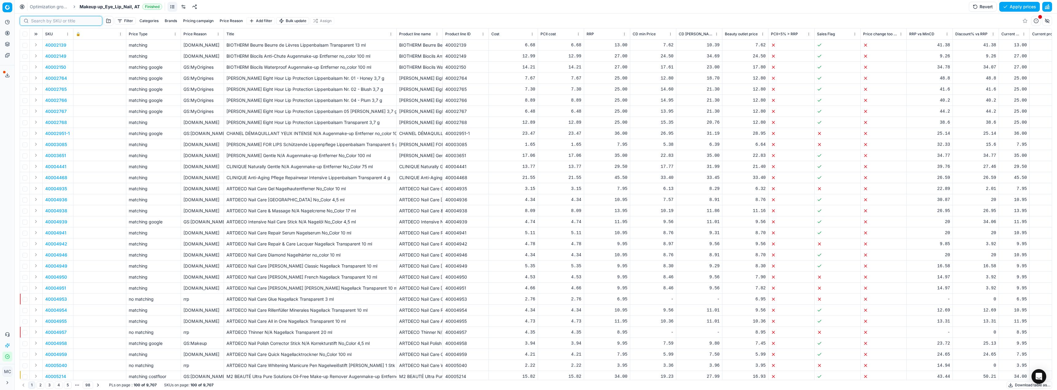
click at [38, 21] on input at bounding box center [64, 21] width 67 height 6
paste input "90013757-0021932"
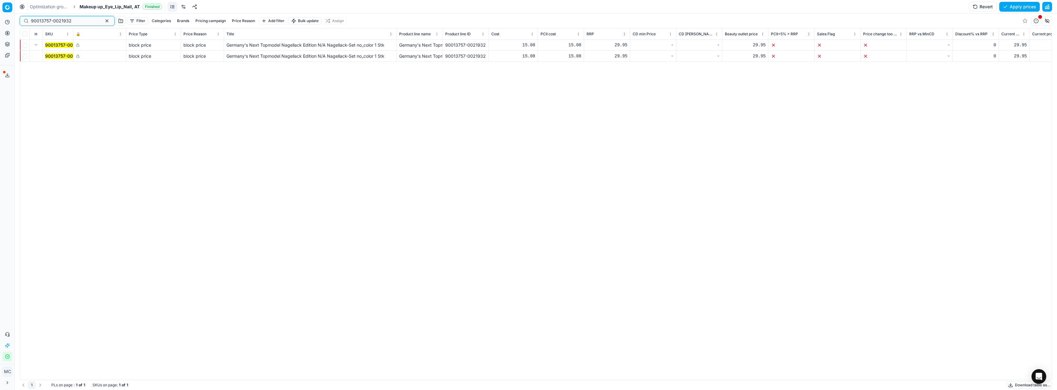
type input "90013757-0021932"
click at [77, 57] on icon at bounding box center [78, 56] width 4 height 4
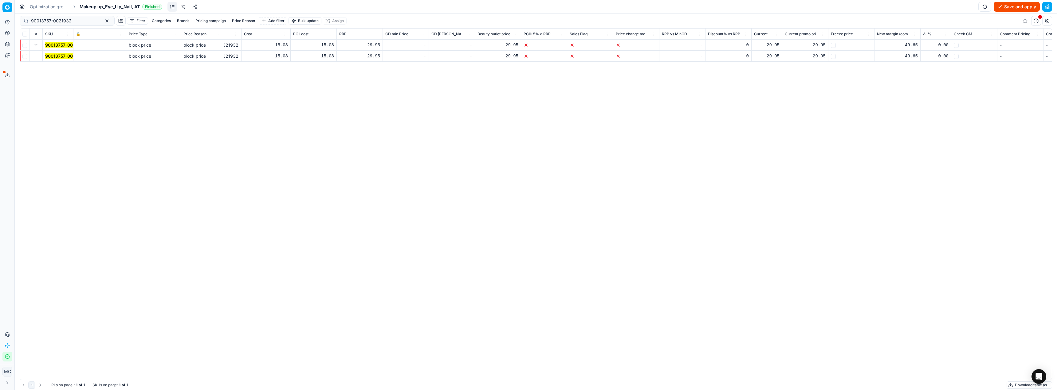
scroll to position [0, 346]
click at [720, 51] on td "29.95" at bounding box center [706, 56] width 46 height 11
click at [721, 56] on div "29.95" at bounding box center [706, 56] width 41 height 6
drag, startPoint x: 714, startPoint y: 57, endPoint x: 586, endPoint y: 56, distance: 127.5
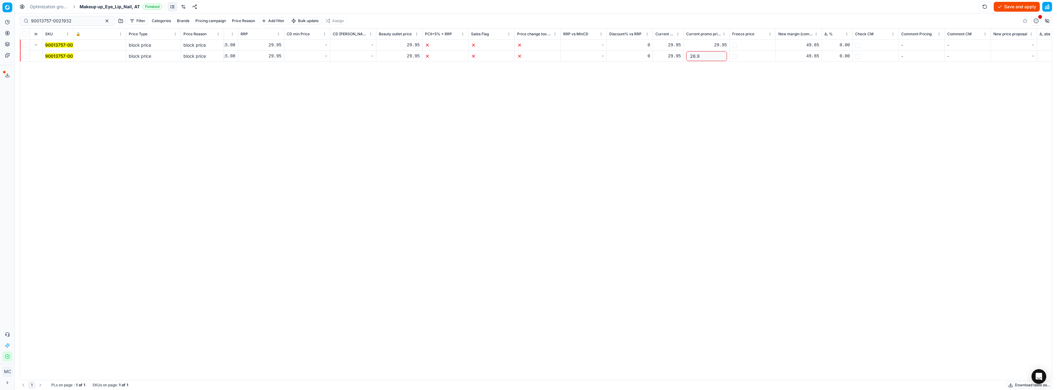
type input "26.95"
click at [649, 119] on div "90013757-0021932 block price block price [GEOGRAPHIC_DATA]'s Next Topmodel Nage…" at bounding box center [189, 210] width 1031 height 341
click at [891, 56] on div "29.95" at bounding box center [880, 56] width 41 height 6
drag, startPoint x: 903, startPoint y: 115, endPoint x: 774, endPoint y: 102, distance: 129.6
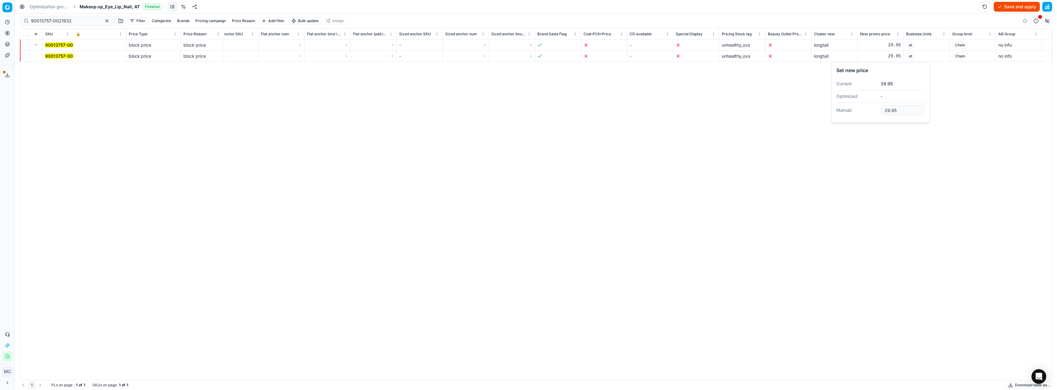
click at [774, 102] on body "Pricing platform Analytics Pricing Product portfolio Templates Export service 1…" at bounding box center [528, 195] width 1057 height 390
drag, startPoint x: 908, startPoint y: 108, endPoint x: 831, endPoint y: 106, distance: 77.4
click at [831, 106] on body "Pricing platform Analytics Pricing Product portfolio Templates Export service 1…" at bounding box center [528, 195] width 1057 height 390
type input "2"
type input "26.95"
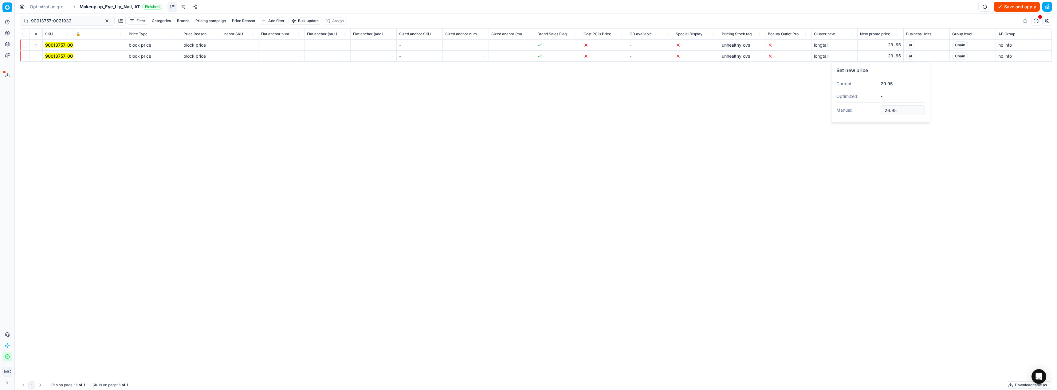
click at [970, 176] on div "SKU 🔒 Price Type Price Reason Title Product line name Product line ID Cost PCII…" at bounding box center [535, 205] width 1031 height 352
click at [78, 46] on icon at bounding box center [78, 45] width 4 height 4
click at [1025, 10] on button "Save and apply" at bounding box center [1016, 7] width 46 height 10
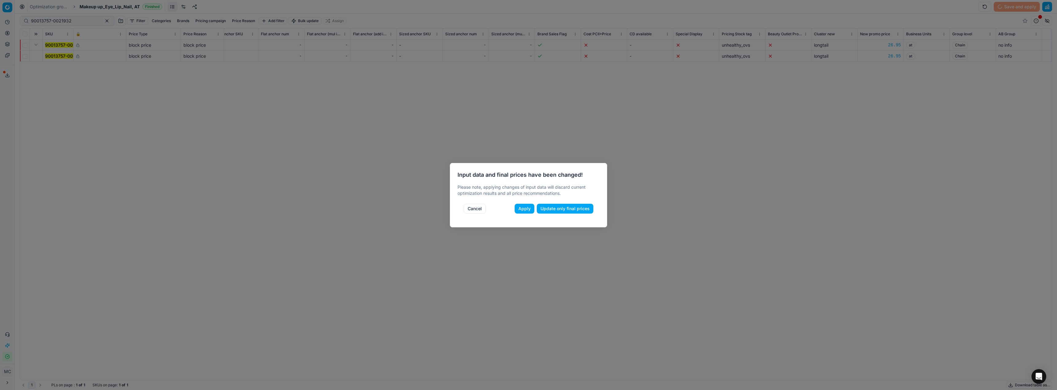
click at [518, 209] on button "Apply" at bounding box center [524, 209] width 20 height 10
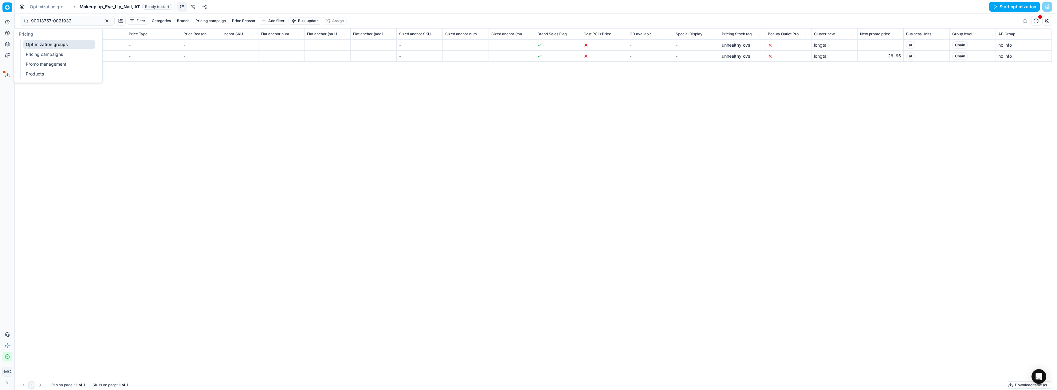
click at [8, 33] on icon at bounding box center [7, 33] width 2 height 2
click at [44, 70] on link "Products" at bounding box center [59, 74] width 72 height 9
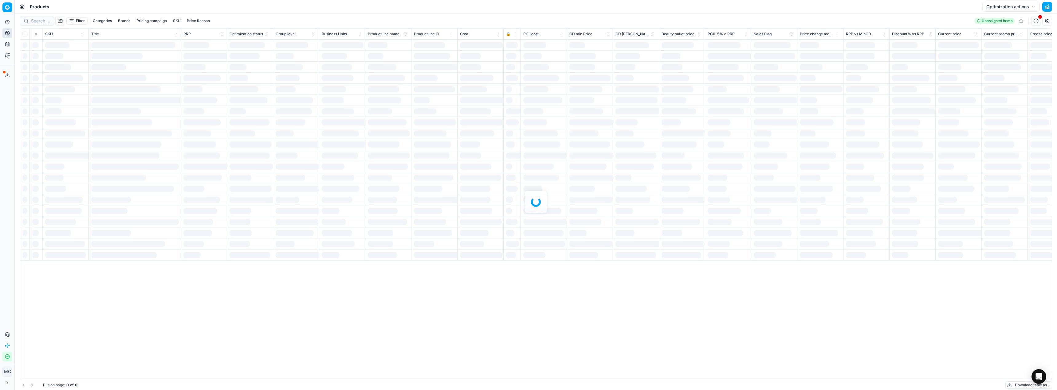
click at [38, 22] on div at bounding box center [536, 202] width 1042 height 377
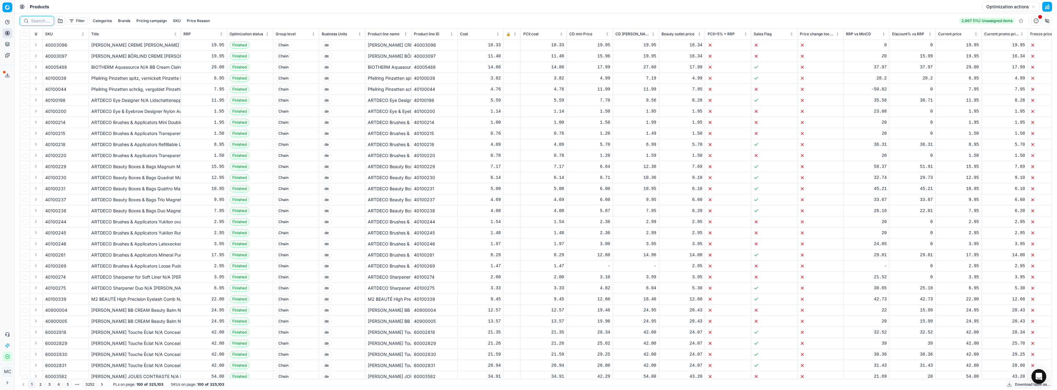
click at [38, 22] on input at bounding box center [40, 21] width 19 height 6
paste input "90013757-0021932"
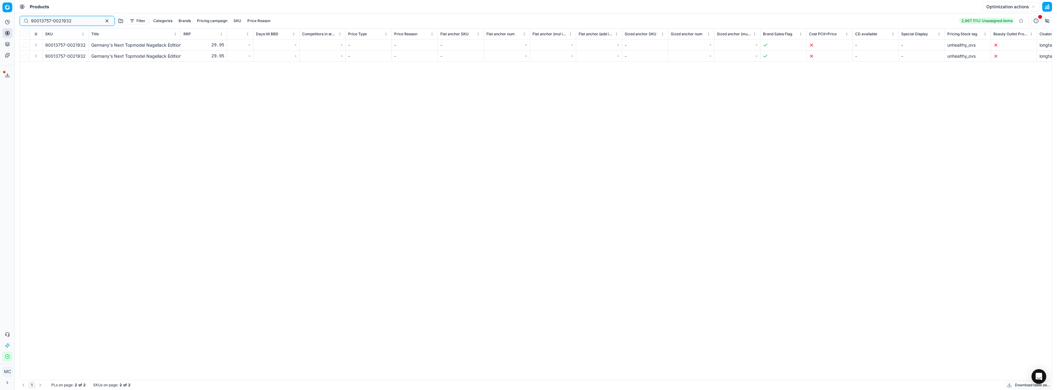
scroll to position [0, 3191]
type input "90013757-0021932"
click at [36, 43] on button "Expand" at bounding box center [35, 44] width 7 height 7
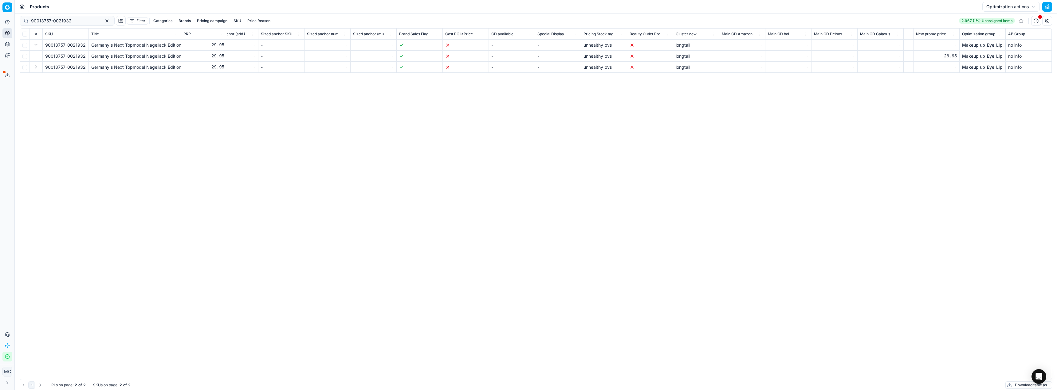
click at [36, 65] on button "Expand" at bounding box center [35, 66] width 7 height 7
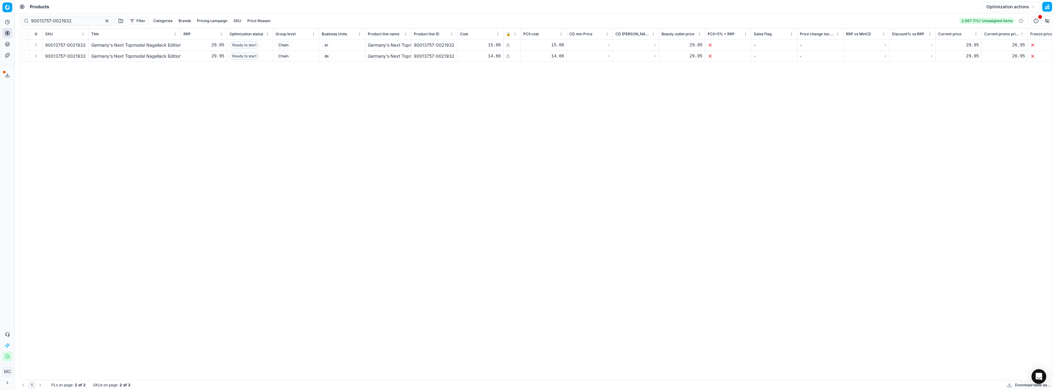
click at [34, 56] on button "Expand" at bounding box center [35, 55] width 7 height 7
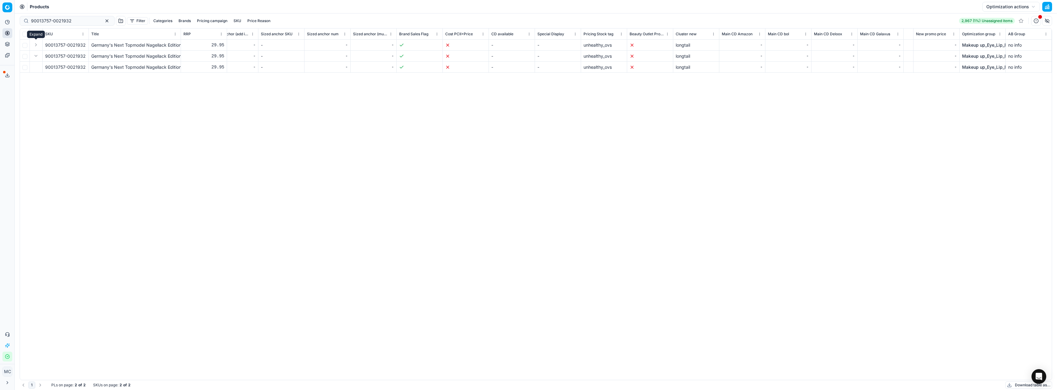
click at [37, 46] on button "Expand" at bounding box center [35, 44] width 7 height 7
drag, startPoint x: 75, startPoint y: 18, endPoint x: 0, endPoint y: 7, distance: 75.8
click at [0, 7] on div "Pricing platform Analytics Pricing Product portfolio Templates Export service 1…" at bounding box center [528, 195] width 1057 height 390
click at [49, 48] on link "Optimization groups" at bounding box center [59, 44] width 72 height 9
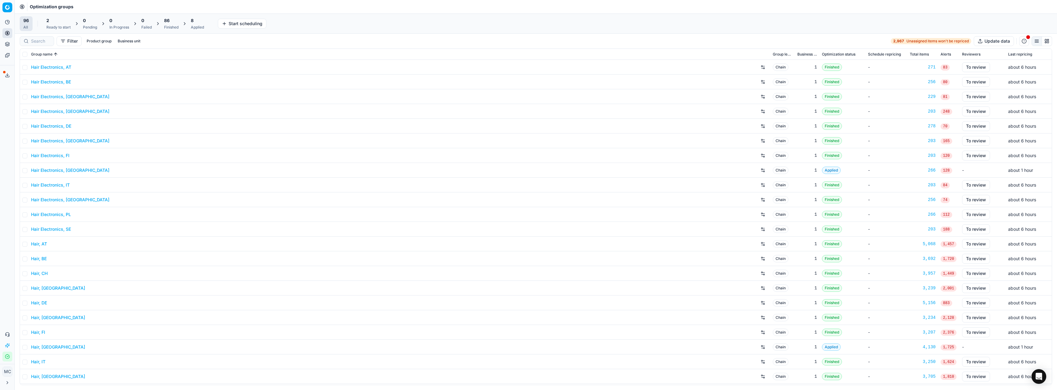
click at [34, 37] on div at bounding box center [37, 41] width 34 height 10
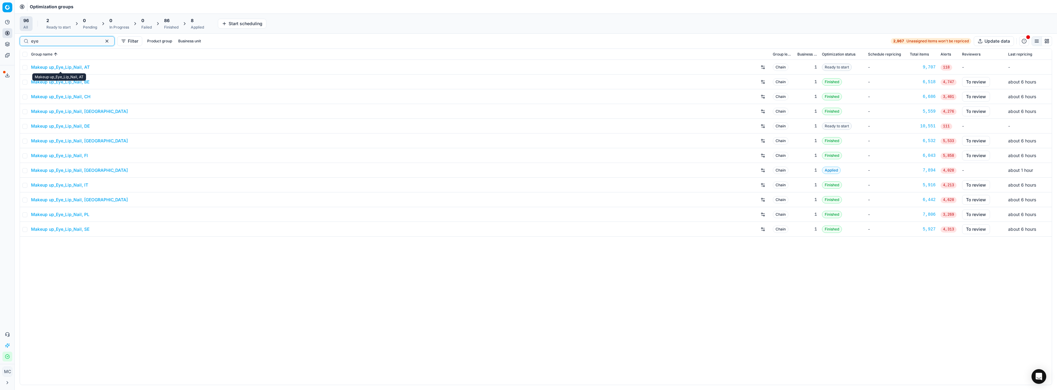
type input "eye"
click at [63, 68] on link "Makeup up_Eye_Lip_Nail, AT" at bounding box center [60, 67] width 59 height 6
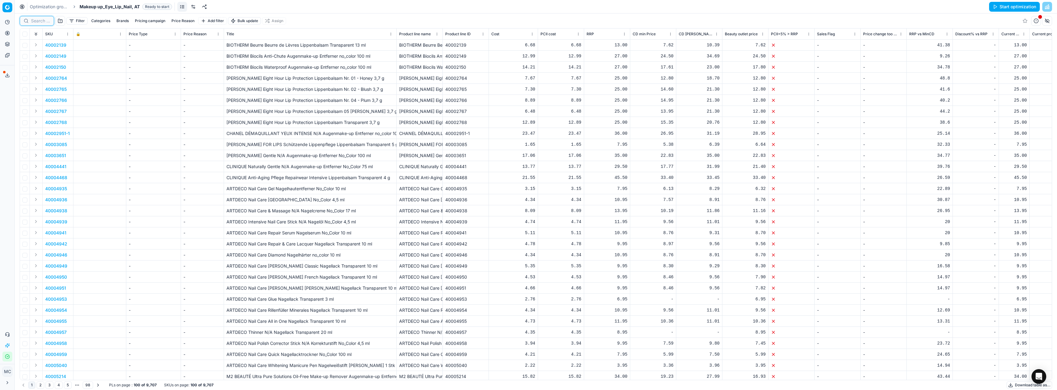
click at [36, 19] on input at bounding box center [40, 21] width 19 height 6
paste input "90013757-0021932"
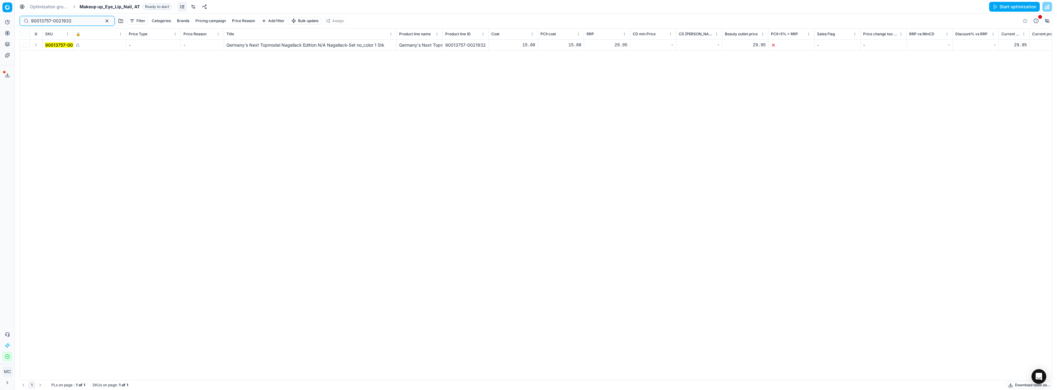
type input "90013757-0021932"
click at [38, 44] on button "Expand" at bounding box center [35, 44] width 7 height 7
click at [565, 55] on input "checkbox" at bounding box center [564, 56] width 5 height 5
checkbox input "true"
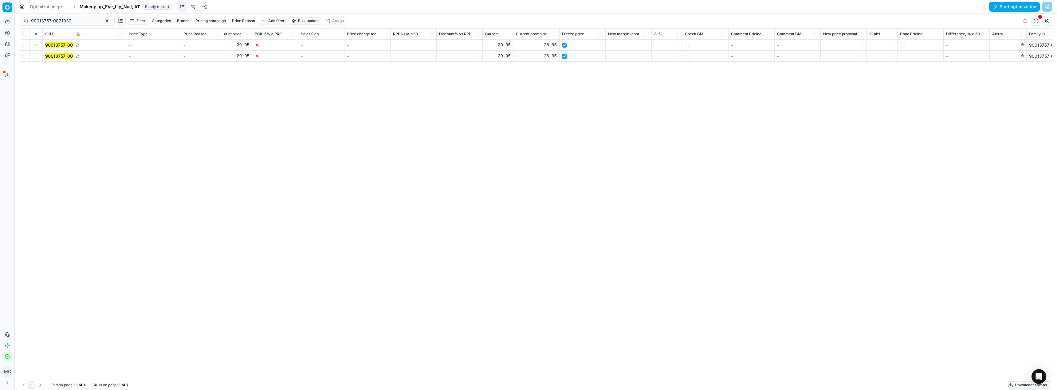
checkbox input "true"
click at [600, 33] on html "Pricing platform Analytics Pricing Product portfolio Templates Export service 1…" at bounding box center [528, 195] width 1057 height 390
click at [1030, 2] on button "Save and apply" at bounding box center [1016, 7] width 46 height 10
checkbox input "false"
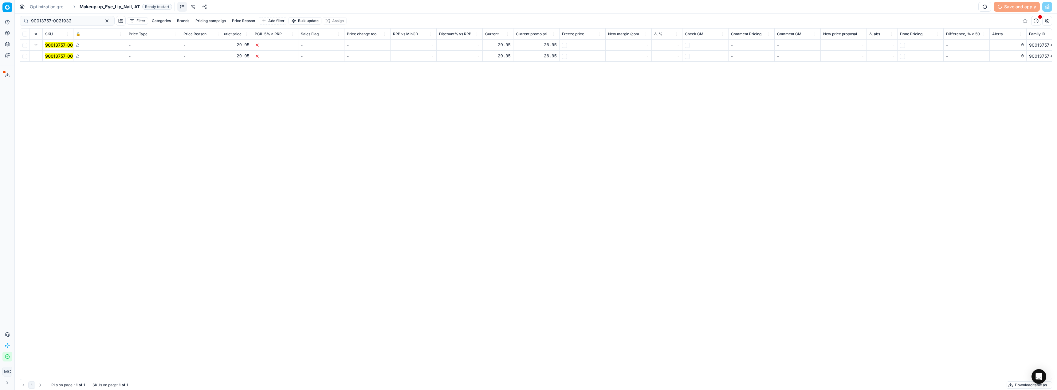
checkbox input "false"
click at [110, 8] on span "Makeup up_Eye_Lip_Nail, AT" at bounding box center [110, 7] width 60 height 6
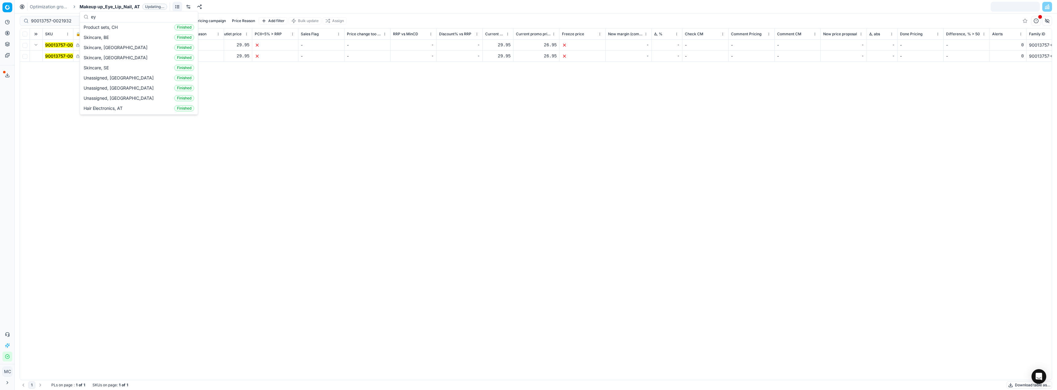
scroll to position [32, 0]
type input "eye"
click at [128, 32] on div "Makeup up_Eye_Lip_Nail, CZ Finished" at bounding box center [138, 30] width 115 height 16
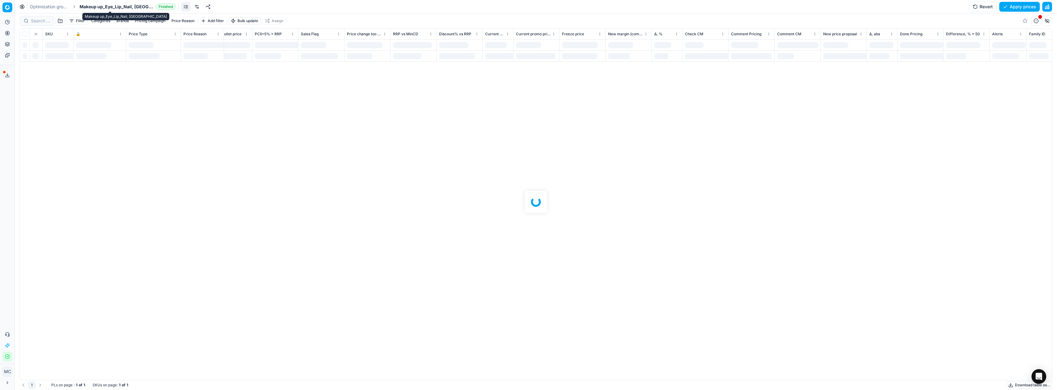
click at [117, 7] on span "Makeup up_Eye_Lip_Nail, [GEOGRAPHIC_DATA]" at bounding box center [117, 7] width 74 height 6
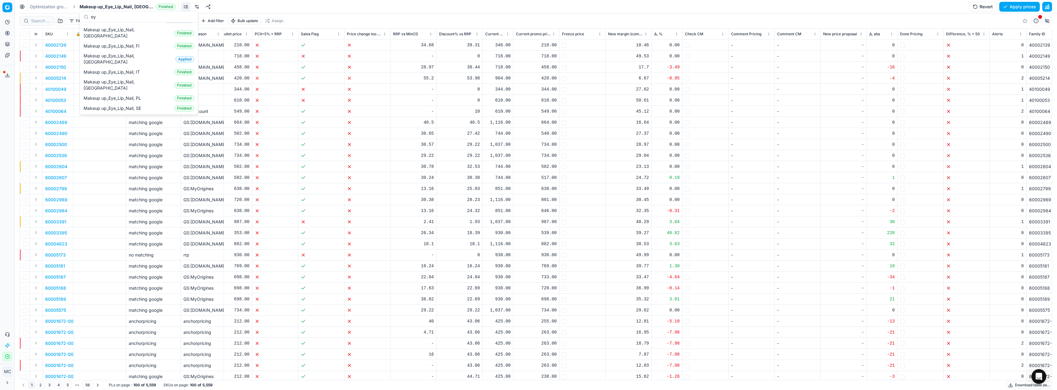
scroll to position [32, 0]
type input "eye"
click at [127, 37] on div "Makeup up_Eye_Lip_Nail, [GEOGRAPHIC_DATA]" at bounding box center [130, 37] width 87 height 7
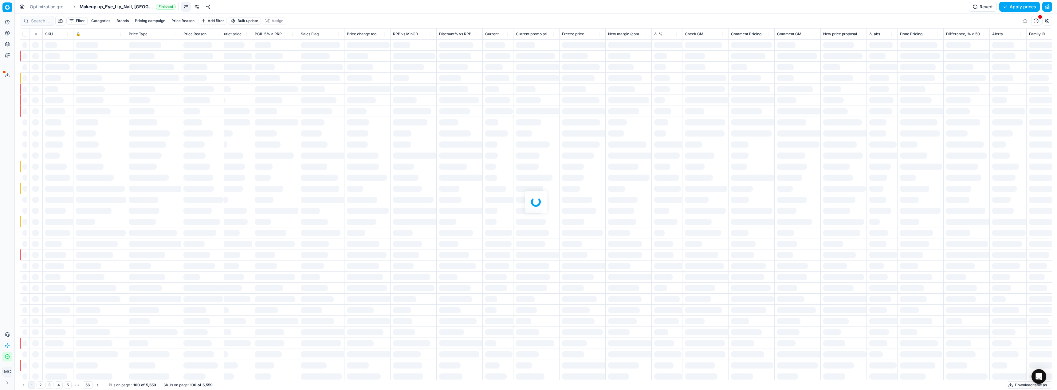
click at [126, 6] on span "Makeup up_Eye_Lip_Nail, [GEOGRAPHIC_DATA]" at bounding box center [117, 7] width 74 height 6
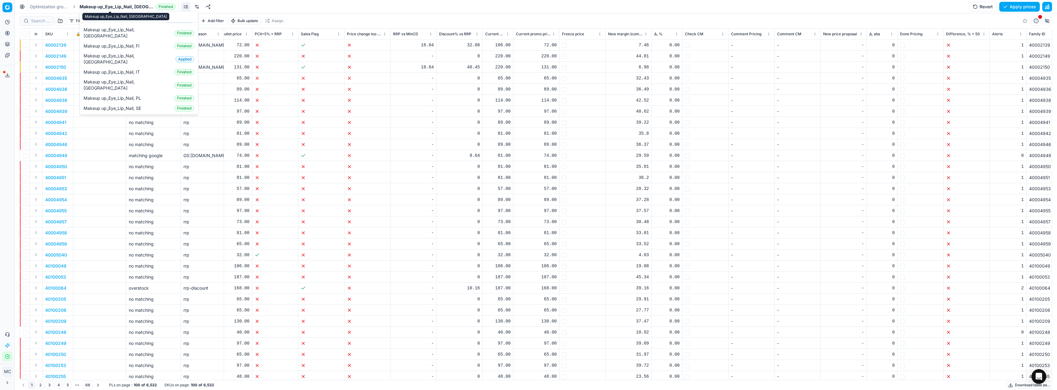
scroll to position [32, 0]
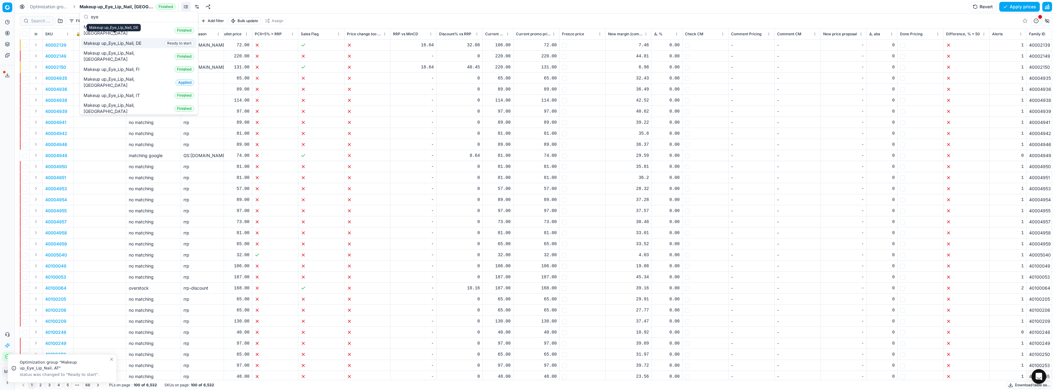
type input "eye"
click at [100, 40] on span "Makeup up_Eye_Lip_Nail, DE" at bounding box center [114, 43] width 60 height 6
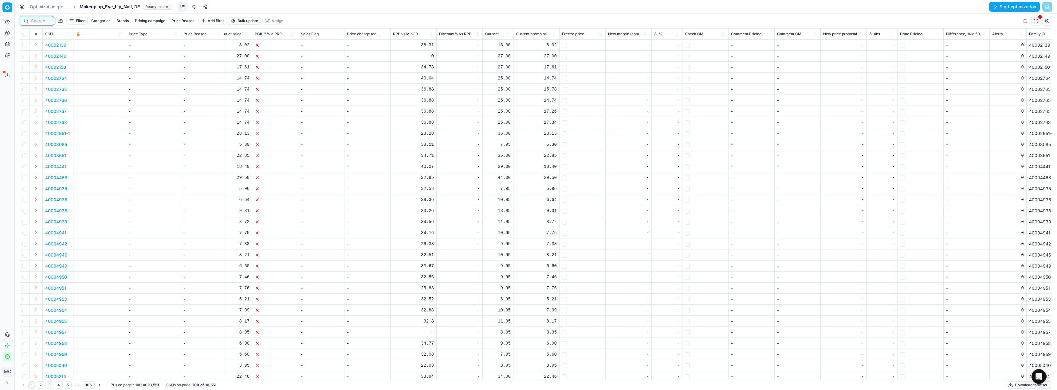
click at [46, 20] on input at bounding box center [40, 21] width 19 height 6
paste input "90013757-0021932"
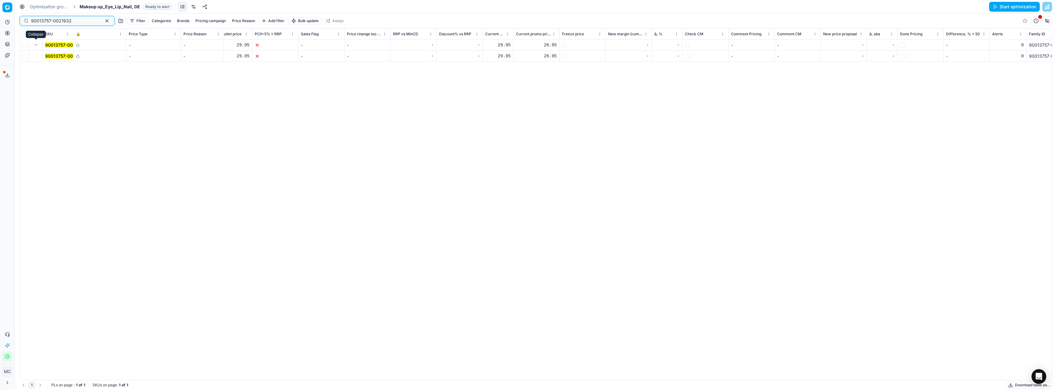
type input "90013757-0021932"
click at [38, 45] on button "Expand" at bounding box center [35, 44] width 7 height 7
click at [896, 57] on div "-" at bounding box center [880, 56] width 41 height 6
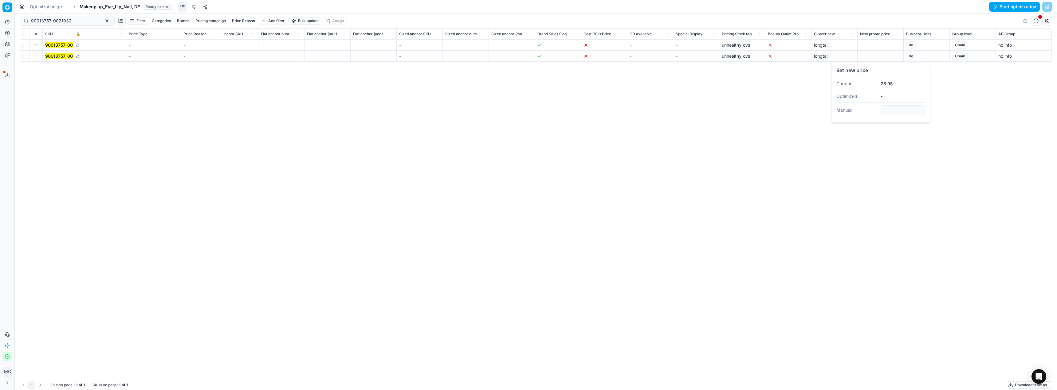
click at [894, 114] on input "number" at bounding box center [902, 110] width 44 height 10
type input "26.95"
click at [895, 113] on div "SKU 🔒 Price Type Price Reason Title Product line name Product line ID Cost PCII…" at bounding box center [535, 205] width 1031 height 352
click at [564, 55] on input "checkbox" at bounding box center [564, 56] width 5 height 5
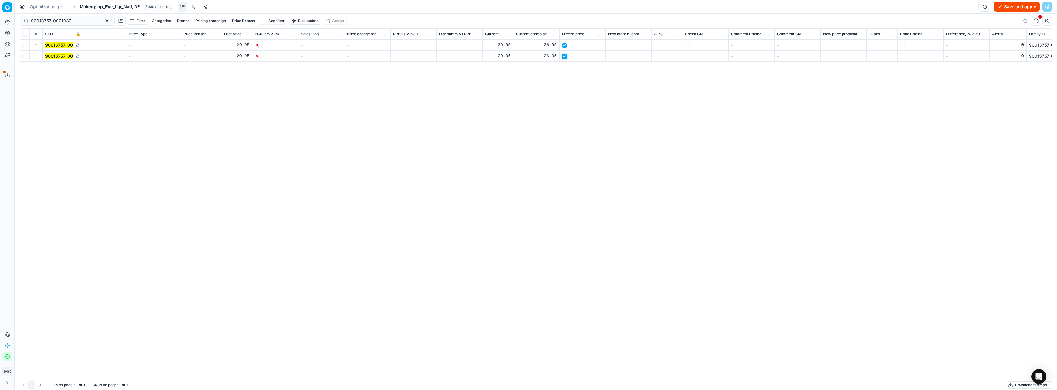
checkbox input "true"
click at [1022, 7] on button "Save and apply" at bounding box center [1016, 7] width 46 height 10
checkbox input "false"
drag, startPoint x: 90, startPoint y: 21, endPoint x: 0, endPoint y: 28, distance: 90.3
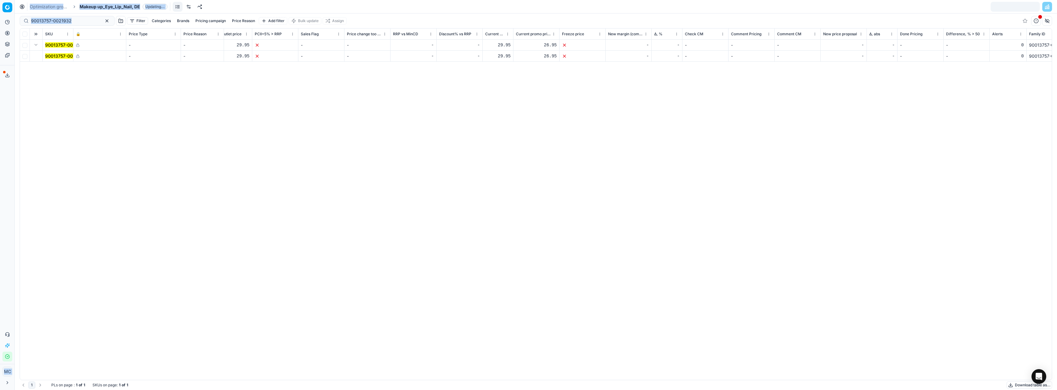
click at [0, 28] on div "Pricing platform Analytics Pricing Product portfolio Templates Export service 1…" at bounding box center [528, 195] width 1057 height 390
click at [37, 26] on div "90013757-0021932 Filter Categories Brands Pricing campaign Price Reason Add fil…" at bounding box center [536, 21] width 1032 height 15
drag, startPoint x: 31, startPoint y: 72, endPoint x: 80, endPoint y: 4, distance: 84.3
click at [31, 72] on link "Products" at bounding box center [59, 74] width 72 height 9
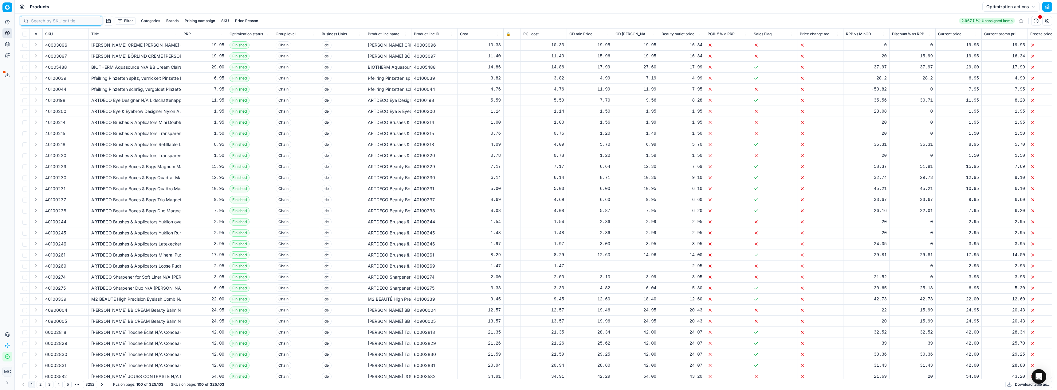
click at [42, 21] on input at bounding box center [64, 21] width 67 height 6
paste input "90013757-0021932"
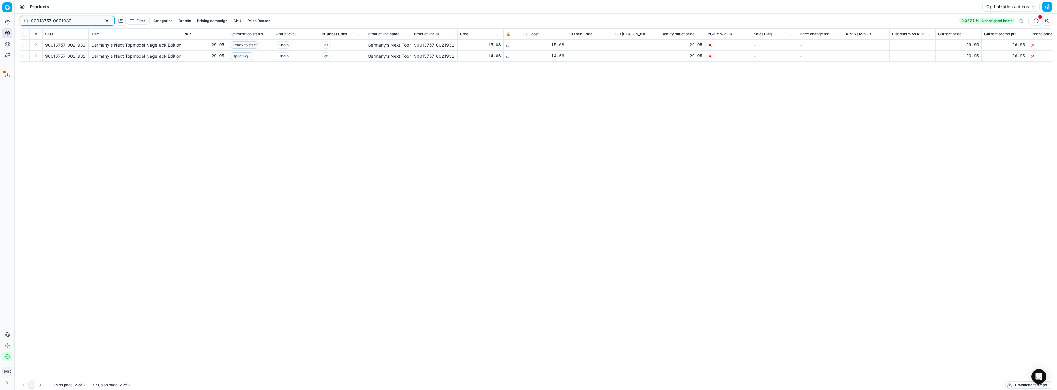
type input "90013757-0021932"
click at [82, 6] on div "Products Optimization actions" at bounding box center [536, 7] width 1042 height 14
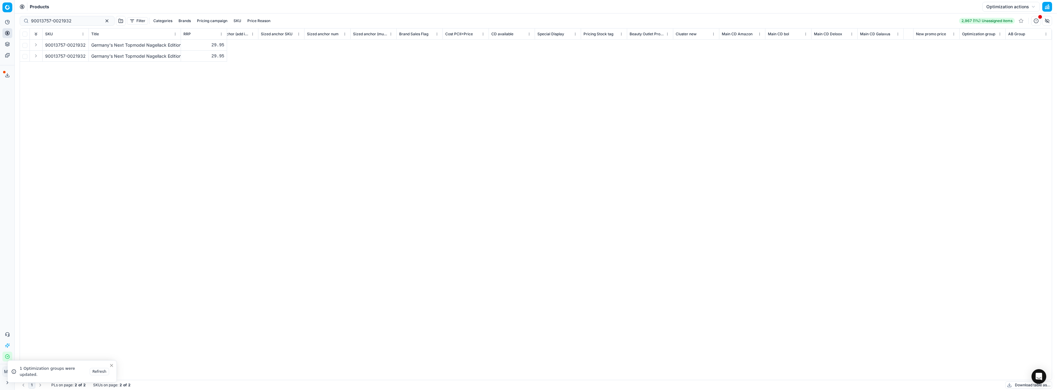
scroll to position [0, 468]
click at [773, 256] on div "SKU Title RRP Optimization status Group level Business Units Product line name …" at bounding box center [535, 205] width 1031 height 352
